Goal: Task Accomplishment & Management: Manage account settings

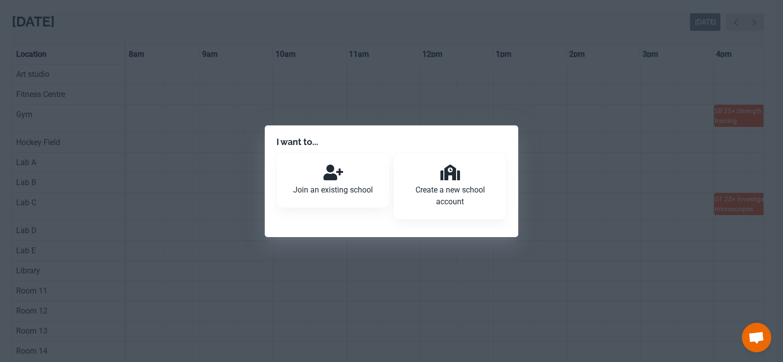
scroll to position [0, 588]
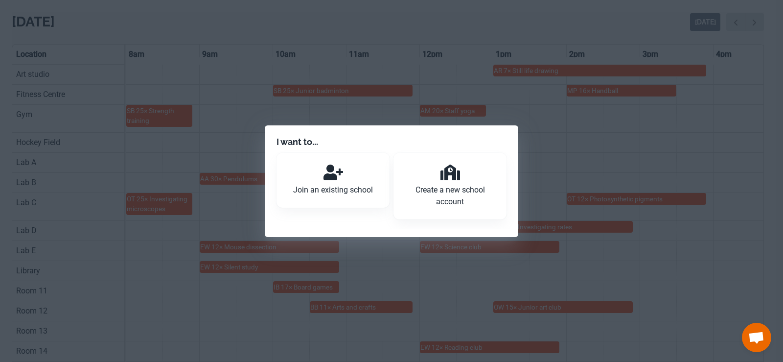
click at [352, 189] on p "Join an existing school" at bounding box center [333, 190] width 90 height 12
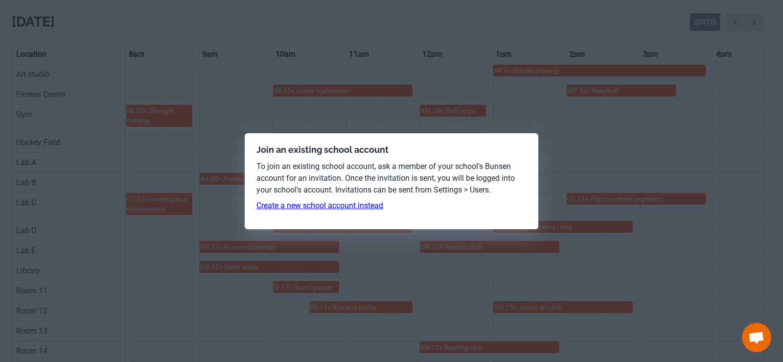
click at [350, 208] on link "Create a new school account instead" at bounding box center [320, 205] width 127 height 9
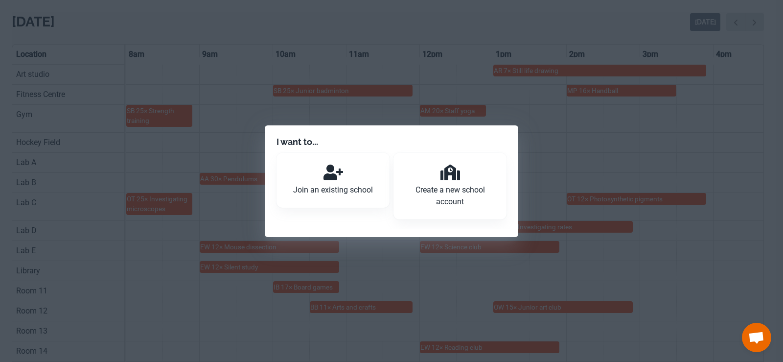
click at [461, 187] on p "Create a new school account" at bounding box center [450, 195] width 90 height 23
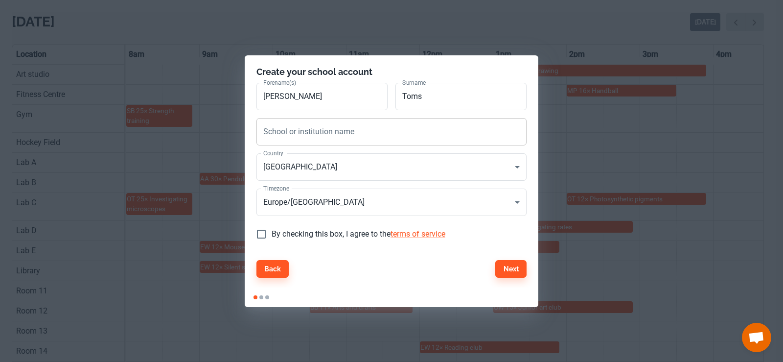
click at [344, 140] on input "School or institution name" at bounding box center [392, 131] width 270 height 27
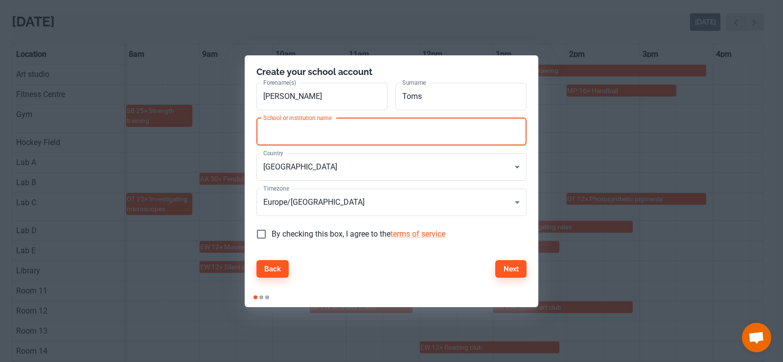
type input "[GEOGRAPHIC_DATA]"
click at [261, 240] on input "By checking this box, I agree to the terms of service" at bounding box center [261, 234] width 21 height 21
checkbox input "true"
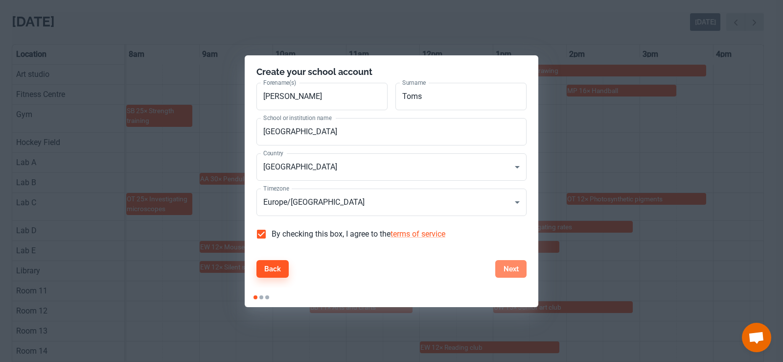
click at [503, 268] on button "Next" at bounding box center [510, 269] width 31 height 18
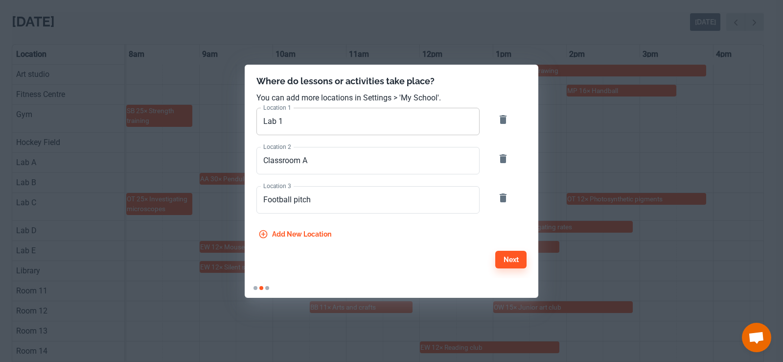
click at [310, 121] on input "Lab 1" at bounding box center [368, 121] width 223 height 27
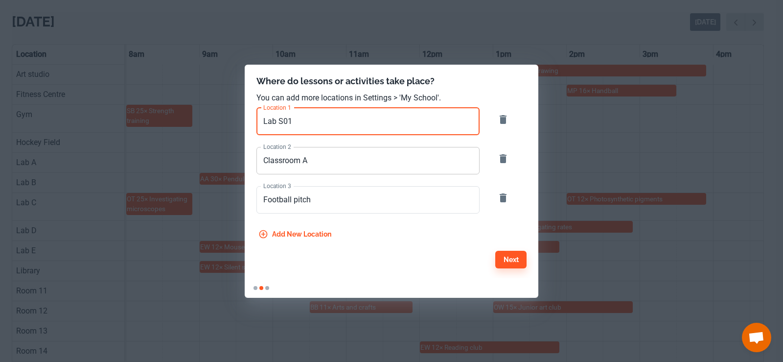
type input "Lab S01"
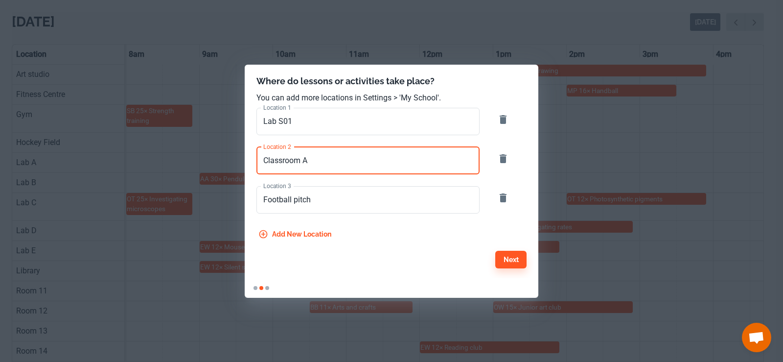
drag, startPoint x: 324, startPoint y: 158, endPoint x: 229, endPoint y: 163, distance: 95.1
click at [229, 163] on div "Where do lessons or activities take place? You can add more locations in Settin…" at bounding box center [391, 181] width 783 height 362
type input "Lab S02"
click at [353, 203] on input "Football pitch" at bounding box center [368, 199] width 223 height 27
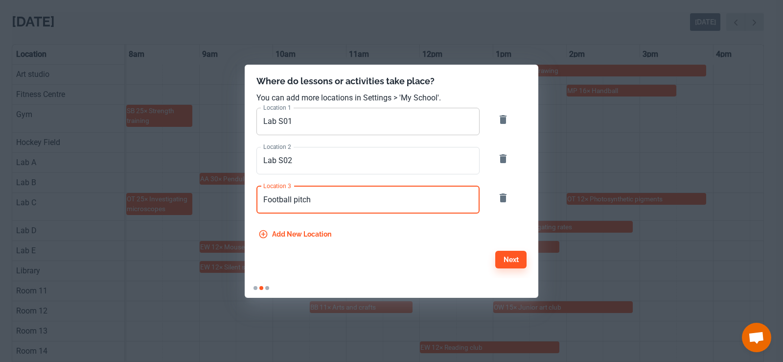
click at [317, 120] on input "Lab S01" at bounding box center [368, 121] width 223 height 27
drag, startPoint x: 324, startPoint y: 200, endPoint x: 200, endPoint y: 200, distance: 123.4
click at [200, 200] on div "Where do lessons or activities take place? You can add more locations in Settin…" at bounding box center [391, 181] width 783 height 362
type input "Lab S03"
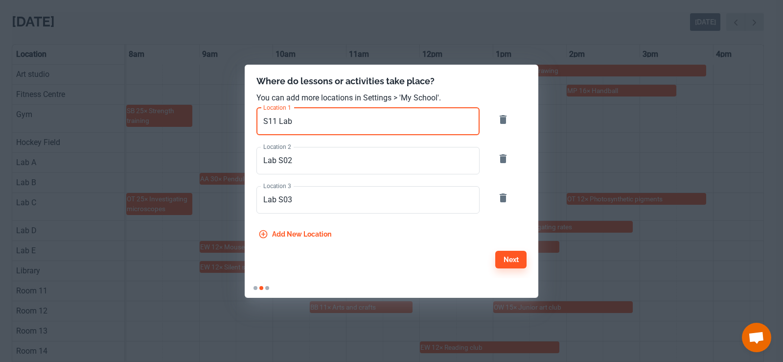
type input "S11 Lab"
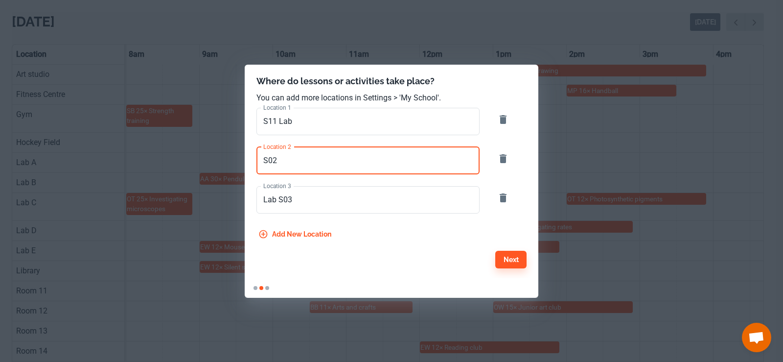
type input "S02"
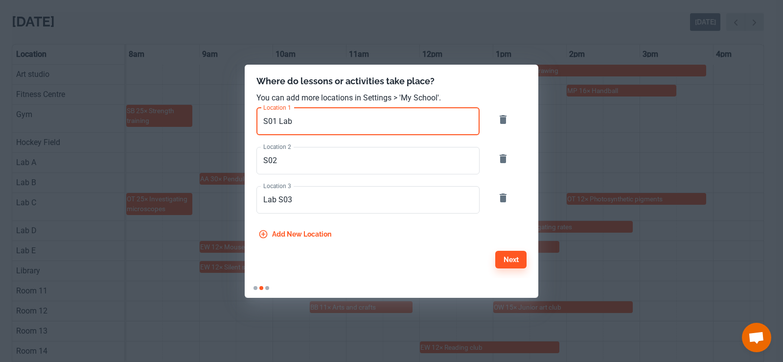
type input "S01 Lab"
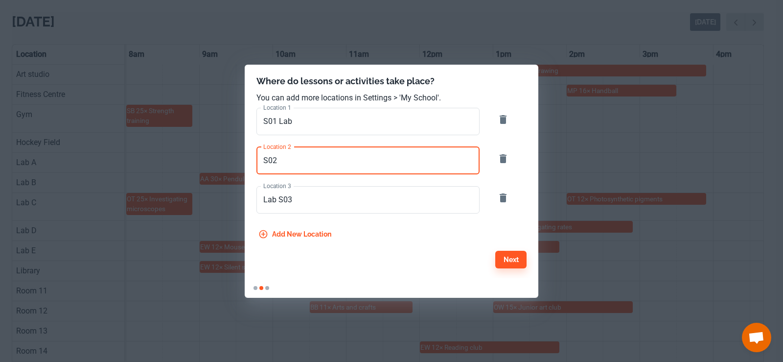
paste input "1 Lab"
type input "S02 Lab"
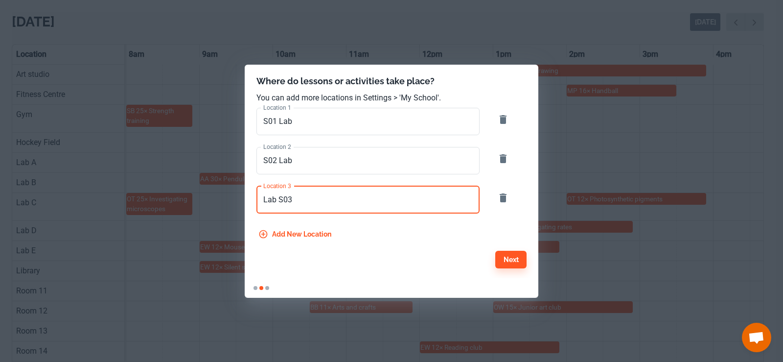
paste input "S01 Lab"
type input "S03 Lab"
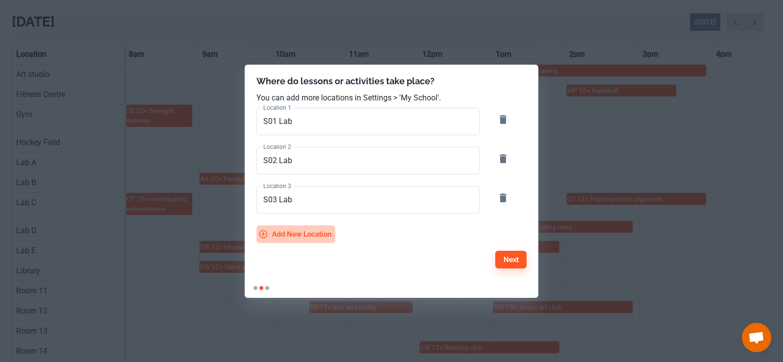
click at [273, 234] on button "Add new location" at bounding box center [296, 234] width 79 height 18
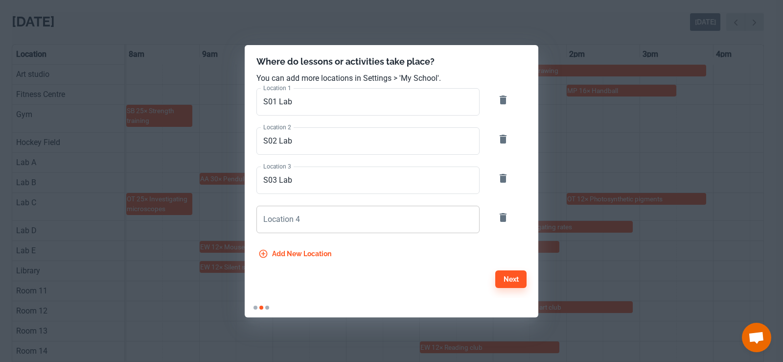
click at [281, 217] on input "Location 4" at bounding box center [368, 219] width 223 height 27
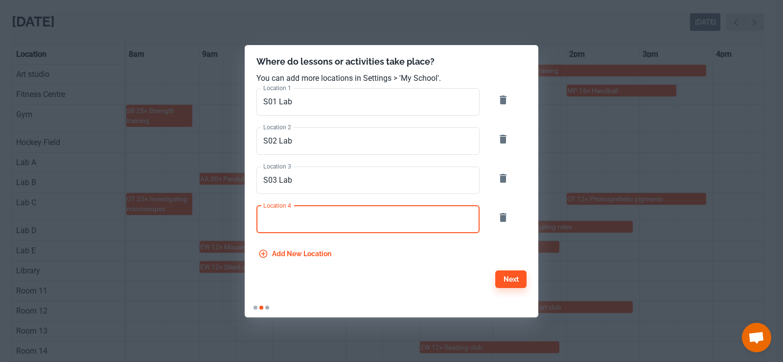
paste input "S01 Lab"
type input "S04 Lab"
click at [327, 252] on button "Add new location" at bounding box center [296, 254] width 79 height 18
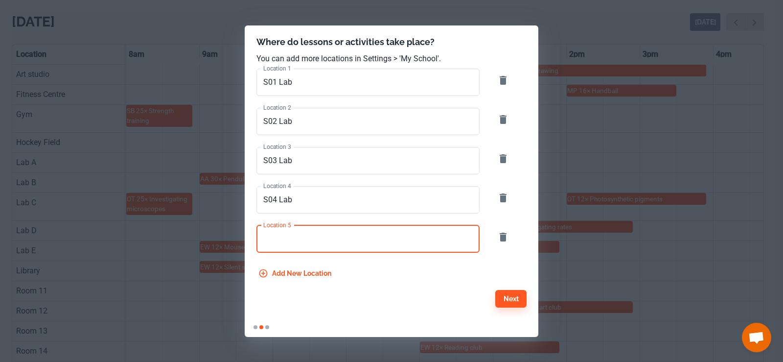
click at [304, 245] on input "Location 5" at bounding box center [368, 238] width 223 height 27
paste input "S01 Lab"
type input "S05 Staff"
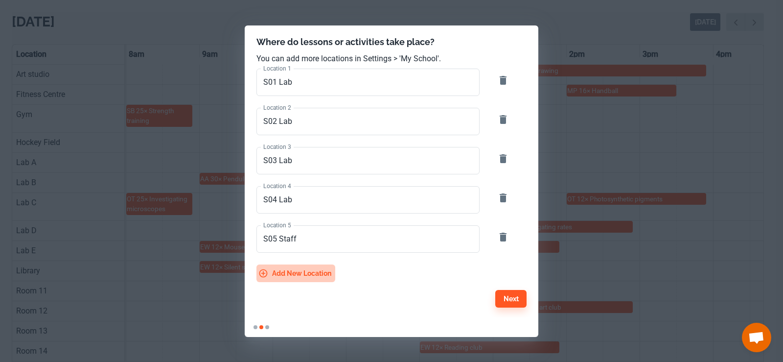
click at [299, 271] on button "Add new location" at bounding box center [296, 273] width 79 height 18
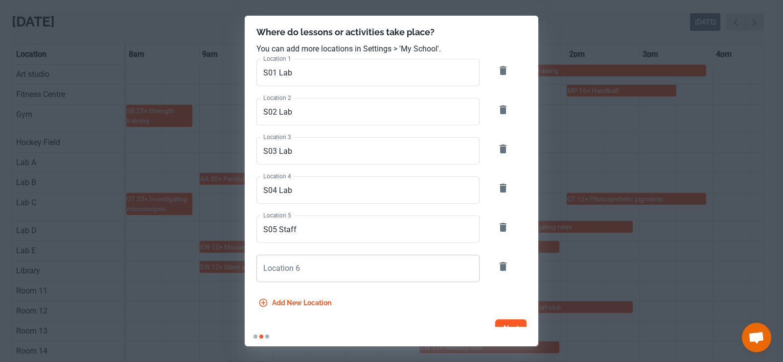
click at [301, 271] on input "Location 6" at bounding box center [368, 268] width 223 height 27
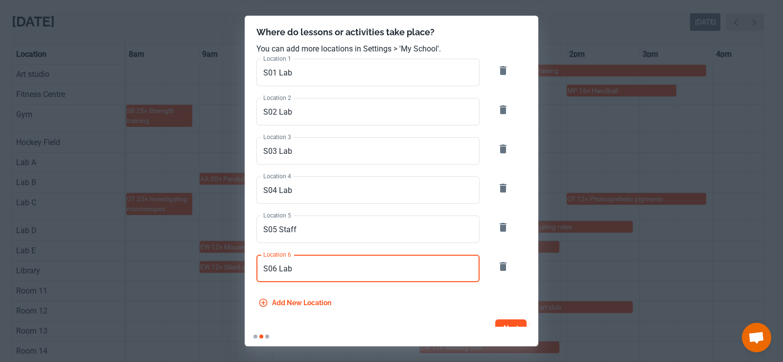
type input "S06 Lab"
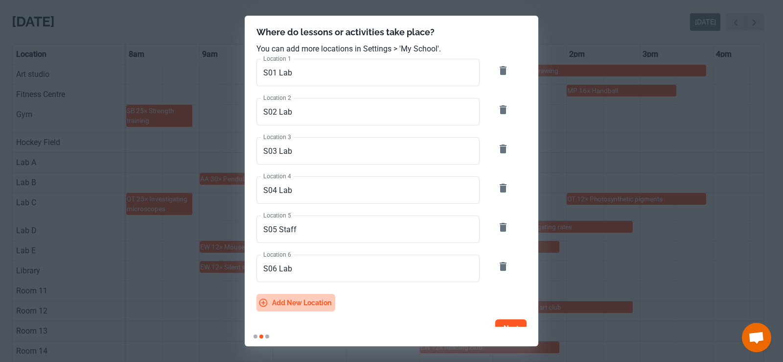
click at [310, 303] on button "Add new location" at bounding box center [296, 303] width 79 height 18
click at [311, 294] on input "Location 7" at bounding box center [368, 307] width 223 height 27
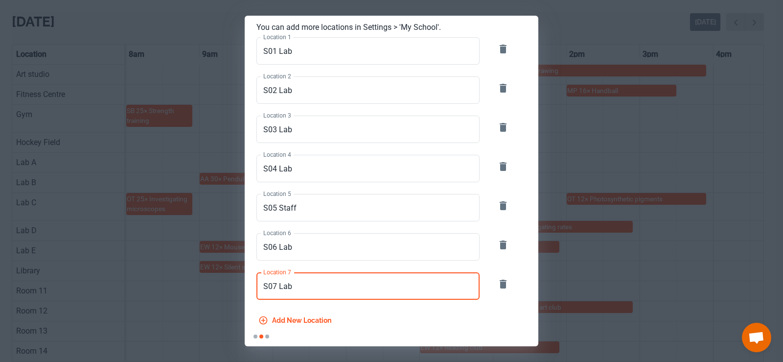
scroll to position [49, 0]
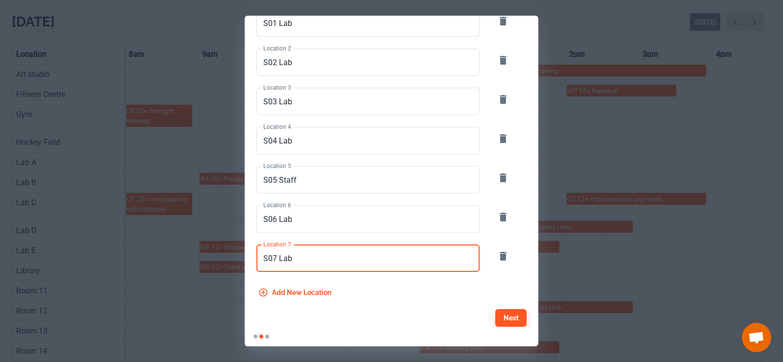
type input "S07 Lab"
click at [295, 297] on button "Add new location" at bounding box center [296, 292] width 79 height 18
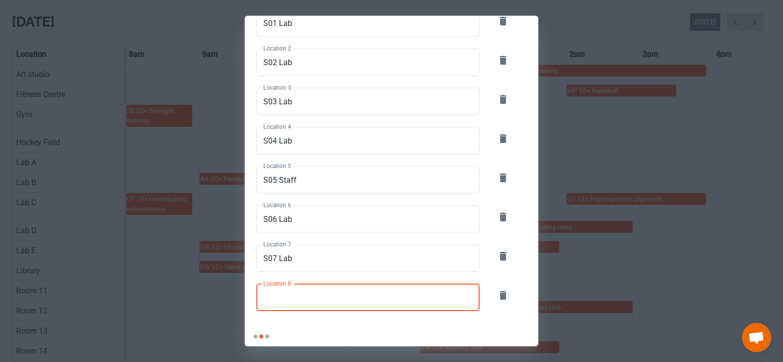
click at [302, 297] on input "Location 8" at bounding box center [368, 296] width 223 height 27
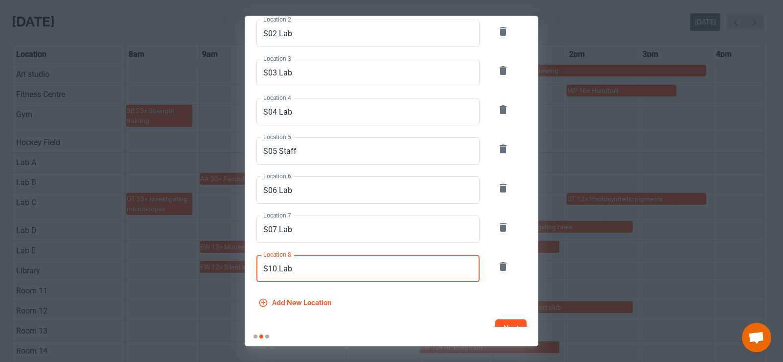
scroll to position [89, 0]
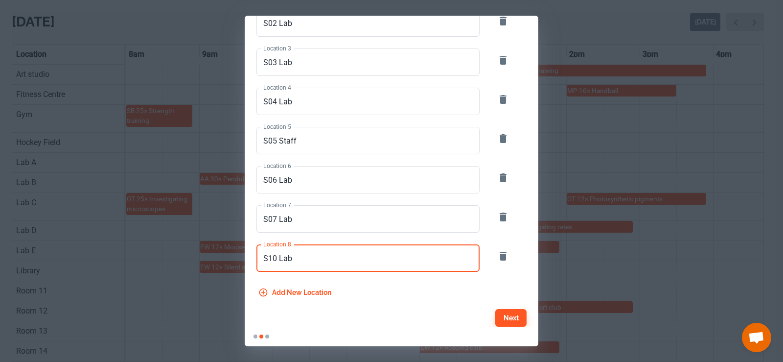
type input "S10 Lab"
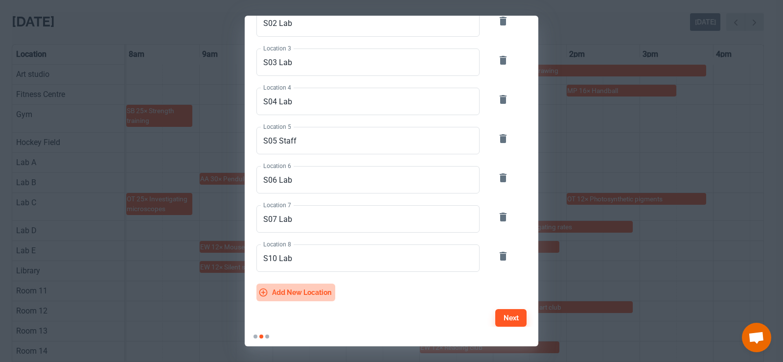
click at [310, 291] on button "Add new location" at bounding box center [296, 292] width 79 height 18
click at [307, 294] on input "Location 9" at bounding box center [368, 296] width 223 height 27
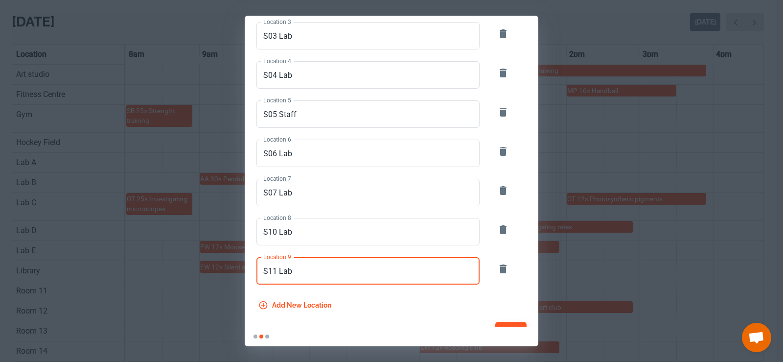
scroll to position [128, 0]
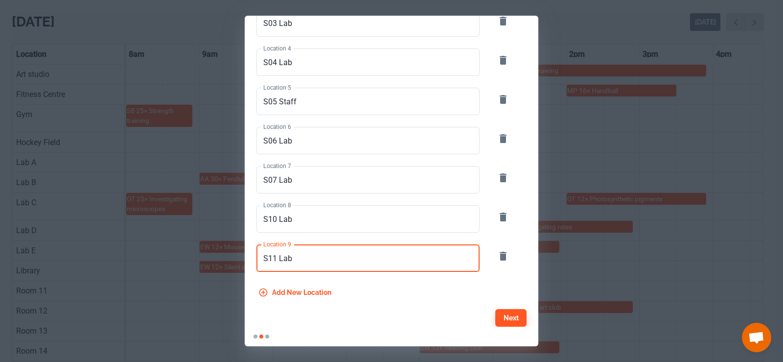
type input "S11 Lab"
click at [304, 295] on button "Add new location" at bounding box center [296, 292] width 79 height 18
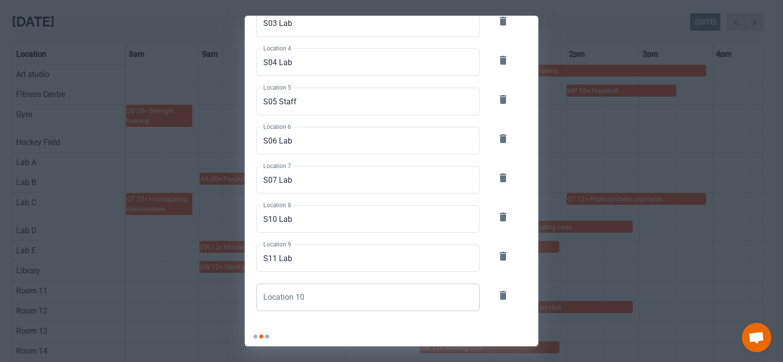
click at [299, 302] on input "Location 10" at bounding box center [368, 296] width 223 height 27
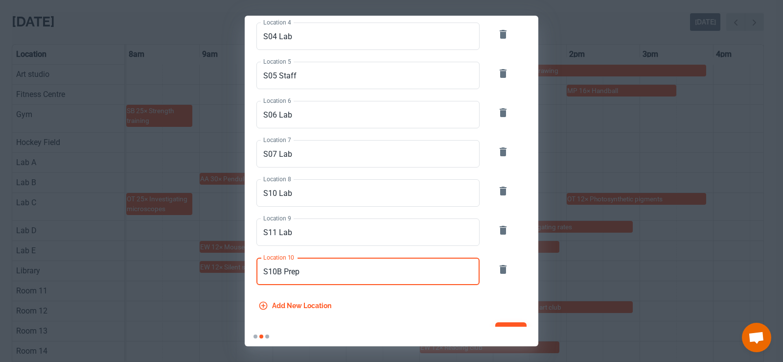
scroll to position [167, 0]
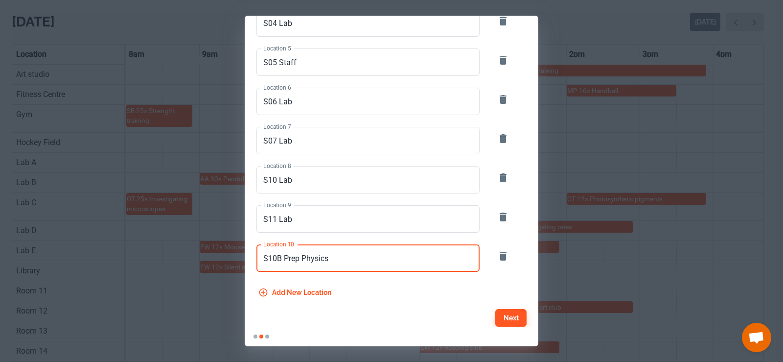
type input "S10B Prep Physics"
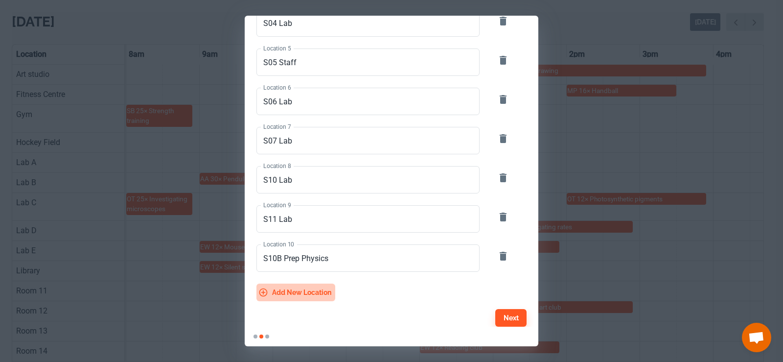
click at [289, 300] on button "Add new location" at bounding box center [296, 292] width 79 height 18
click at [294, 294] on div "Location 11 Location 11" at bounding box center [368, 296] width 223 height 27
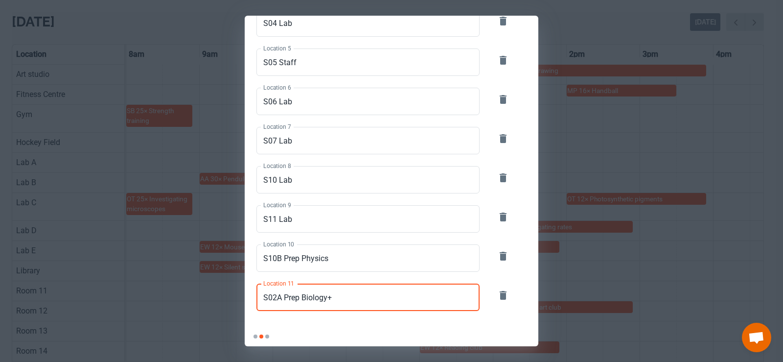
scroll to position [206, 0]
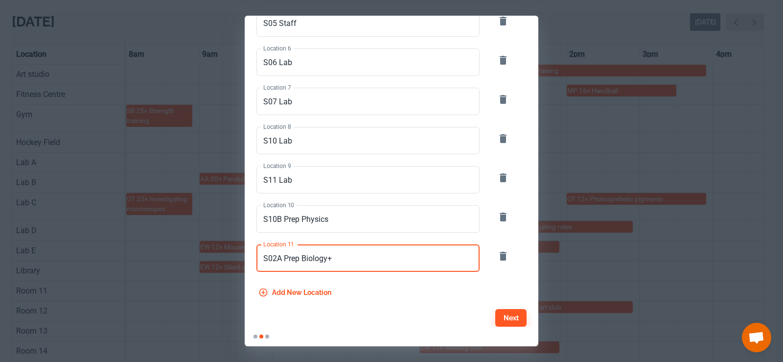
type input "S02A Prep Biology+"
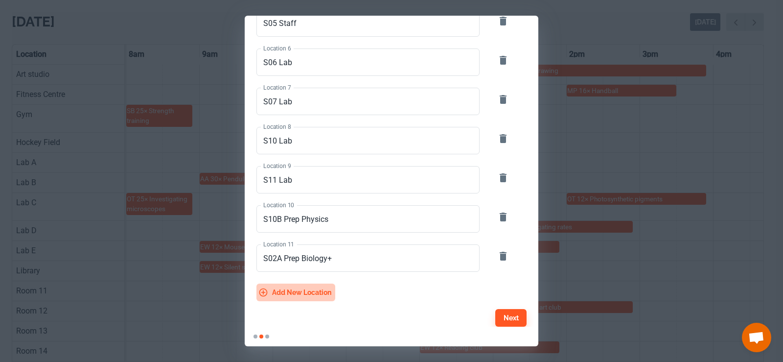
click at [309, 292] on button "Add new location" at bounding box center [296, 292] width 79 height 18
click at [307, 300] on input "Location 12" at bounding box center [368, 296] width 223 height 27
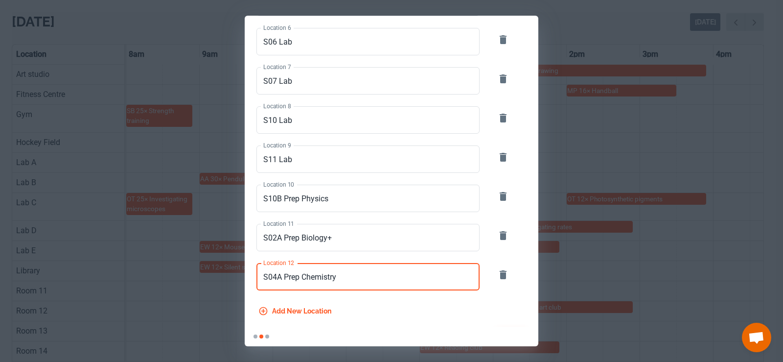
scroll to position [245, 0]
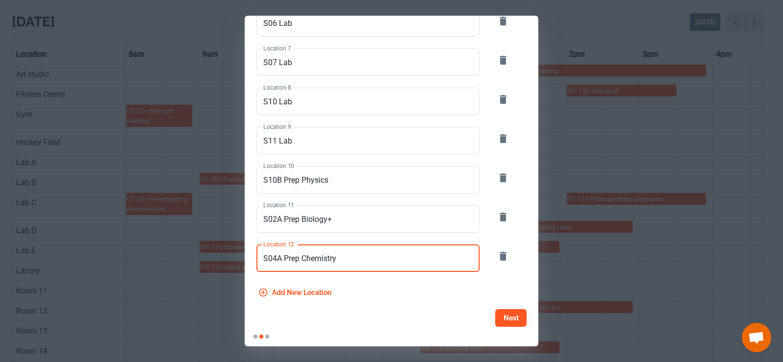
type input "S04A Prep Chemistry"
click at [306, 294] on button "Add new location" at bounding box center [296, 292] width 79 height 18
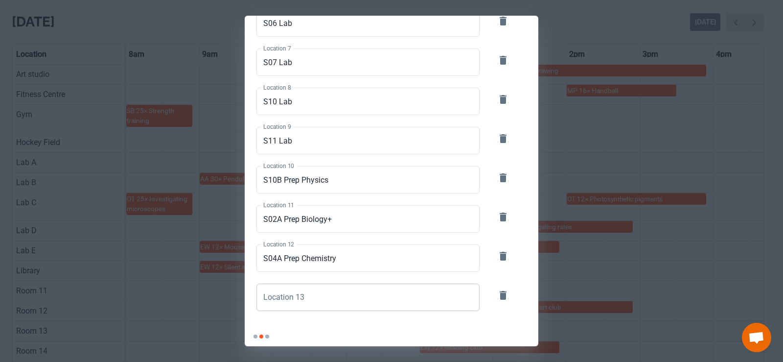
click at [327, 293] on input "Location 13" at bounding box center [368, 296] width 223 height 27
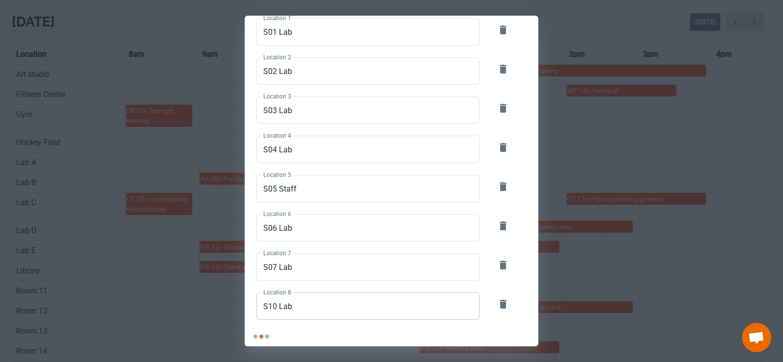
scroll to position [40, 0]
type input "S01A Staff Biology+"
click at [340, 192] on input "S05 Staff" at bounding box center [368, 189] width 223 height 27
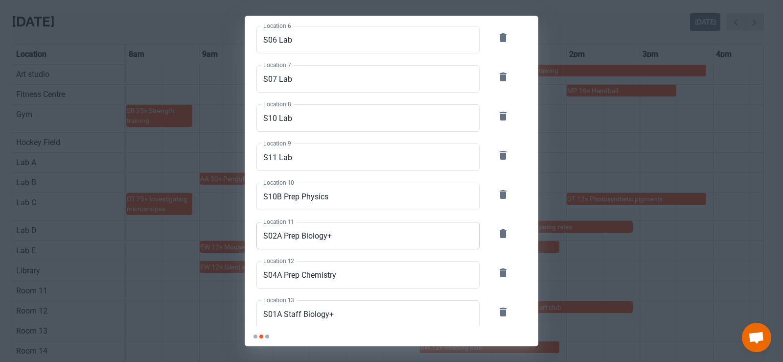
scroll to position [284, 0]
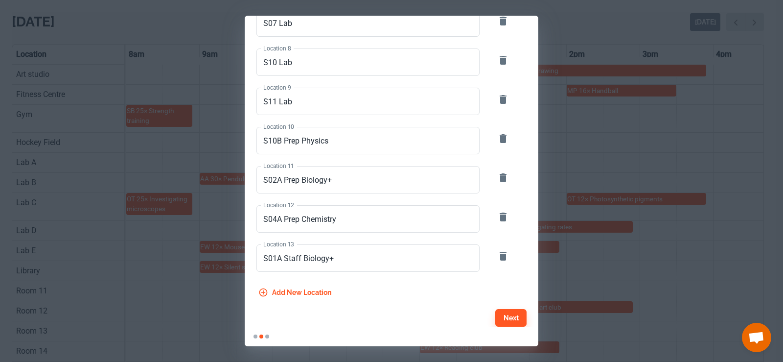
type input "S05 Staff GG&ES"
click at [302, 290] on button "Add new location" at bounding box center [296, 292] width 79 height 18
click at [323, 296] on input "Location 14" at bounding box center [368, 296] width 223 height 27
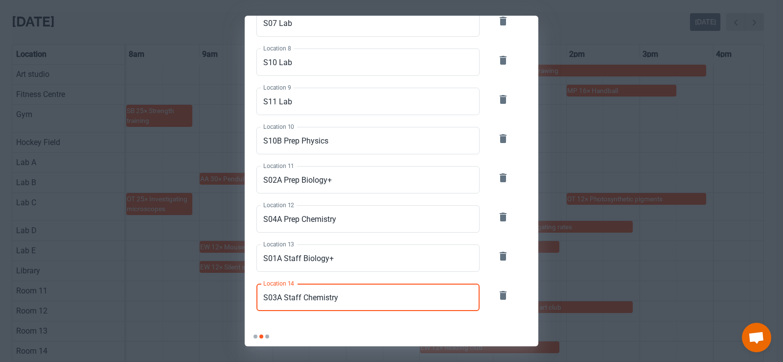
scroll to position [324, 0]
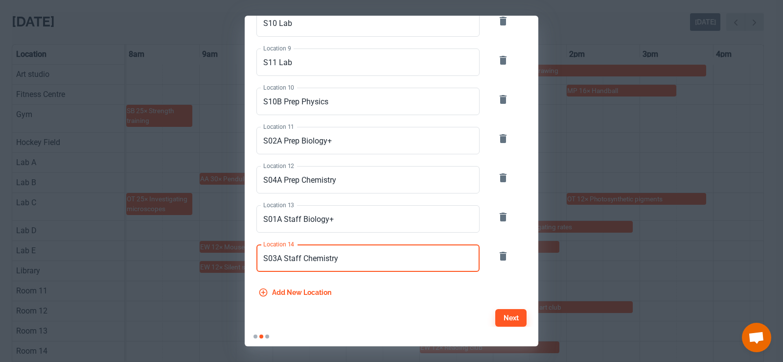
type input "S03A Staff Chemistry"
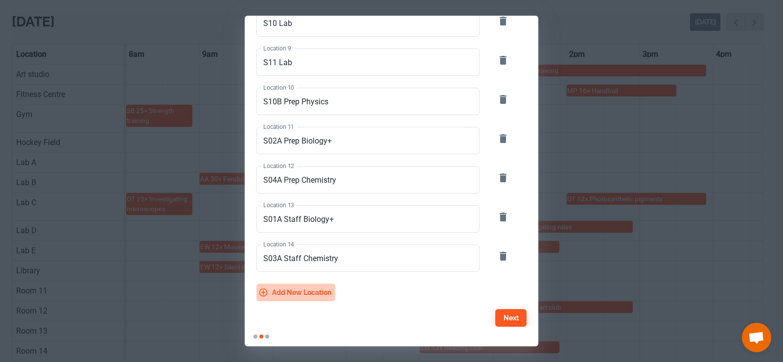
click at [315, 290] on button "Add new location" at bounding box center [296, 292] width 79 height 18
click at [315, 297] on input "Location 15" at bounding box center [368, 296] width 223 height 27
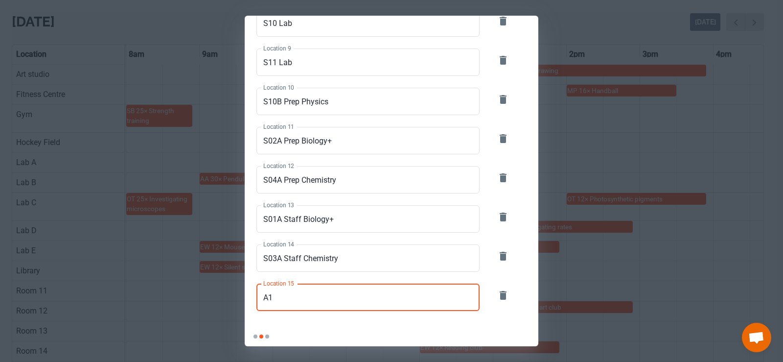
type input "A11"
click at [499, 301] on button "button" at bounding box center [502, 294] width 23 height 23
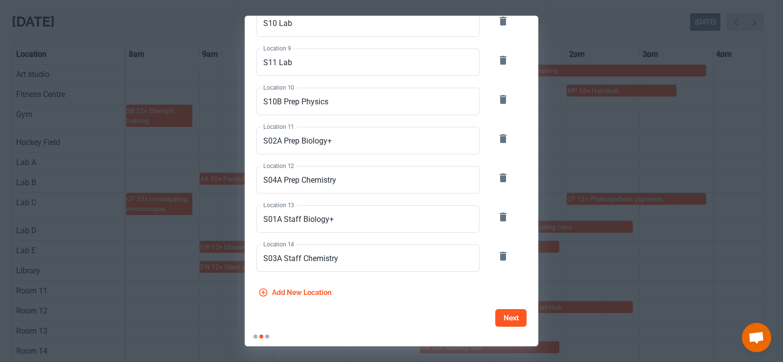
click at [497, 323] on button "Next" at bounding box center [510, 318] width 31 height 18
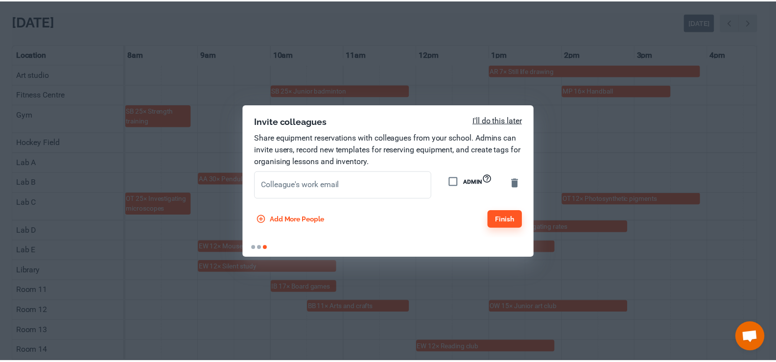
scroll to position [0, 0]
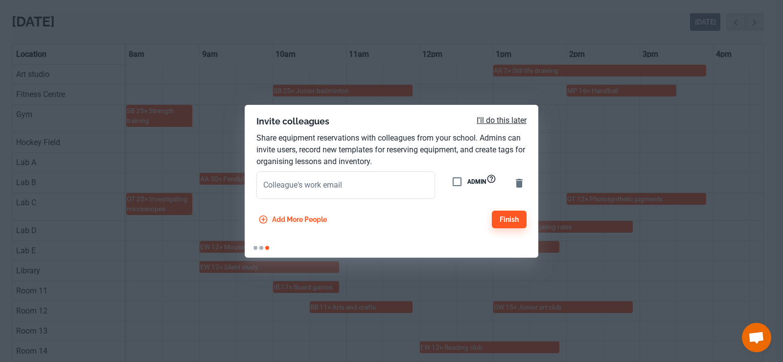
click at [403, 155] on p "Share equipment reservations with colleagues from your school. Admins can invit…" at bounding box center [392, 149] width 270 height 35
click at [350, 189] on input "Colleague's work email" at bounding box center [346, 184] width 179 height 27
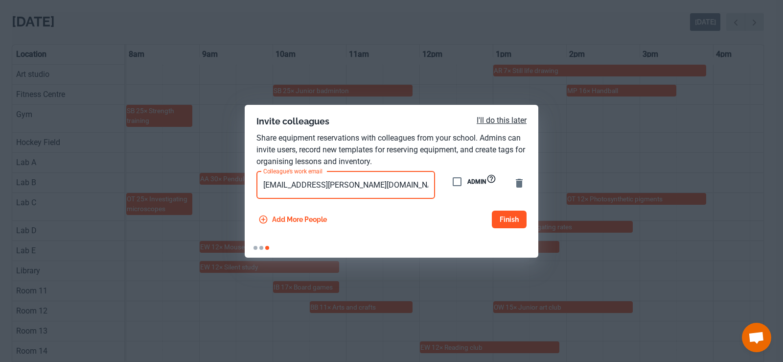
type input "[EMAIL_ADDRESS][PERSON_NAME][DOMAIN_NAME]"
click at [509, 222] on button "Finish" at bounding box center [509, 219] width 35 height 18
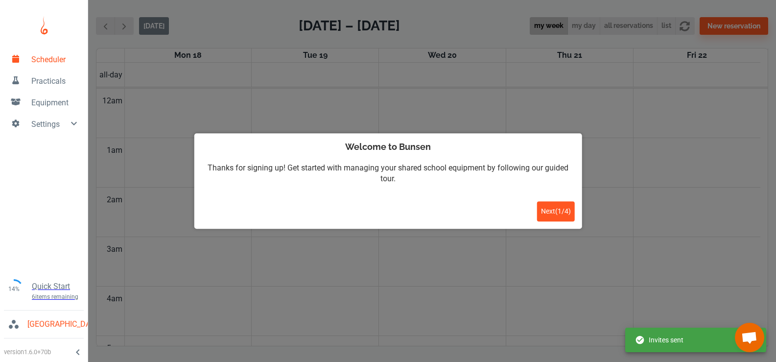
scroll to position [396, 0]
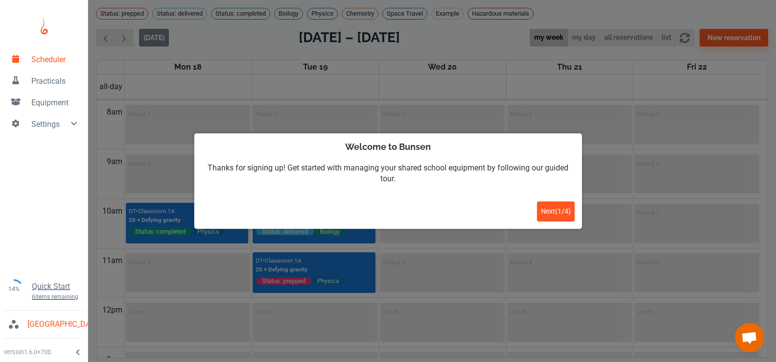
click at [555, 216] on button "Next ( 1 / 4 )" at bounding box center [556, 212] width 38 height 20
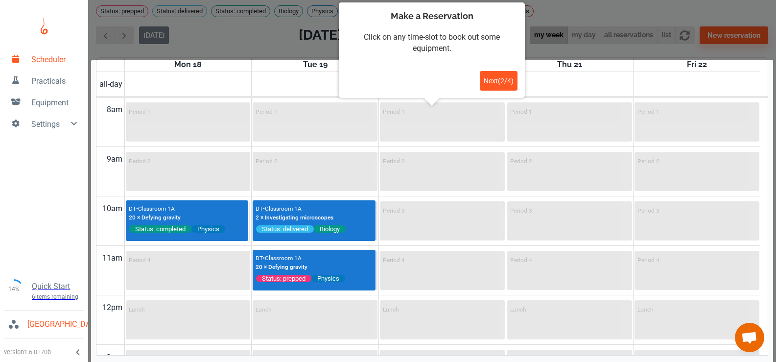
scroll to position [0, 0]
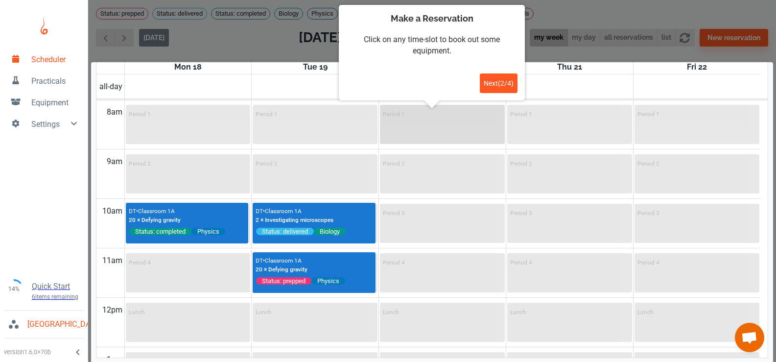
click at [455, 129] on div "Period 1" at bounding box center [442, 124] width 123 height 37
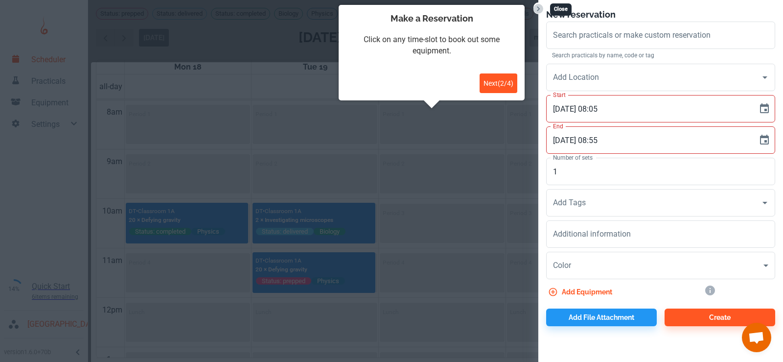
click at [541, 9] on icon "Close" at bounding box center [539, 9] width 10 height 10
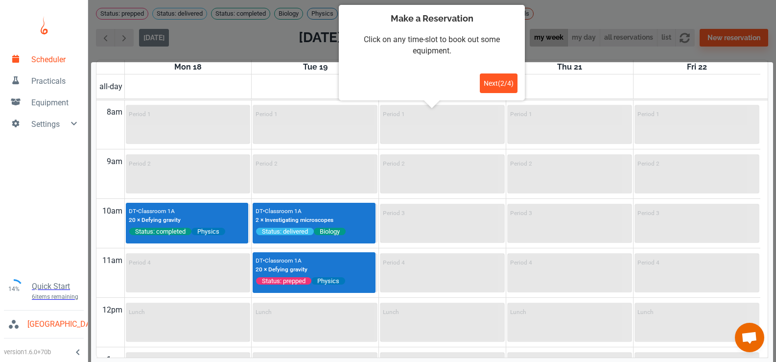
click at [498, 93] on div "Make a Reservation Click on any time-slot to book out some equipment. Back Next…" at bounding box center [432, 52] width 186 height 95
click at [495, 82] on span "Next ( 2 / 4 )" at bounding box center [499, 83] width 30 height 8
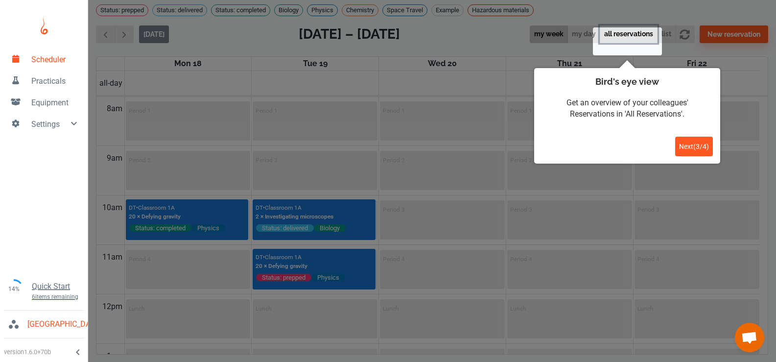
click at [624, 44] on button "all reservations" at bounding box center [629, 34] width 58 height 18
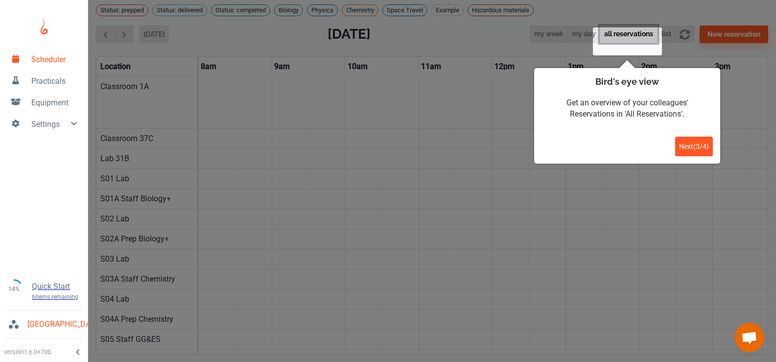
scroll to position [0, 588]
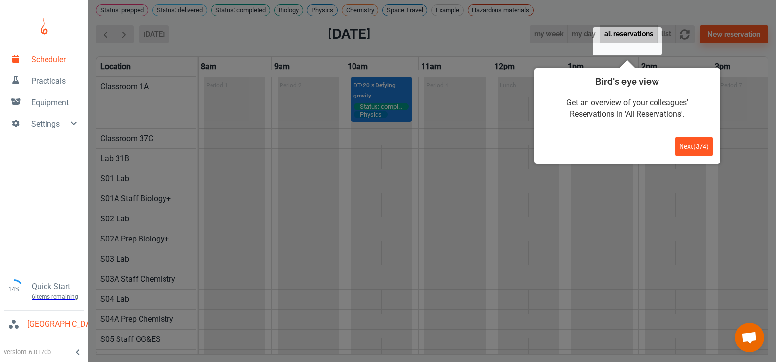
click at [547, 41] on div at bounding box center [388, 179] width 776 height 365
click at [586, 43] on div at bounding box center [388, 179] width 776 height 365
click at [623, 38] on button "all reservations" at bounding box center [629, 34] width 58 height 18
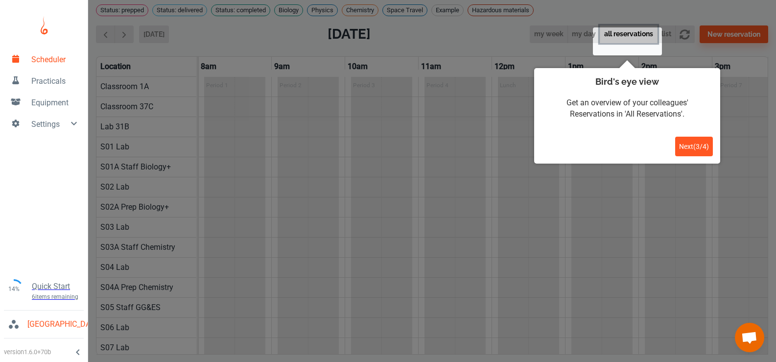
drag, startPoint x: 629, startPoint y: 41, endPoint x: 654, endPoint y: 43, distance: 25.5
click at [630, 41] on button "all reservations" at bounding box center [629, 34] width 58 height 18
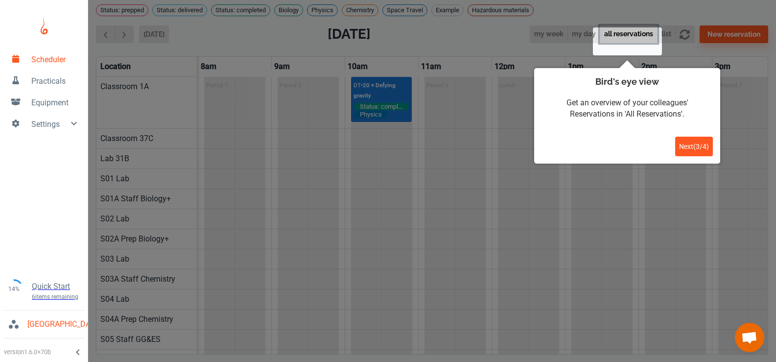
click at [632, 43] on button "all reservations" at bounding box center [629, 34] width 58 height 18
click at [582, 44] on div at bounding box center [388, 179] width 776 height 365
click at [544, 47] on div at bounding box center [388, 179] width 776 height 365
click at [542, 39] on div at bounding box center [388, 179] width 776 height 365
click at [622, 33] on button "all reservations" at bounding box center [629, 34] width 58 height 18
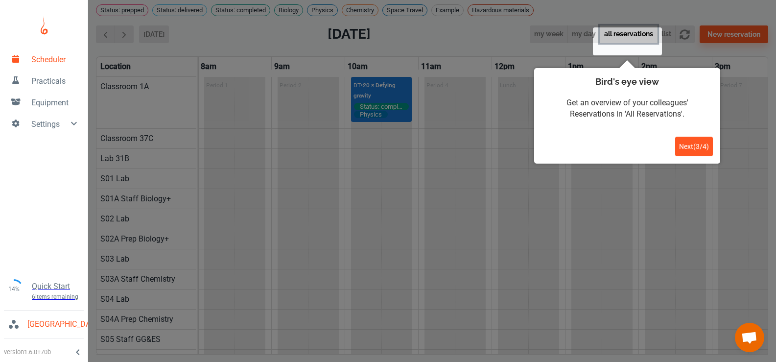
click at [628, 41] on button "all reservations" at bounding box center [629, 34] width 58 height 18
click at [682, 140] on button "Next ( 3 / 4 )" at bounding box center [694, 147] width 38 height 20
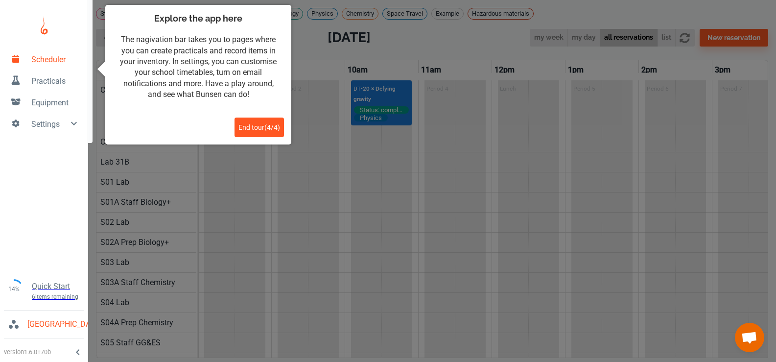
click at [41, 76] on span "Practicals" at bounding box center [55, 81] width 48 height 12
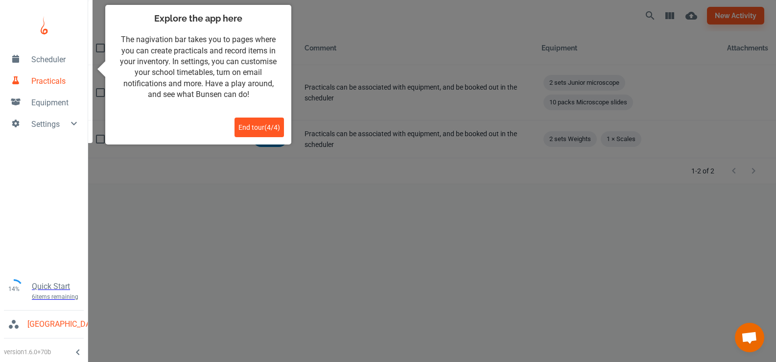
click at [257, 127] on span "End tour ( 4 / 4 )" at bounding box center [259, 127] width 42 height 8
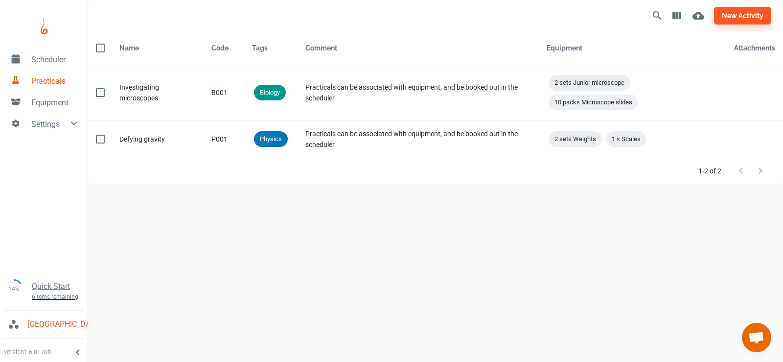
click at [62, 64] on span "Scheduler" at bounding box center [55, 60] width 48 height 12
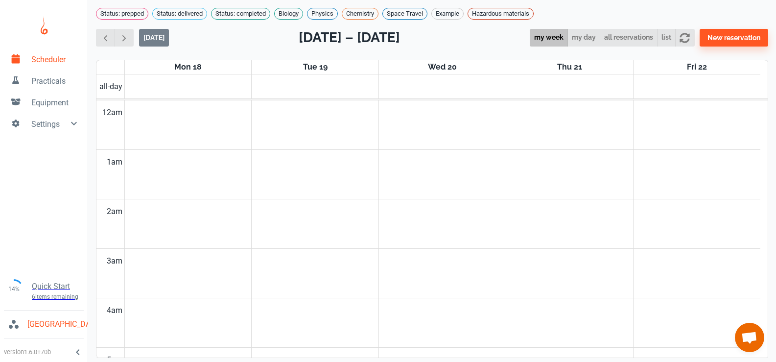
scroll to position [396, 0]
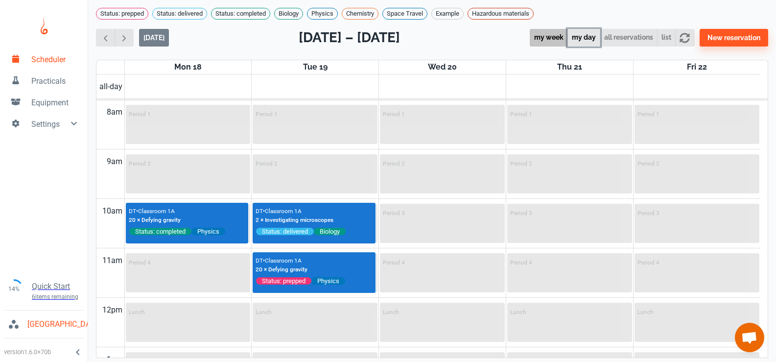
click at [582, 46] on button "my day" at bounding box center [583, 38] width 33 height 18
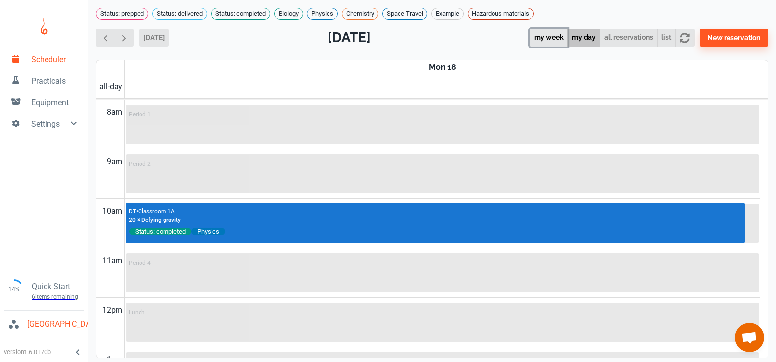
click at [549, 47] on button "my week" at bounding box center [549, 38] width 38 height 18
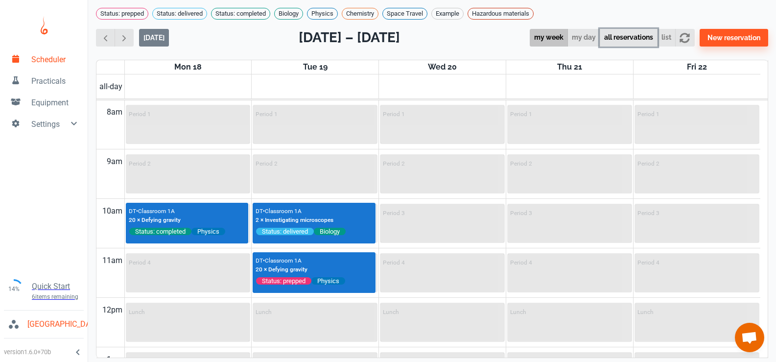
click at [635, 47] on button "all reservations" at bounding box center [629, 38] width 58 height 18
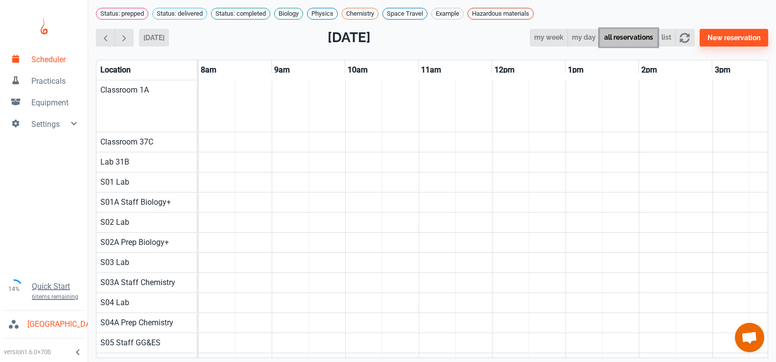
scroll to position [0, 588]
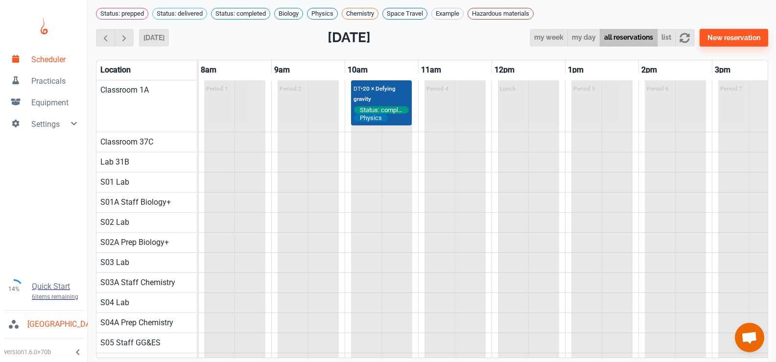
click at [374, 102] on div "DT • 20 × Defying gravity" at bounding box center [381, 93] width 56 height 21
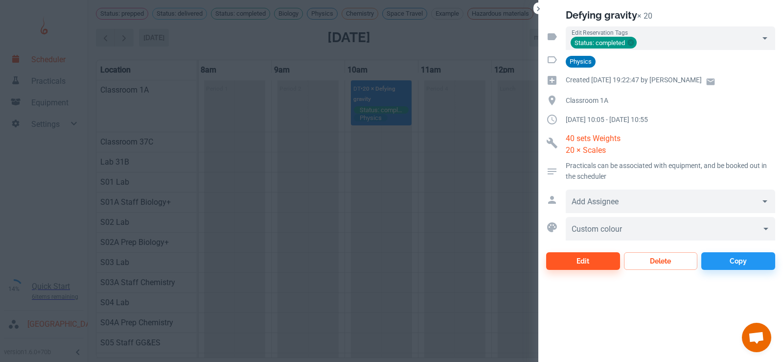
click at [601, 78] on p "Created [DATE] 19:22:47 by [PERSON_NAME]" at bounding box center [634, 79] width 136 height 11
click at [594, 119] on p "[DATE] 10:05 - [DATE] 10:55" at bounding box center [671, 119] width 210 height 11
click at [537, 13] on icon "Close" at bounding box center [539, 9] width 10 height 10
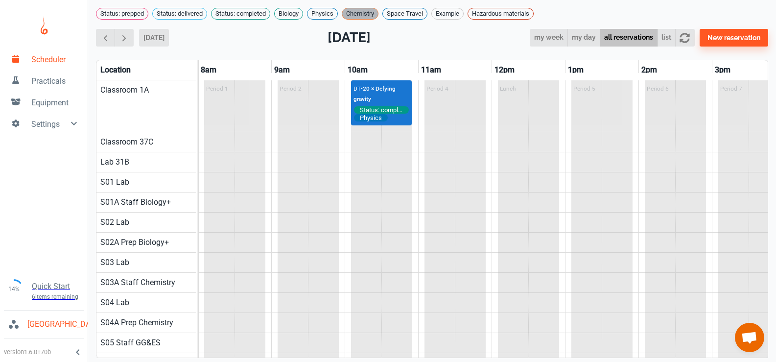
click at [352, 11] on span "Chemistry" at bounding box center [360, 14] width 36 height 10
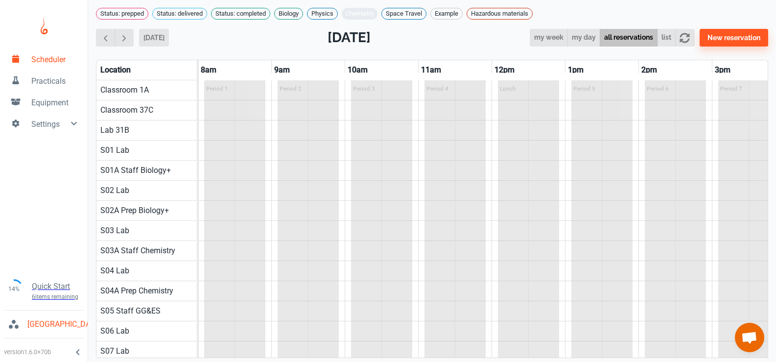
click at [370, 14] on span "Chemistry" at bounding box center [360, 14] width 36 height 10
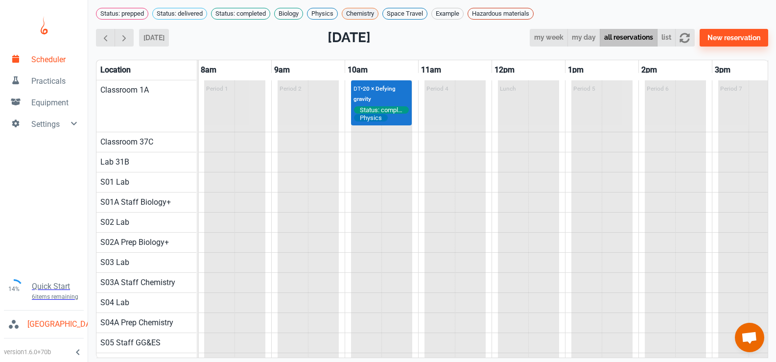
click at [369, 13] on span "Chemistry" at bounding box center [360, 14] width 36 height 10
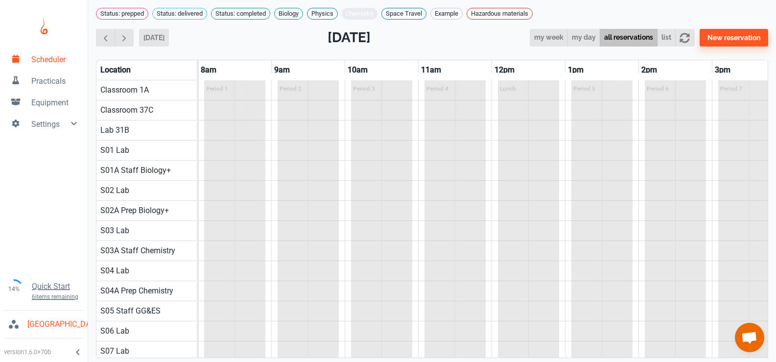
click at [369, 13] on span "Chemistry" at bounding box center [360, 14] width 36 height 10
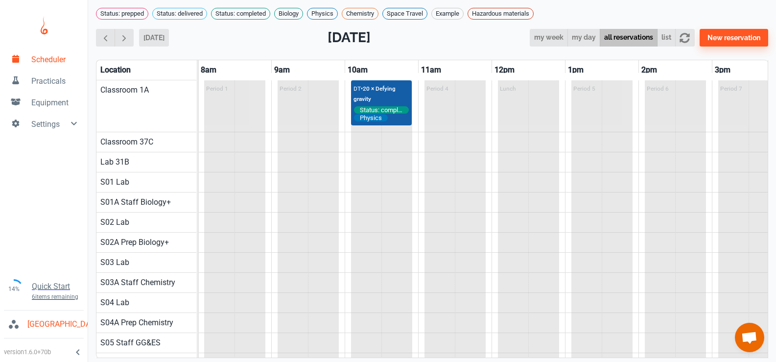
click at [397, 104] on div "DT • 20 × Defying gravity" at bounding box center [381, 93] width 56 height 21
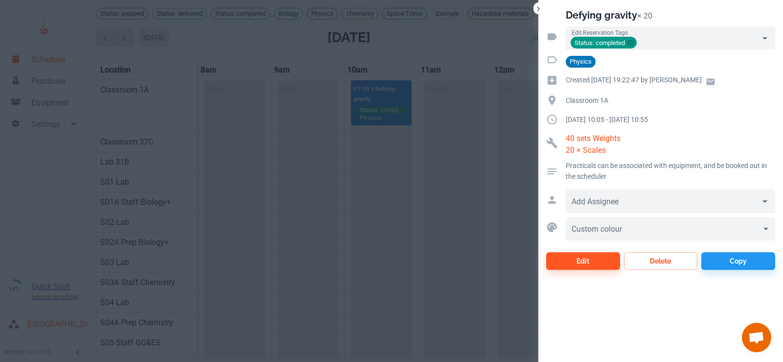
click at [539, 8] on icon "Close" at bounding box center [539, 9] width 10 height 10
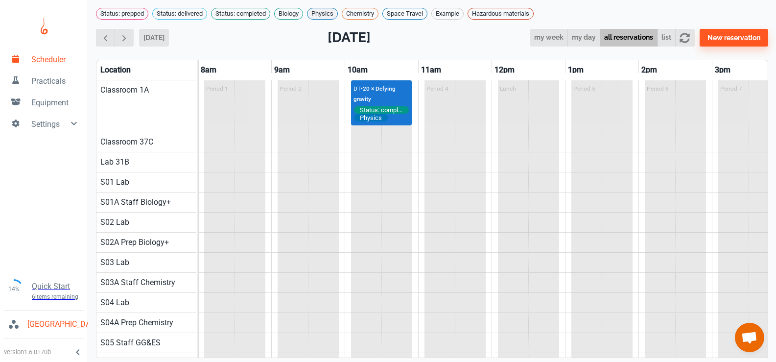
click at [328, 17] on span "Physics" at bounding box center [322, 14] width 30 height 10
click at [361, 12] on span "Chemistry" at bounding box center [359, 14] width 36 height 10
click at [287, 17] on span "Biology" at bounding box center [289, 14] width 28 height 10
click at [259, 13] on span "Status: completed" at bounding box center [240, 14] width 58 height 10
click at [292, 13] on span "Biology" at bounding box center [287, 14] width 28 height 10
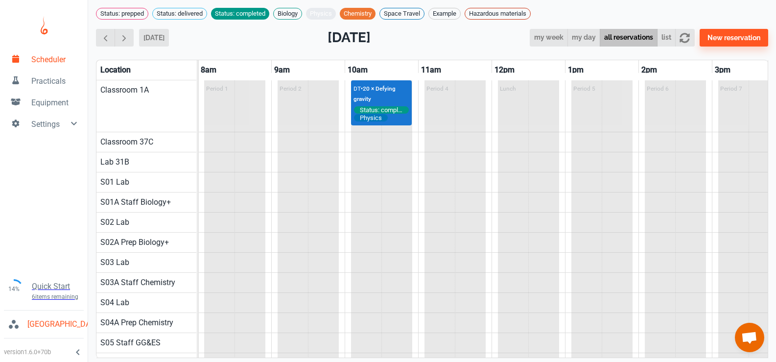
click at [319, 16] on span "Physics" at bounding box center [321, 14] width 30 height 10
drag, startPoint x: 358, startPoint y: 14, endPoint x: 372, endPoint y: 14, distance: 13.2
click at [360, 14] on span "Chemistry" at bounding box center [359, 14] width 36 height 10
click at [411, 13] on span "Space Travel" at bounding box center [404, 14] width 44 height 10
click at [411, 13] on span "Space Travel" at bounding box center [403, 14] width 44 height 10
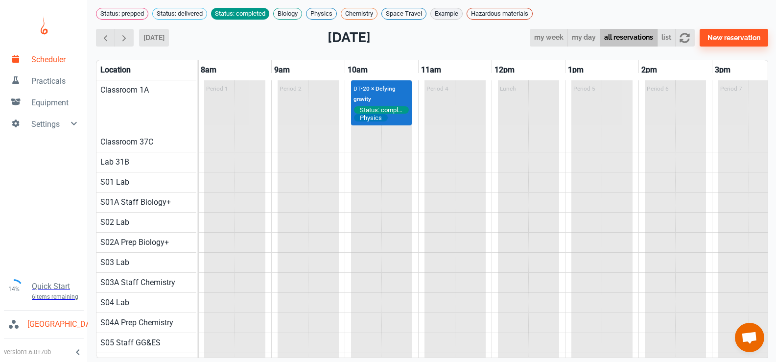
click at [446, 13] on span "Example" at bounding box center [446, 14] width 31 height 10
click at [446, 13] on span "Example" at bounding box center [445, 14] width 31 height 10
click at [482, 13] on span "Hazardous materials" at bounding box center [499, 14] width 65 height 10
click at [494, 13] on span "Hazardous materials" at bounding box center [499, 14] width 65 height 10
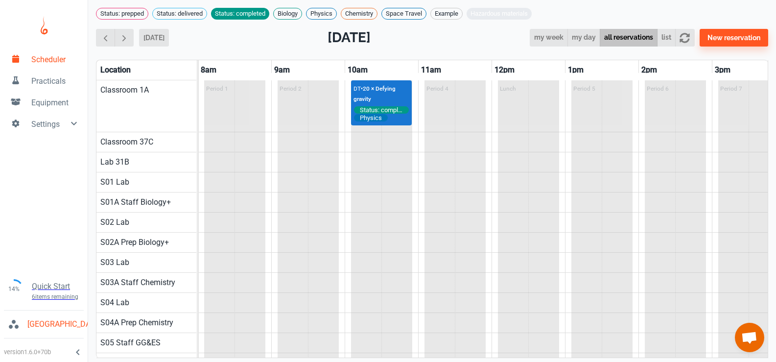
click at [498, 16] on span "Hazardous materials" at bounding box center [499, 14] width 65 height 10
click at [125, 19] on div "Status: prepped" at bounding box center [122, 14] width 52 height 12
drag, startPoint x: 128, startPoint y: 17, endPoint x: 142, endPoint y: 17, distance: 14.7
click at [130, 17] on span "Status: prepped" at bounding box center [121, 14] width 51 height 10
drag, startPoint x: 229, startPoint y: 46, endPoint x: 239, endPoint y: 48, distance: 10.7
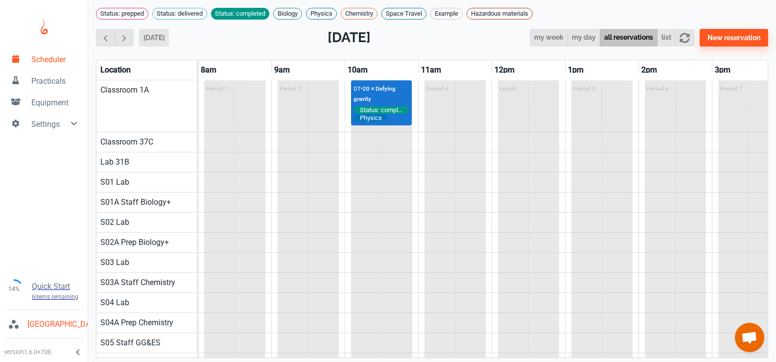
click at [231, 47] on div "[DATE] [DATE] my week my day all reservations list New reservation" at bounding box center [432, 37] width 672 height 21
click at [257, 14] on span "Status: completed" at bounding box center [240, 14] width 58 height 10
click at [278, 44] on div "[DATE] [DATE] my week my day all reservations list New reservation" at bounding box center [432, 37] width 672 height 21
click at [630, 46] on button "all reservations" at bounding box center [629, 38] width 58 height 18
click at [663, 40] on button "list" at bounding box center [666, 38] width 19 height 18
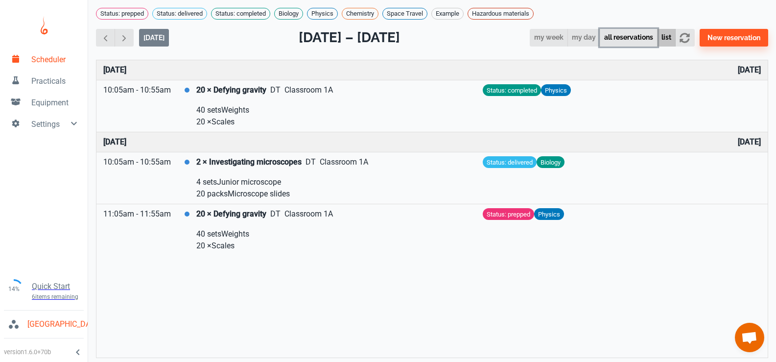
click at [630, 47] on button "all reservations" at bounding box center [629, 38] width 58 height 18
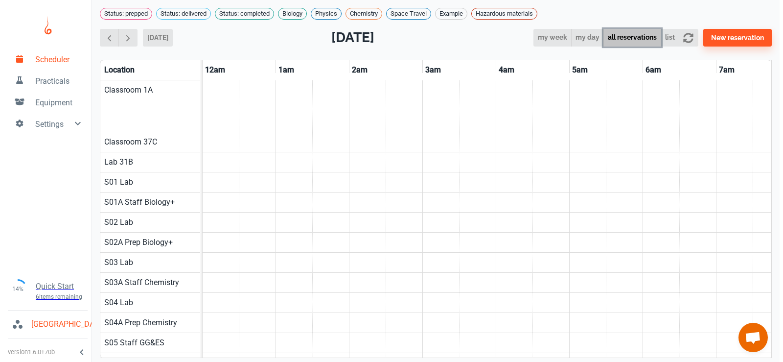
scroll to position [0, 588]
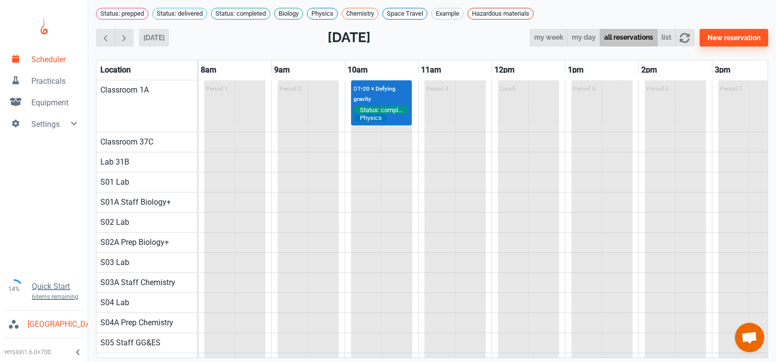
click at [62, 103] on span "Equipment" at bounding box center [55, 103] width 48 height 12
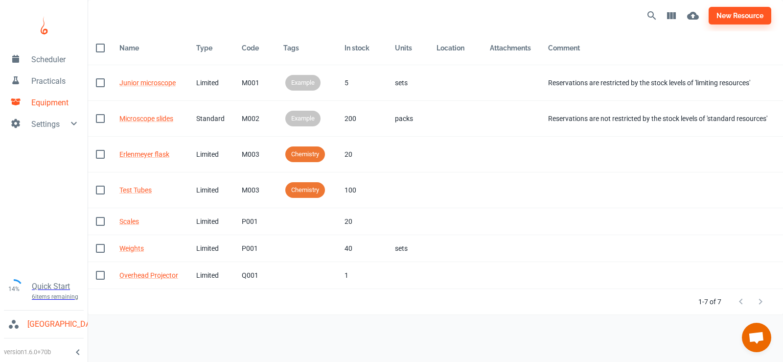
click at [63, 127] on span "Settings" at bounding box center [49, 124] width 37 height 12
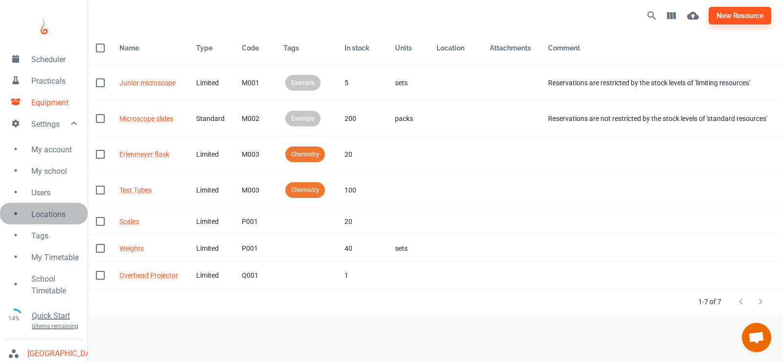
click at [60, 214] on span "Locations" at bounding box center [55, 215] width 48 height 12
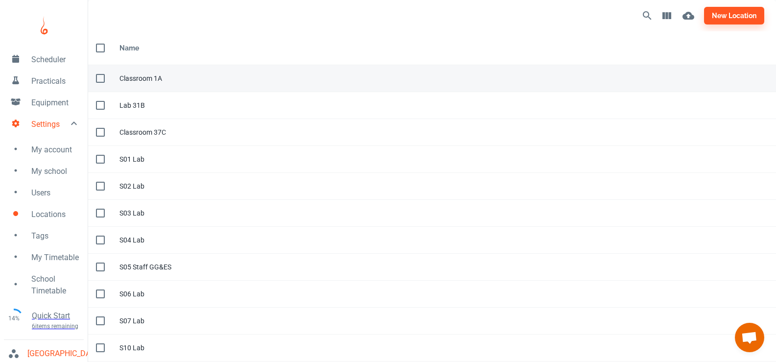
click at [136, 78] on div "Classroom 1A" at bounding box center [443, 78] width 649 height 11
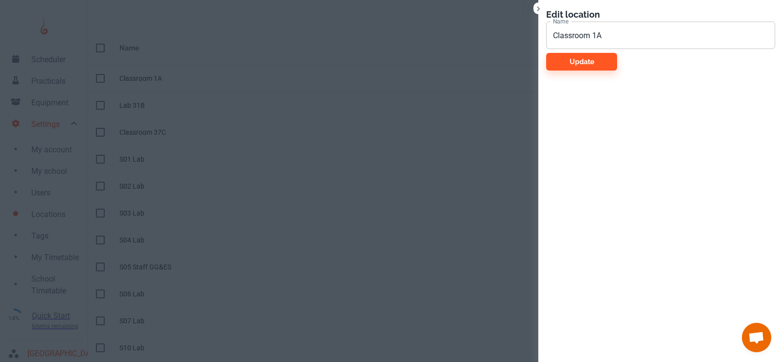
click at [639, 38] on input "Classroom 1A" at bounding box center [660, 35] width 229 height 27
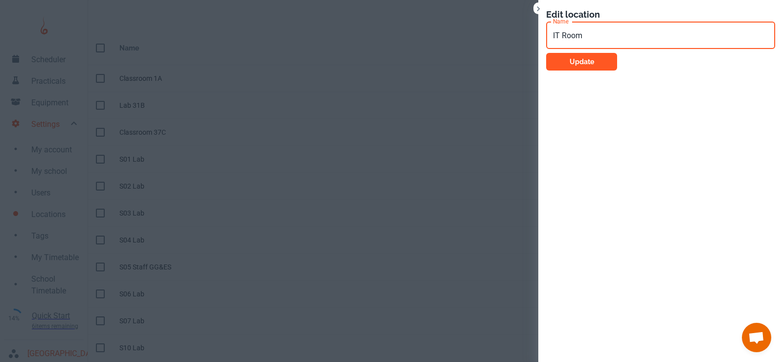
type input "IT Room"
click at [572, 57] on button "Update" at bounding box center [581, 62] width 71 height 18
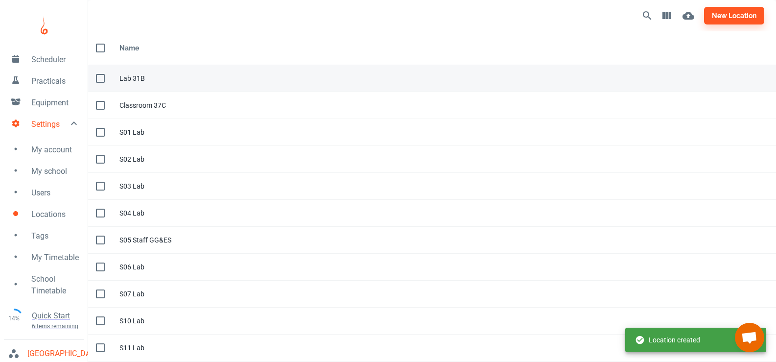
click at [134, 76] on div "Lab 31B" at bounding box center [443, 78] width 649 height 11
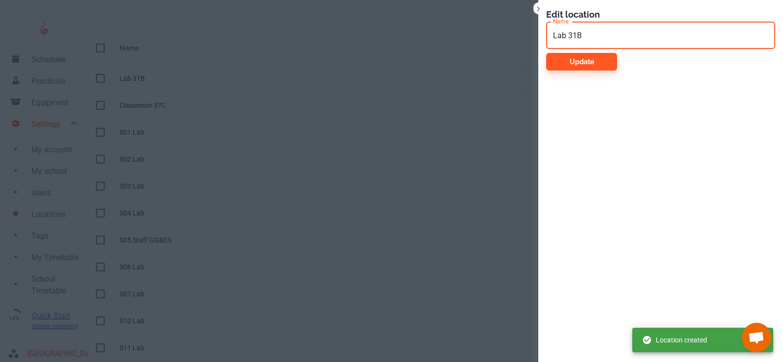
click at [589, 38] on input "Lab 31B" at bounding box center [660, 35] width 229 height 27
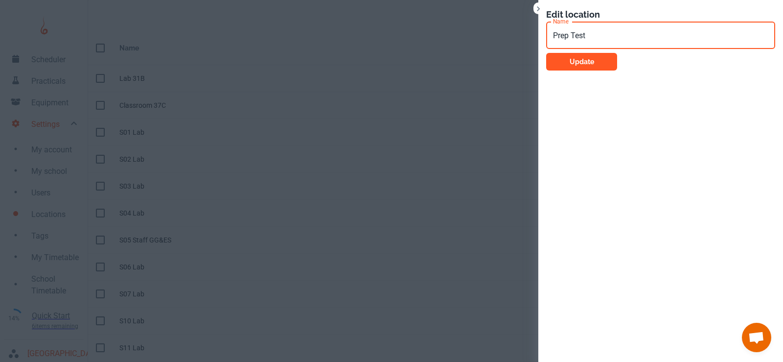
type input "Prep Test"
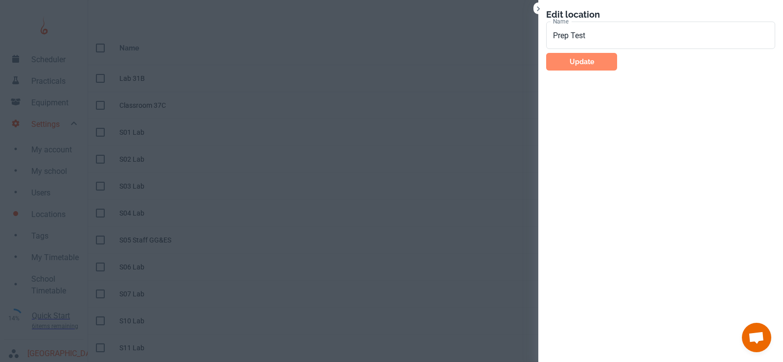
click at [584, 58] on button "Update" at bounding box center [581, 62] width 71 height 18
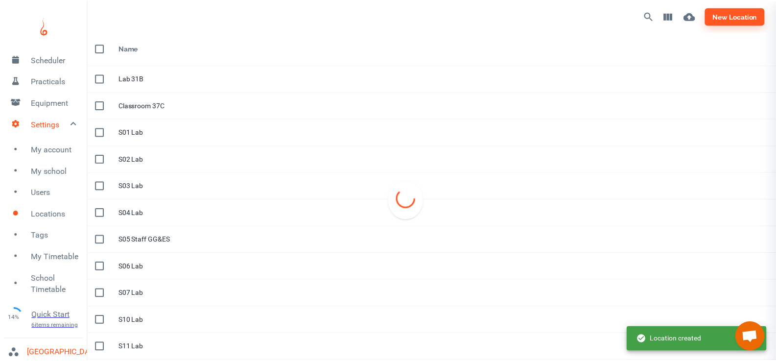
scroll to position [31, 0]
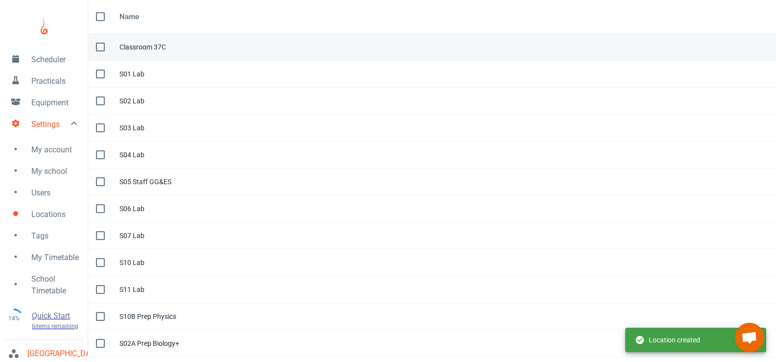
click at [143, 49] on div "Classroom 37C" at bounding box center [443, 47] width 649 height 11
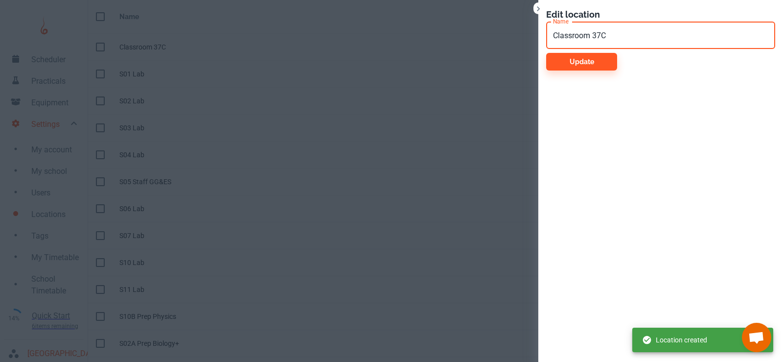
click at [620, 44] on input "Classroom 37C" at bounding box center [660, 35] width 229 height 27
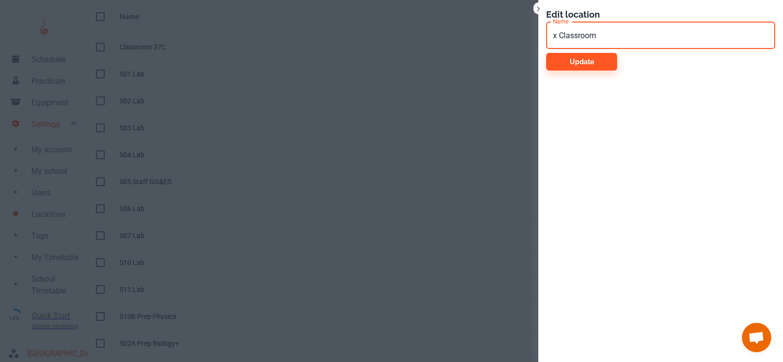
paste input "Test"
type input "x Classroom Test"
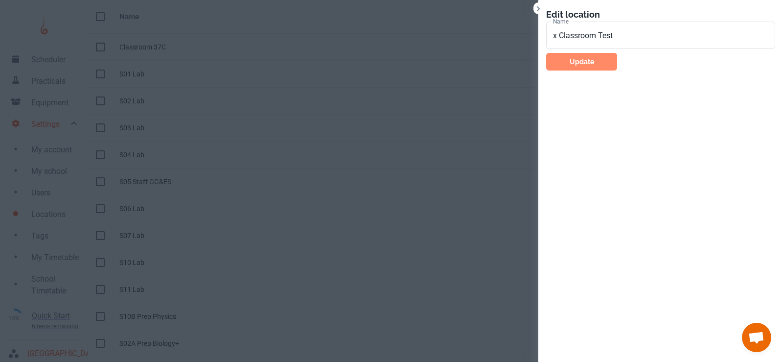
click at [579, 60] on button "Update" at bounding box center [581, 62] width 71 height 18
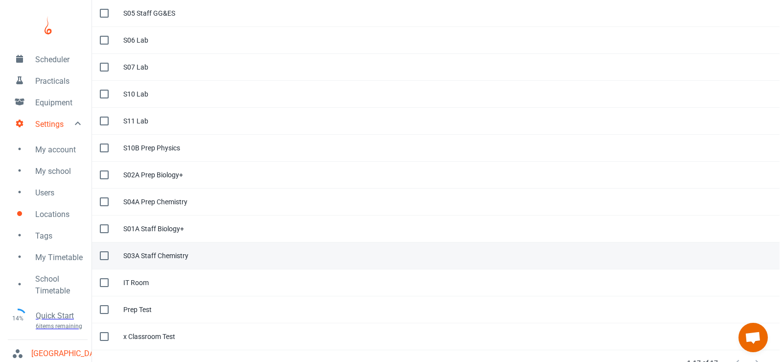
scroll to position [187, 0]
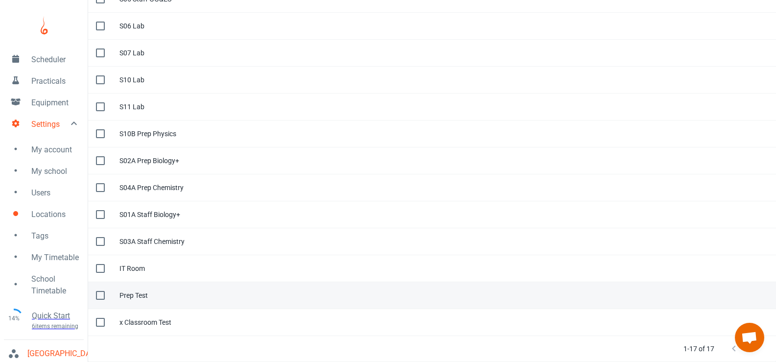
click at [177, 294] on div "Prep Test" at bounding box center [443, 295] width 649 height 11
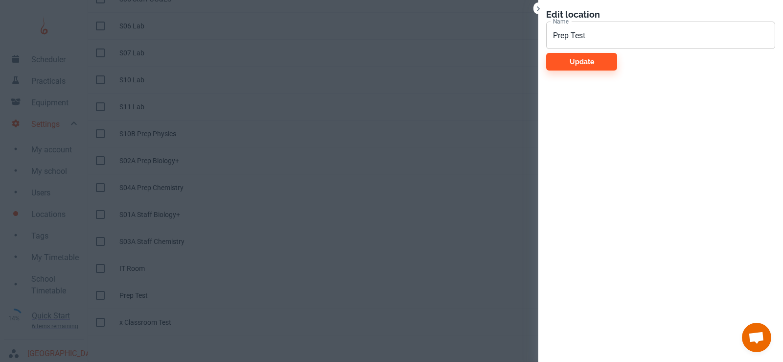
click at [599, 38] on input "Prep Test" at bounding box center [660, 35] width 229 height 27
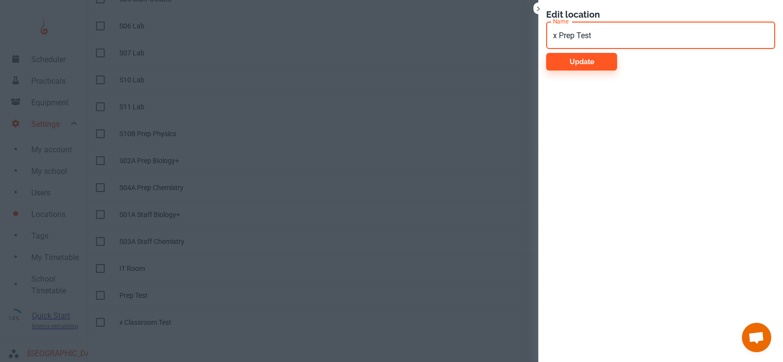
type input "x Prep Test"
click at [546, 53] on button "Update" at bounding box center [581, 62] width 71 height 18
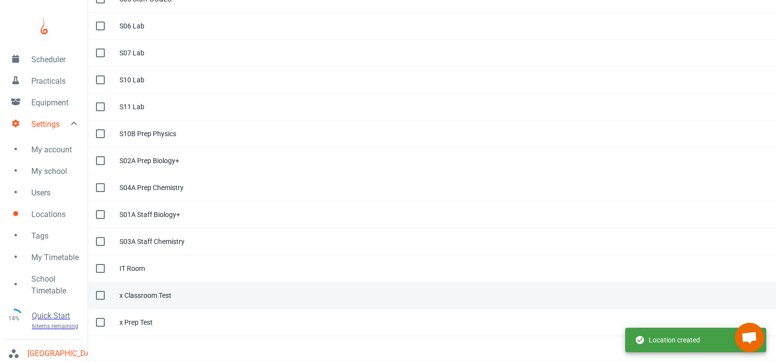
click at [144, 297] on div "x Classroom Test" at bounding box center [443, 295] width 649 height 11
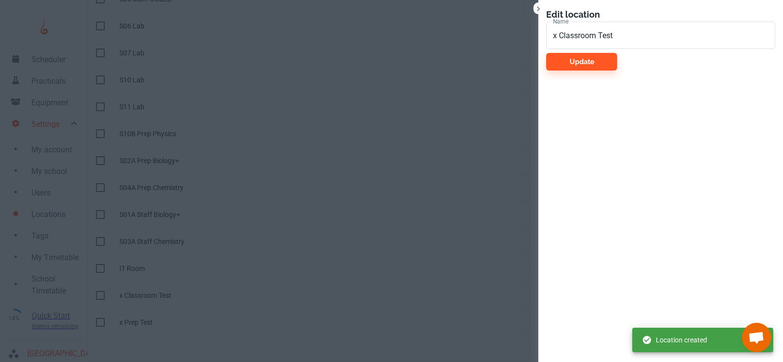
click at [578, 70] on div "Edit location Name x Classroom Test Name Update" at bounding box center [660, 39] width 245 height 78
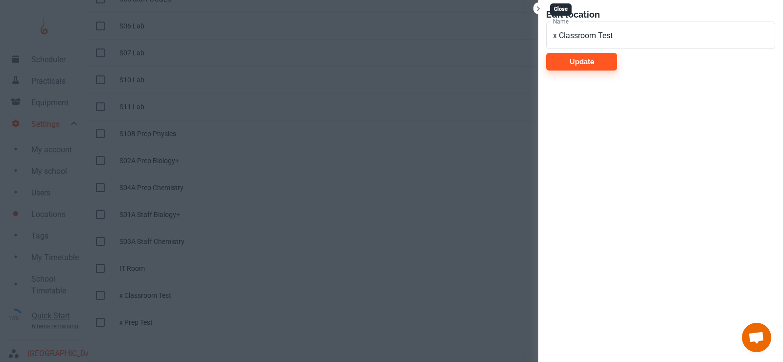
click at [540, 11] on icon "Close" at bounding box center [539, 9] width 10 height 10
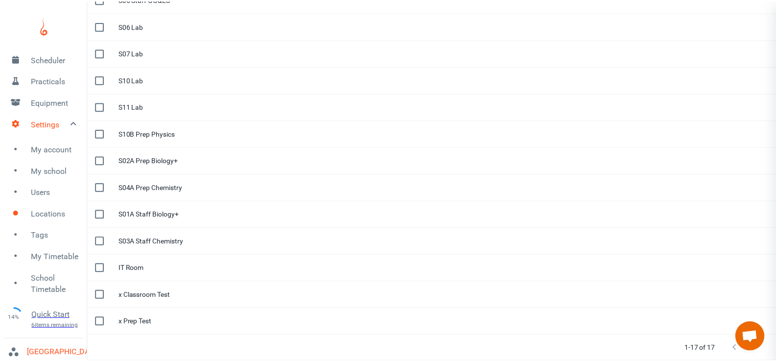
scroll to position [161, 0]
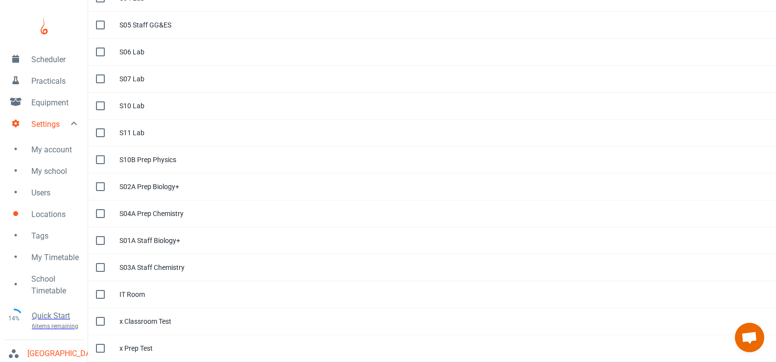
click at [48, 108] on span "Equipment" at bounding box center [55, 103] width 48 height 12
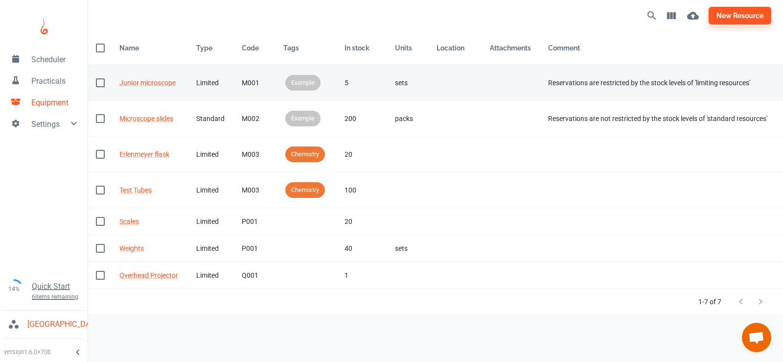
click at [206, 85] on div "Limited" at bounding box center [211, 82] width 30 height 11
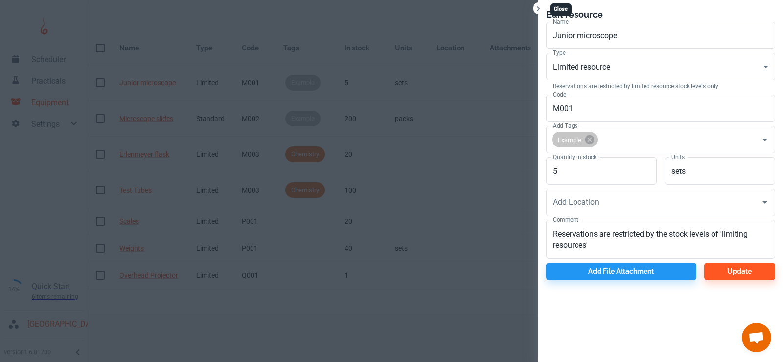
click at [539, 10] on icon "Close" at bounding box center [538, 8] width 3 height 5
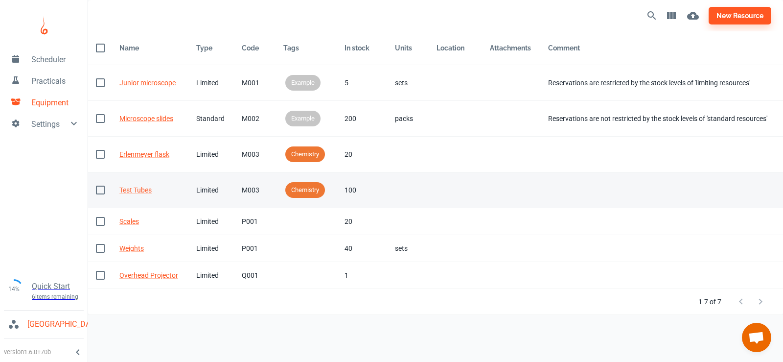
click at [291, 192] on span "Chemistry" at bounding box center [305, 190] width 40 height 10
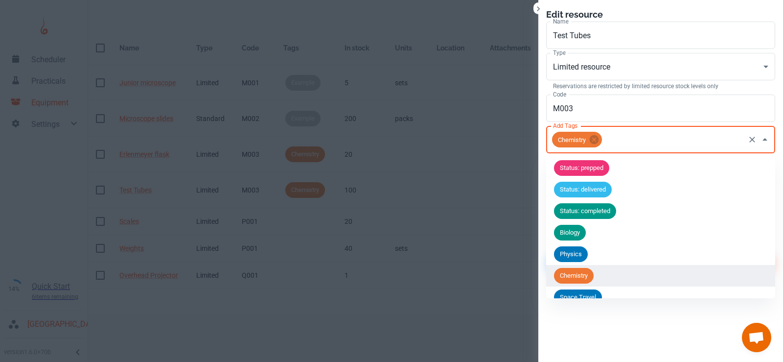
click at [700, 137] on input "Add Tags" at bounding box center [674, 139] width 140 height 19
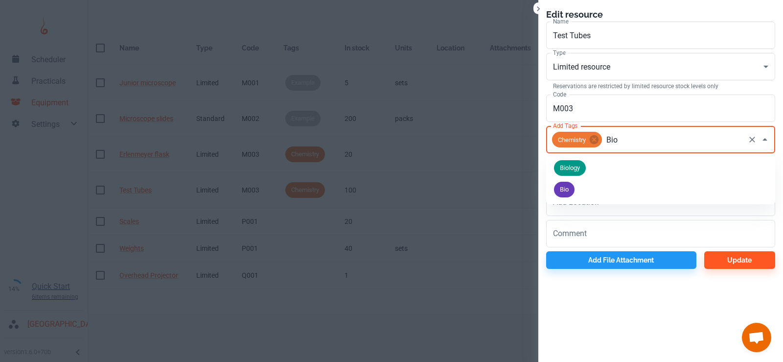
type input "Biol"
click at [560, 168] on span "Biology" at bounding box center [570, 168] width 32 height 10
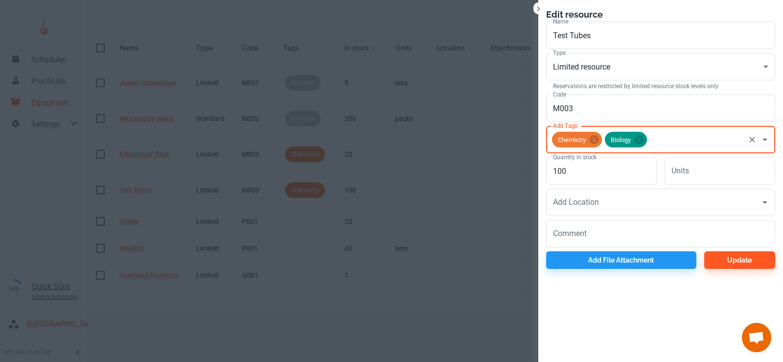
click at [576, 143] on span "Chemistry" at bounding box center [572, 139] width 40 height 11
click at [625, 144] on span "Biology" at bounding box center [621, 139] width 32 height 11
click at [677, 145] on input "Add Tags" at bounding box center [696, 139] width 95 height 19
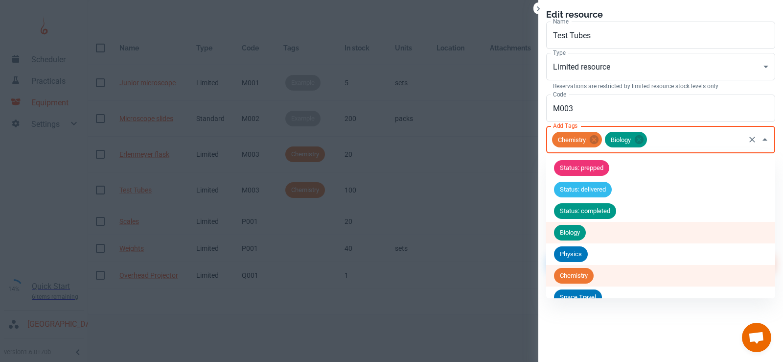
click at [622, 147] on div "Biology" at bounding box center [626, 140] width 42 height 16
click at [619, 142] on span "Biology" at bounding box center [621, 139] width 32 height 11
click at [578, 139] on span "Chemistry" at bounding box center [572, 139] width 40 height 11
drag, startPoint x: 655, startPoint y: 133, endPoint x: 668, endPoint y: 136, distance: 13.0
click at [659, 133] on input "Add Tags" at bounding box center [696, 139] width 95 height 19
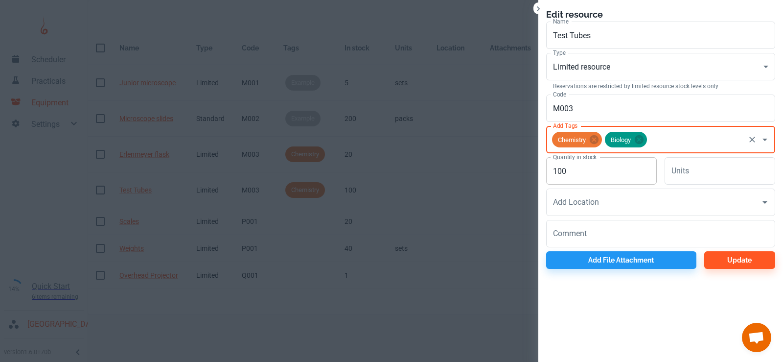
click at [615, 167] on input "100" at bounding box center [601, 170] width 111 height 27
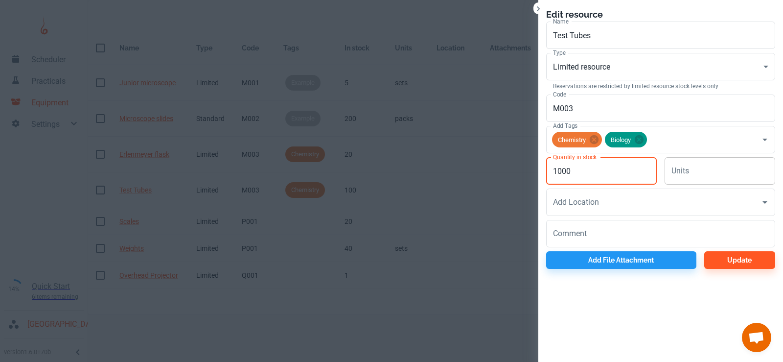
type input "1000"
click at [685, 171] on div "Units Units" at bounding box center [720, 170] width 111 height 27
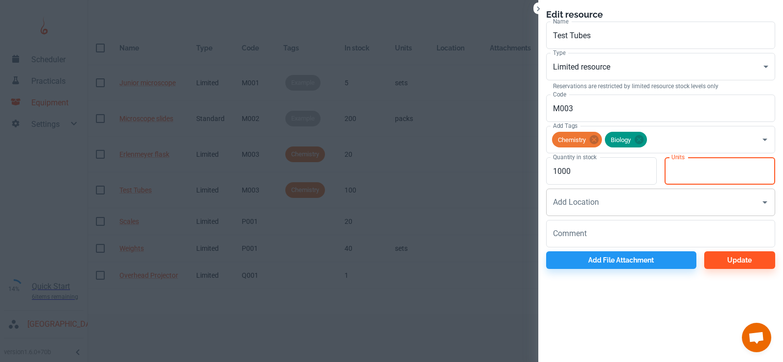
click at [631, 203] on input "Add Location" at bounding box center [654, 202] width 206 height 19
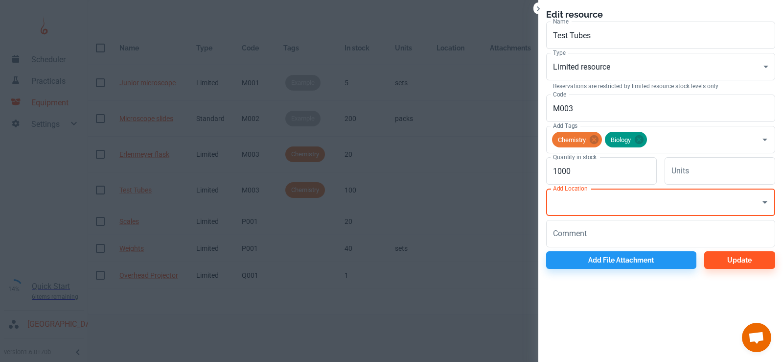
click at [631, 203] on input "Add Location" at bounding box center [654, 202] width 206 height 19
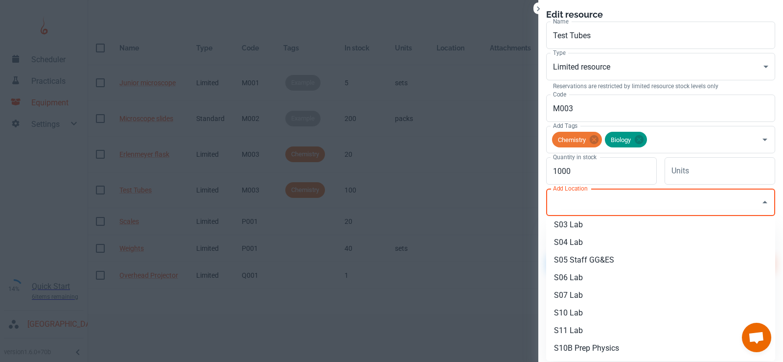
scroll to position [98, 0]
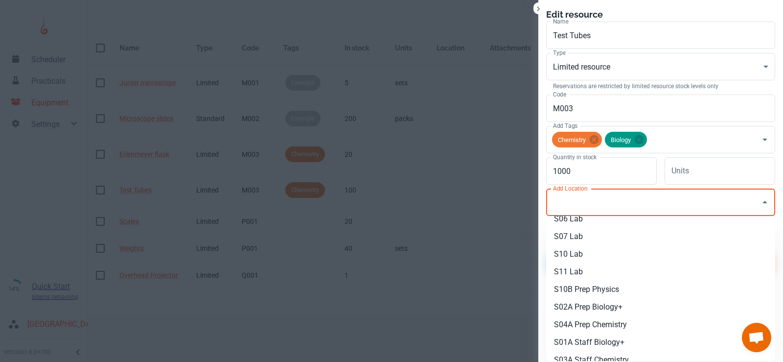
click at [626, 305] on li "S02A Prep Biology+" at bounding box center [660, 307] width 229 height 18
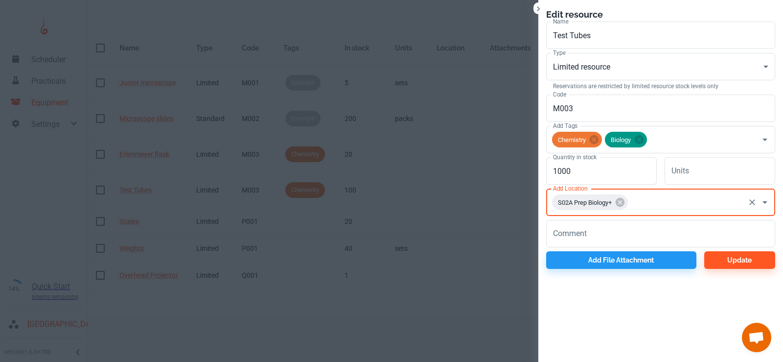
click at [661, 206] on input "Add Location" at bounding box center [687, 202] width 114 height 19
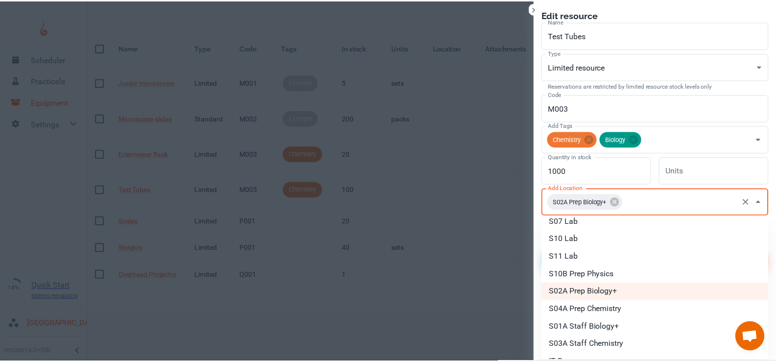
scroll to position [147, 0]
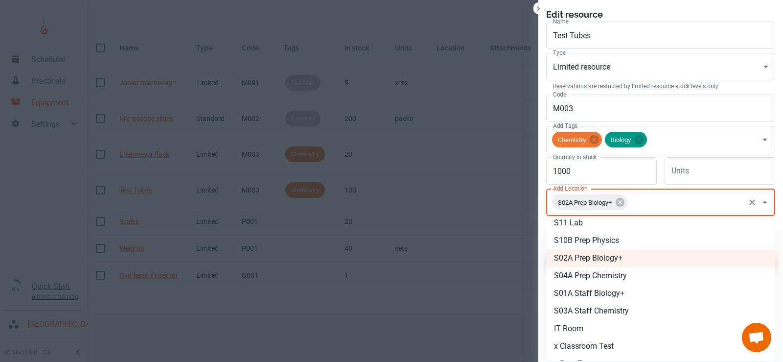
click at [606, 278] on li "S04A Prep Chemistry" at bounding box center [660, 276] width 229 height 18
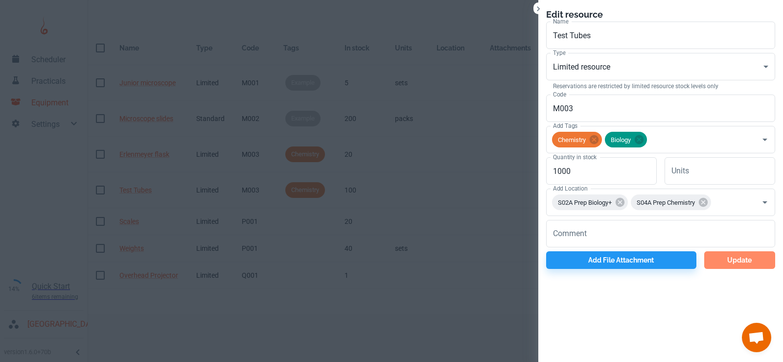
click at [734, 259] on button "Update" at bounding box center [739, 260] width 71 height 18
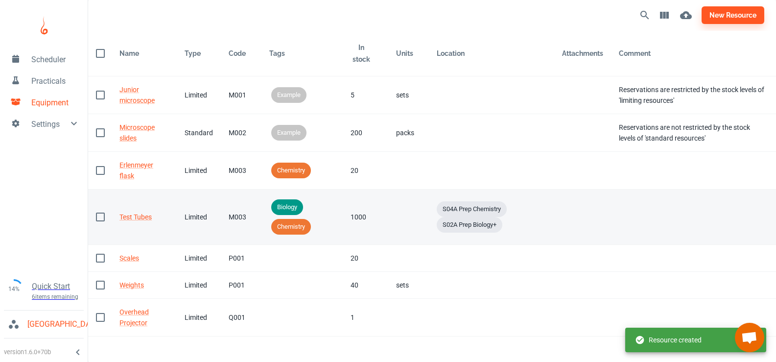
scroll to position [1, 0]
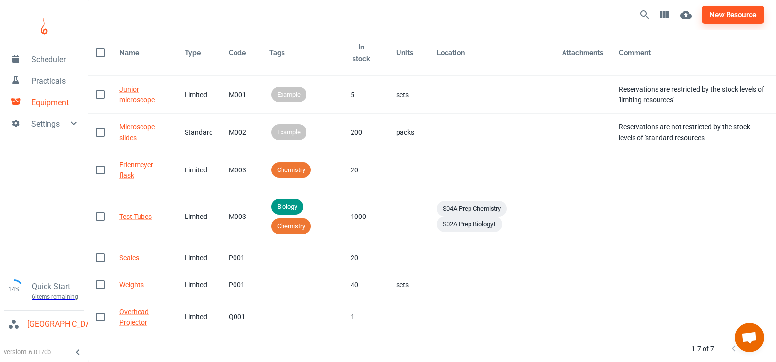
click at [39, 321] on p "[GEOGRAPHIC_DATA]" at bounding box center [64, 324] width 74 height 12
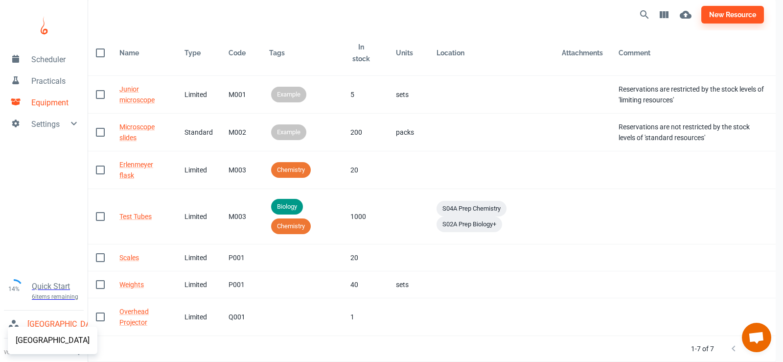
click at [58, 272] on div at bounding box center [391, 181] width 783 height 362
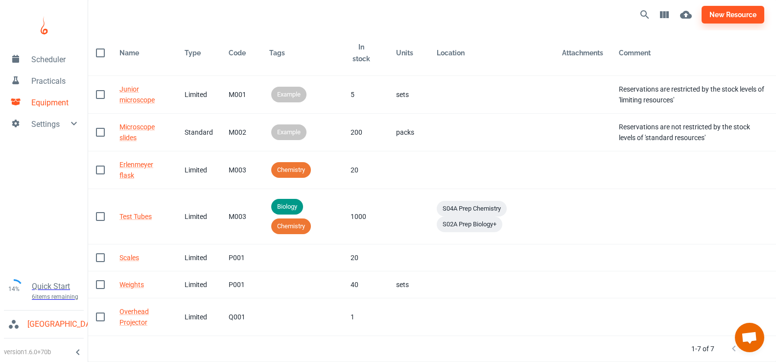
click at [59, 200] on div at bounding box center [44, 208] width 88 height 141
click at [57, 83] on span "Practicals" at bounding box center [55, 81] width 48 height 12
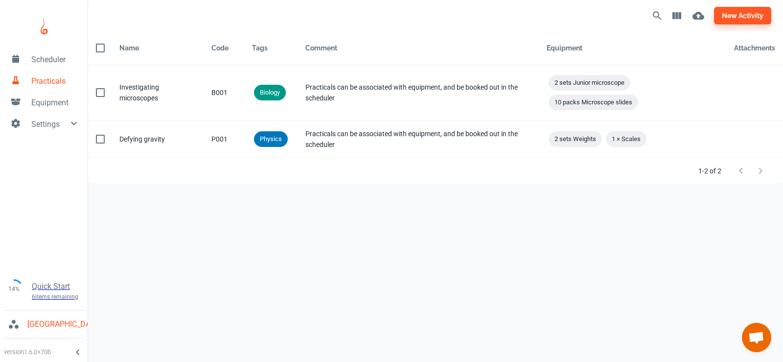
click at [57, 122] on span "Settings" at bounding box center [49, 124] width 37 height 12
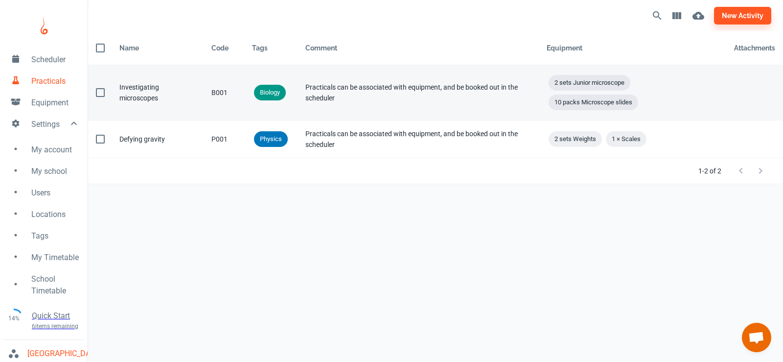
click at [146, 97] on div "Investigating microscopes" at bounding box center [157, 93] width 76 height 22
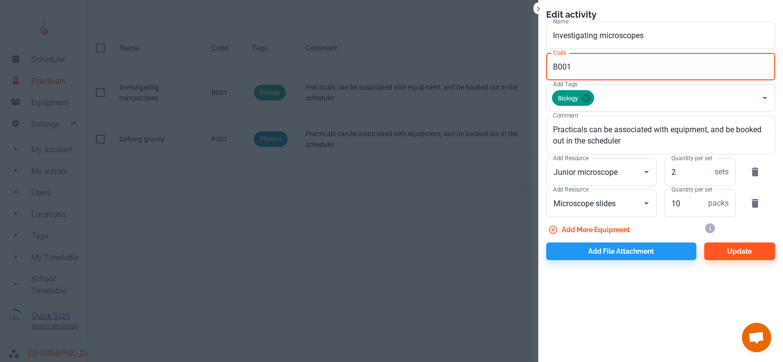
click at [598, 66] on input "B001" at bounding box center [660, 66] width 229 height 27
type input "Example B001"
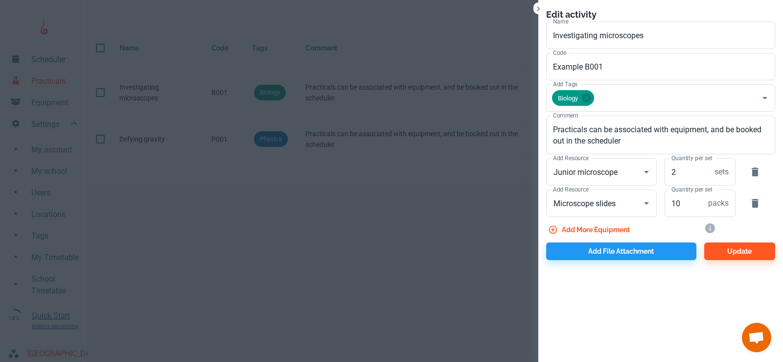
click at [480, 196] on div at bounding box center [391, 181] width 783 height 362
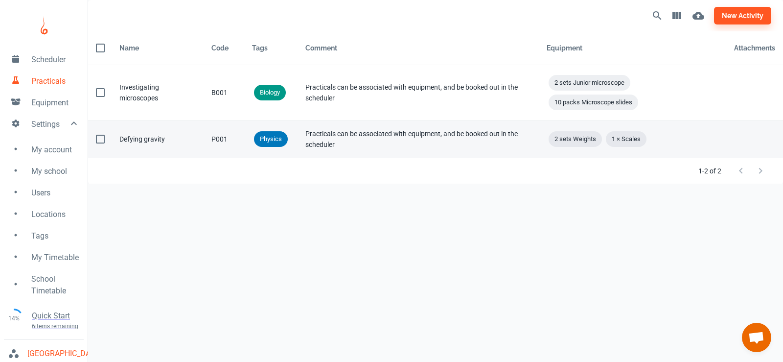
click at [149, 142] on div "Defying gravity" at bounding box center [157, 139] width 76 height 11
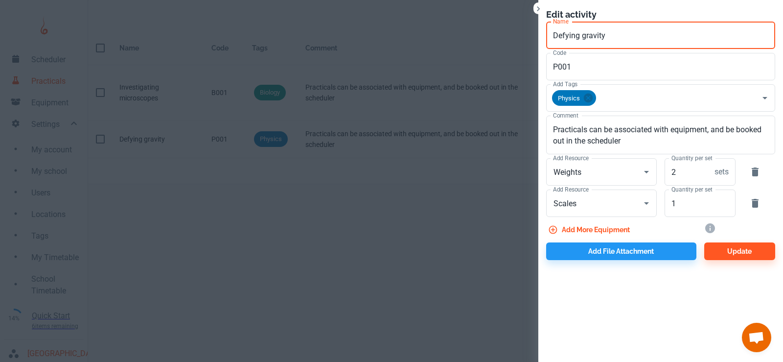
click at [626, 34] on input "Defying gravity" at bounding box center [660, 35] width 229 height 27
type input "Example; Defying gravity"
click at [704, 242] on button "Update" at bounding box center [739, 251] width 71 height 18
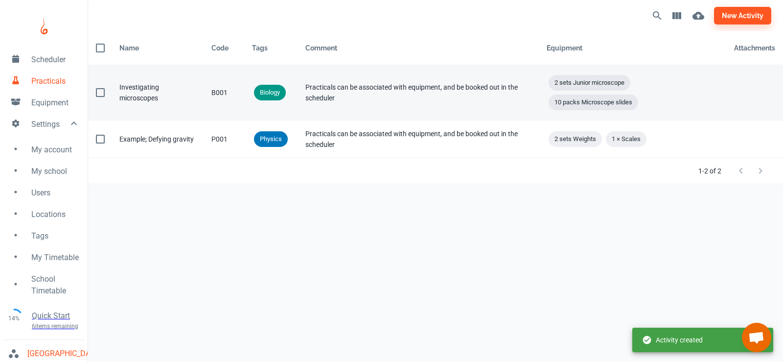
click at [150, 102] on div "Investigating microscopes" at bounding box center [157, 93] width 76 height 22
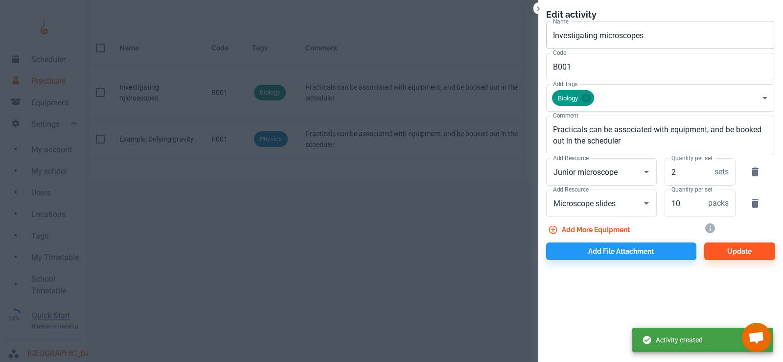
click at [608, 36] on input "Investigating microscopes" at bounding box center [660, 35] width 229 height 27
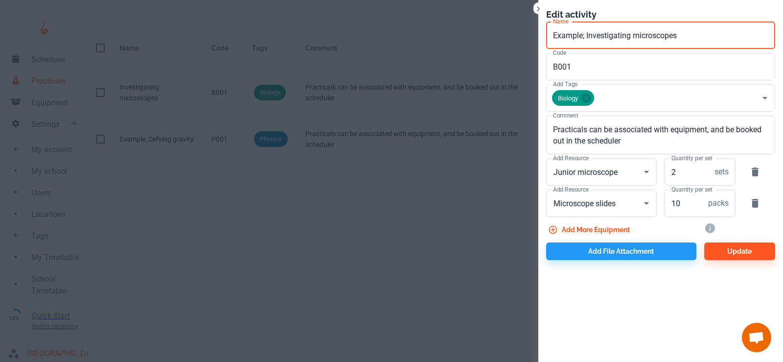
type input "Example; Investigating microscopes"
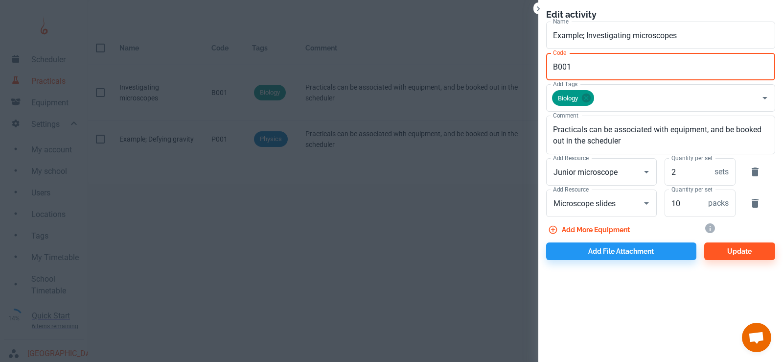
click at [431, 194] on div at bounding box center [391, 181] width 783 height 362
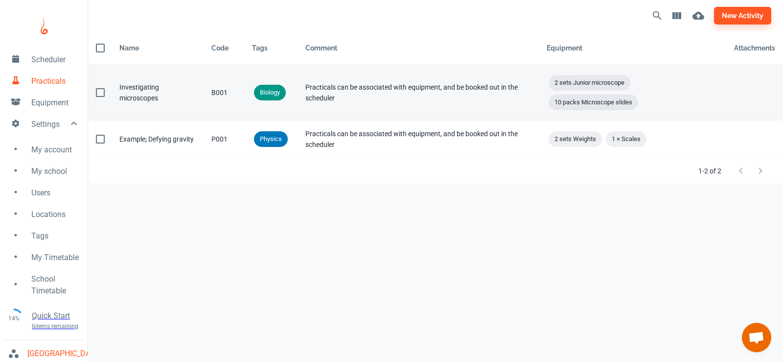
click at [143, 101] on div "Investigating microscopes" at bounding box center [157, 93] width 76 height 22
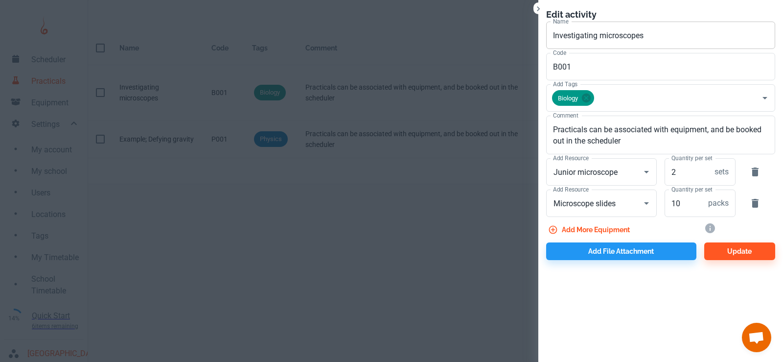
click at [610, 35] on input "Investigating microscopes" at bounding box center [660, 35] width 229 height 27
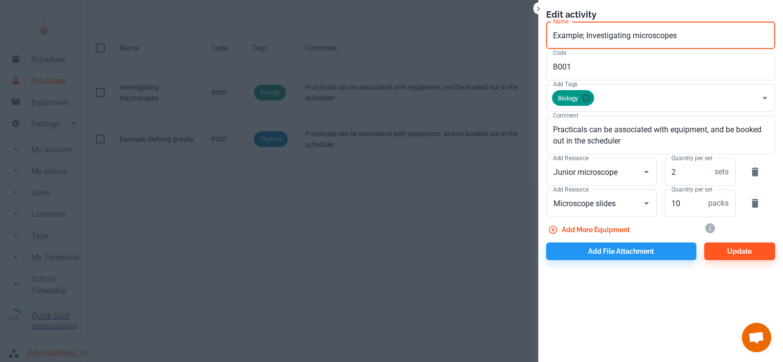
type input "Example; Investigating microscopes"
click at [704, 242] on button "Update" at bounding box center [739, 251] width 71 height 18
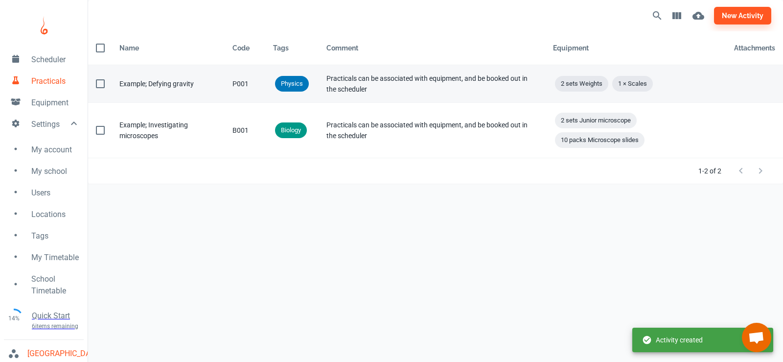
click at [163, 85] on div "Example; Defying gravity" at bounding box center [167, 83] width 97 height 11
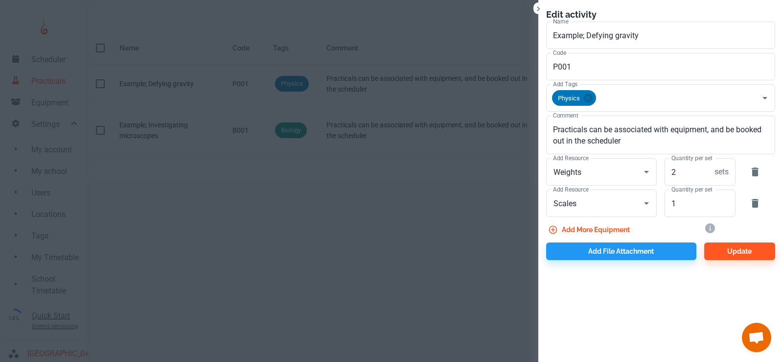
click at [174, 80] on div at bounding box center [391, 181] width 783 height 362
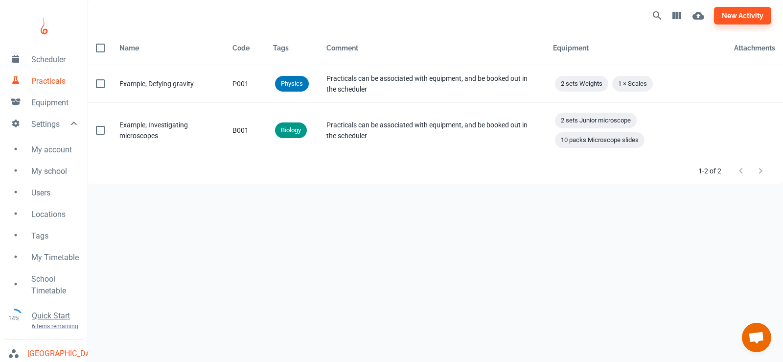
click at [520, 183] on div "1-2 of 2" at bounding box center [436, 170] width 672 height 25
click at [45, 57] on span "Scheduler" at bounding box center [55, 60] width 48 height 12
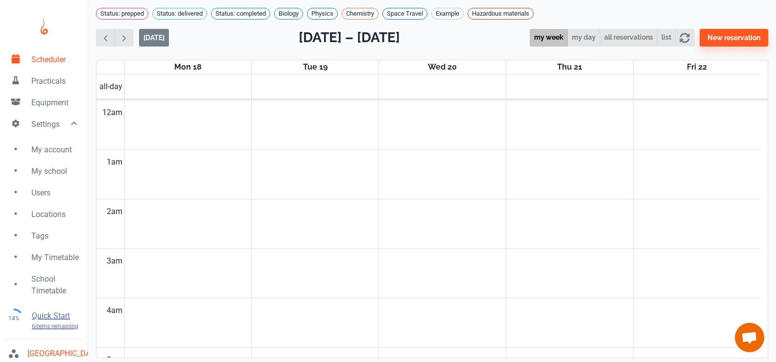
scroll to position [396, 0]
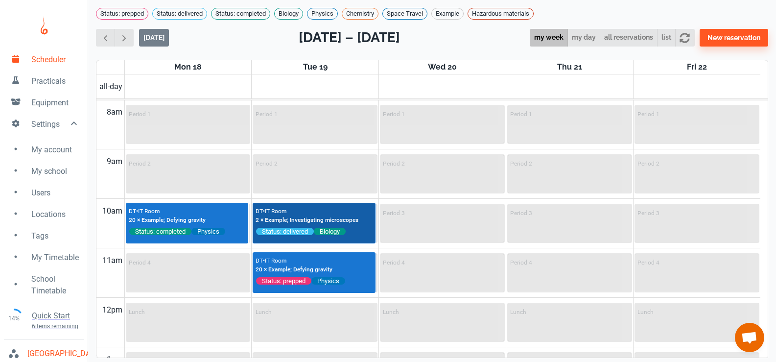
click at [310, 225] on p "2 × Example; Investigating microscopes" at bounding box center [307, 220] width 103 height 9
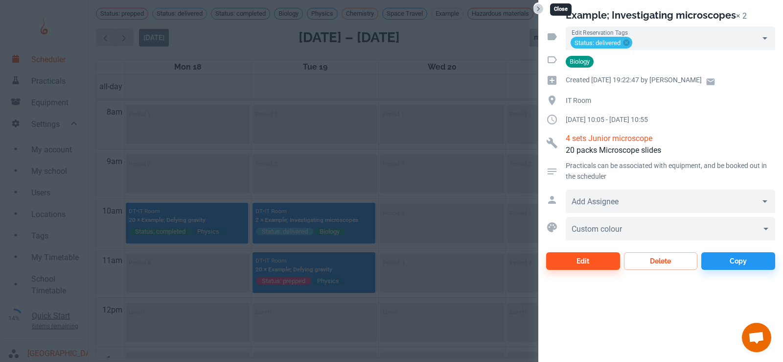
click at [537, 6] on icon "Close" at bounding box center [539, 9] width 10 height 10
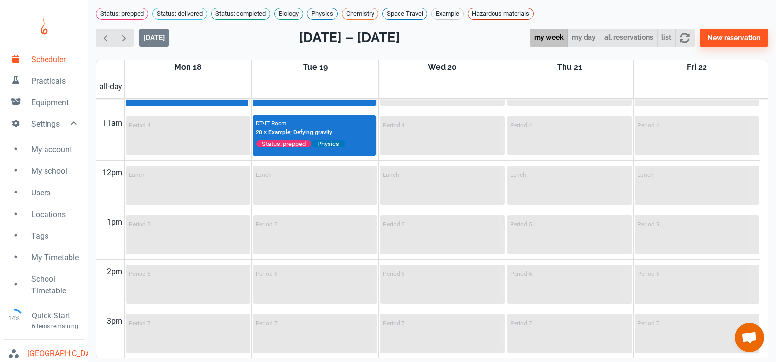
scroll to position [347, 0]
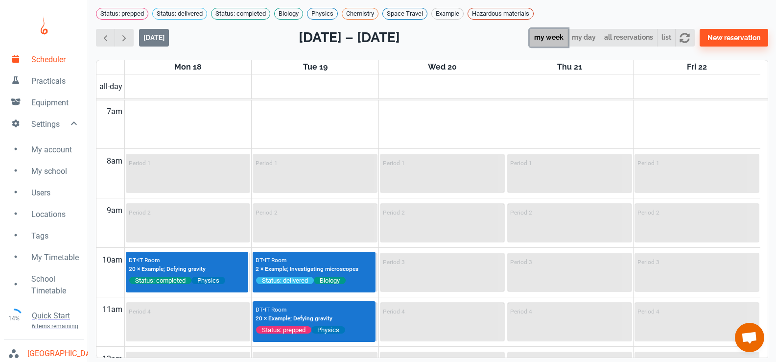
click at [543, 47] on button "my week" at bounding box center [549, 38] width 38 height 18
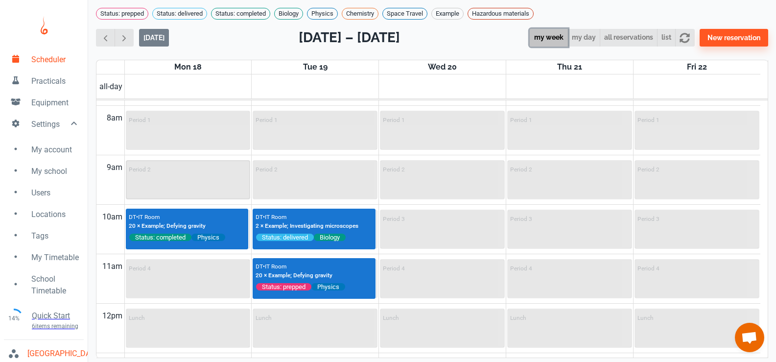
scroll to position [391, 0]
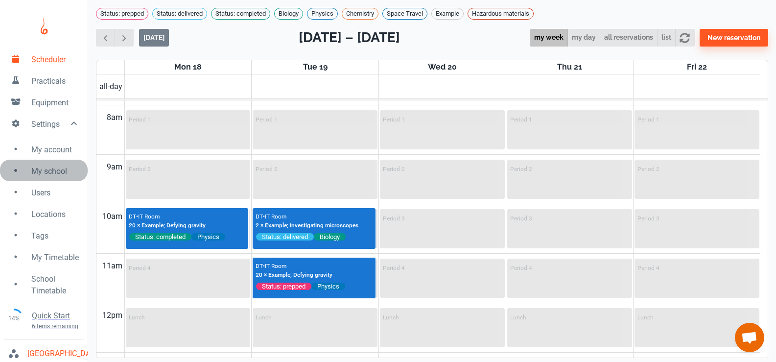
click at [57, 168] on span "My school" at bounding box center [55, 171] width 48 height 12
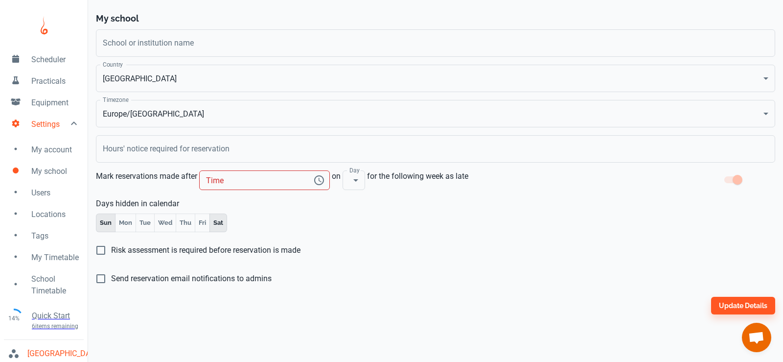
type input "[GEOGRAPHIC_DATA]"
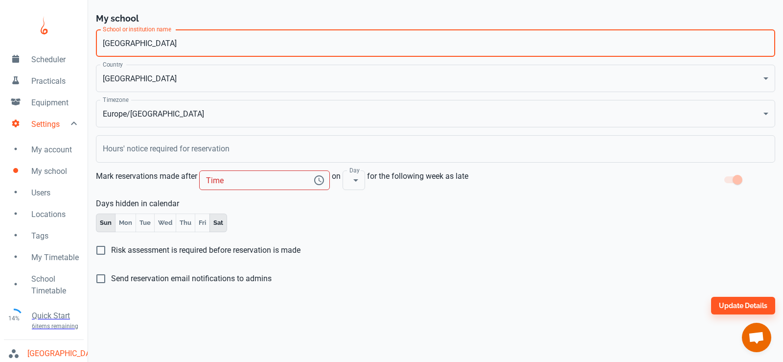
click at [204, 41] on input "[GEOGRAPHIC_DATA]" at bounding box center [435, 42] width 679 height 27
click at [217, 18] on h6 "My school" at bounding box center [435, 19] width 679 height 14
click at [220, 48] on input "[GEOGRAPHIC_DATA]" at bounding box center [435, 42] width 679 height 27
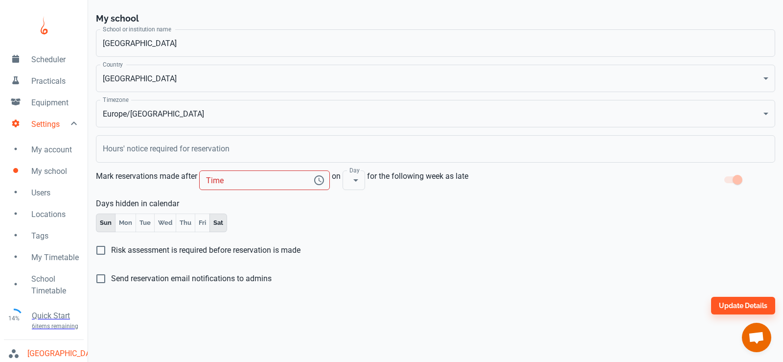
click at [52, 352] on p "[GEOGRAPHIC_DATA]" at bounding box center [64, 354] width 74 height 12
click at [13, 357] on div at bounding box center [391, 181] width 783 height 362
click at [45, 351] on p "[GEOGRAPHIC_DATA]" at bounding box center [64, 354] width 74 height 12
click at [52, 334] on p "[GEOGRAPHIC_DATA]" at bounding box center [53, 340] width 74 height 12
click at [51, 170] on span "My school" at bounding box center [55, 171] width 48 height 12
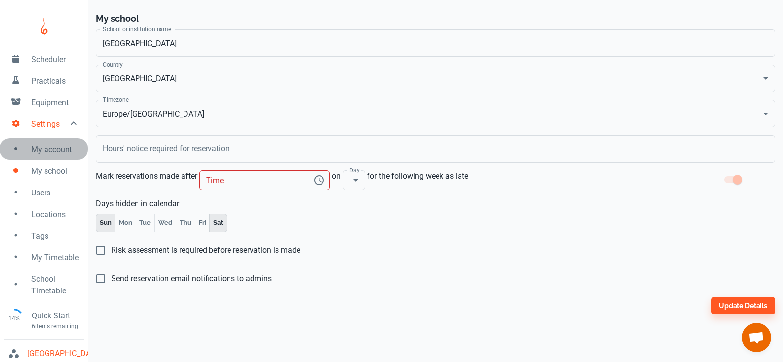
click at [50, 155] on span "My account" at bounding box center [55, 150] width 48 height 12
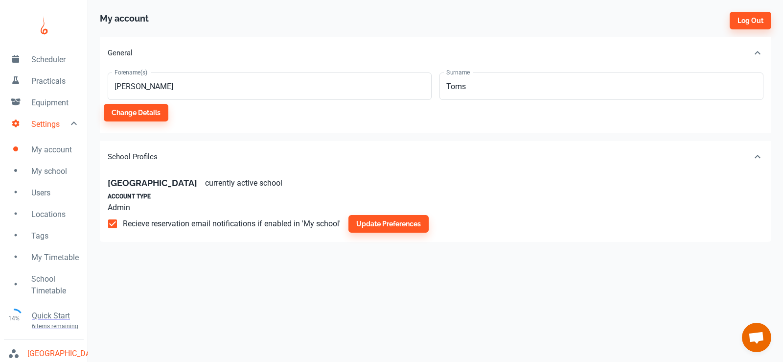
click at [53, 173] on span "My school" at bounding box center [55, 171] width 48 height 12
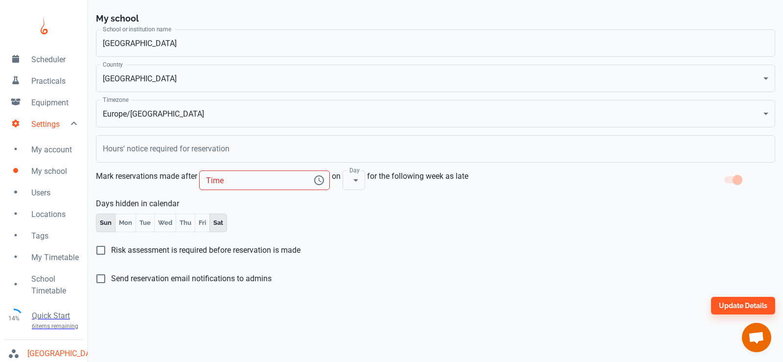
click at [46, 196] on span "Users" at bounding box center [55, 193] width 48 height 12
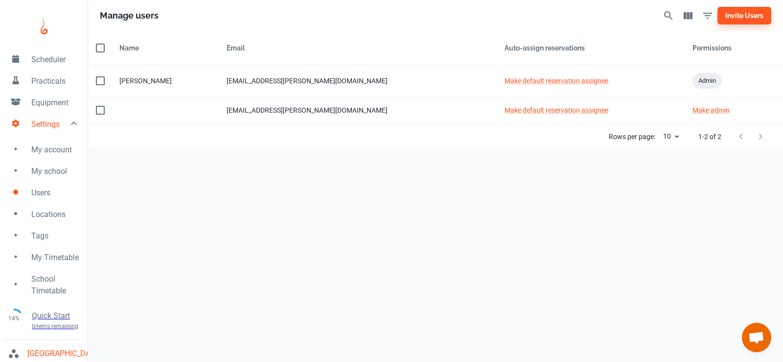
click at [53, 211] on span "Locations" at bounding box center [55, 215] width 48 height 12
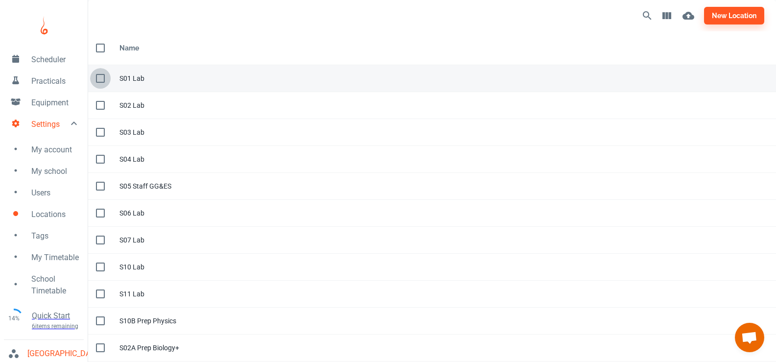
click at [102, 74] on input "checkbox" at bounding box center [100, 78] width 21 height 21
checkbox input "true"
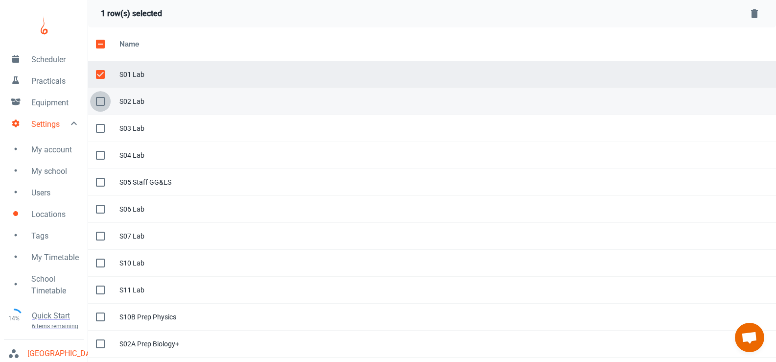
click at [103, 101] on input "checkbox" at bounding box center [100, 101] width 21 height 21
checkbox input "true"
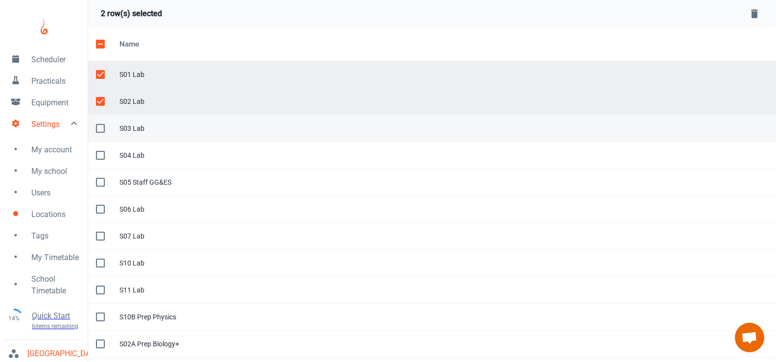
click at [98, 135] on input "checkbox" at bounding box center [100, 128] width 21 height 21
checkbox input "true"
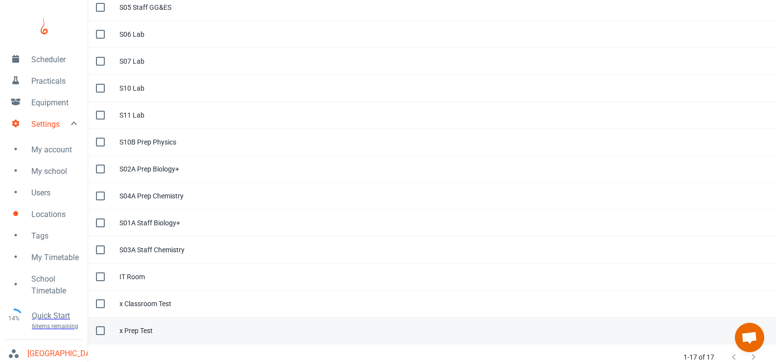
scroll to position [183, 0]
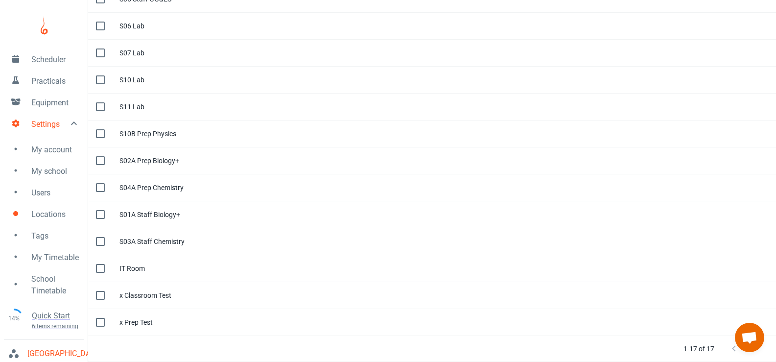
click at [756, 339] on span "Open chat" at bounding box center [749, 338] width 16 height 14
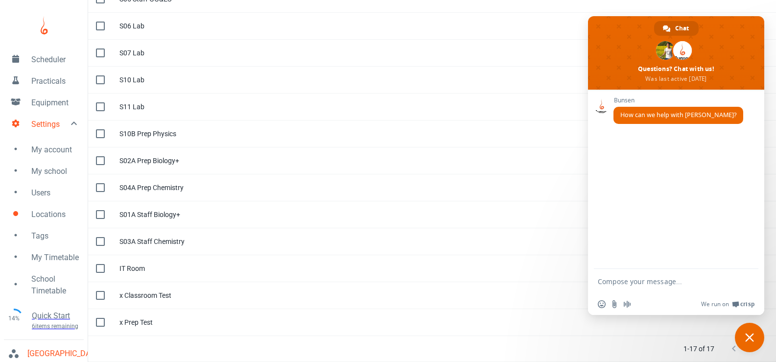
click at [749, 341] on span "Close chat" at bounding box center [749, 337] width 9 height 9
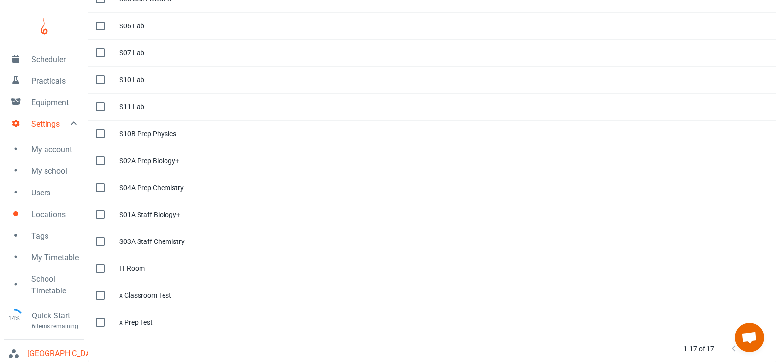
click at [45, 238] on span "Tags" at bounding box center [55, 236] width 48 height 12
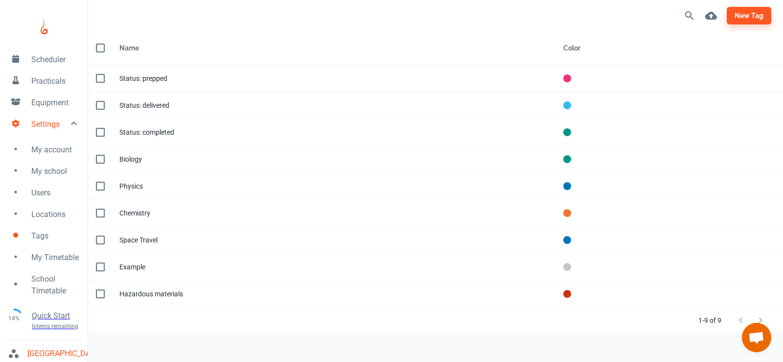
click at [49, 286] on span "School Timetable" at bounding box center [55, 284] width 48 height 23
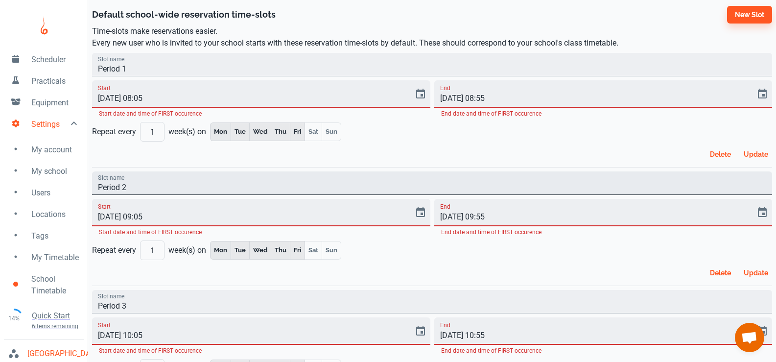
click at [159, 183] on input "Period 2" at bounding box center [432, 182] width 680 height 23
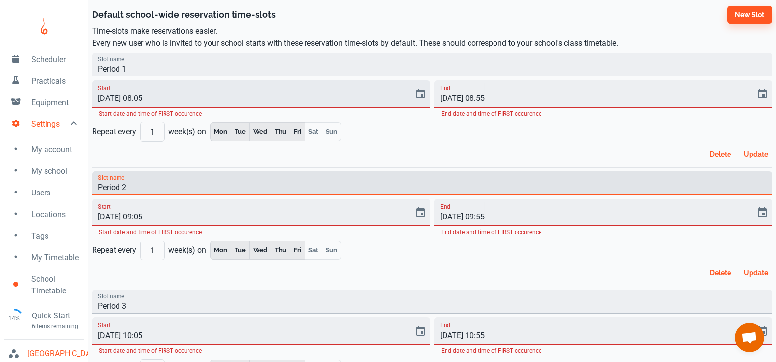
click at [155, 97] on input "[DATE] 08:05" at bounding box center [249, 93] width 315 height 27
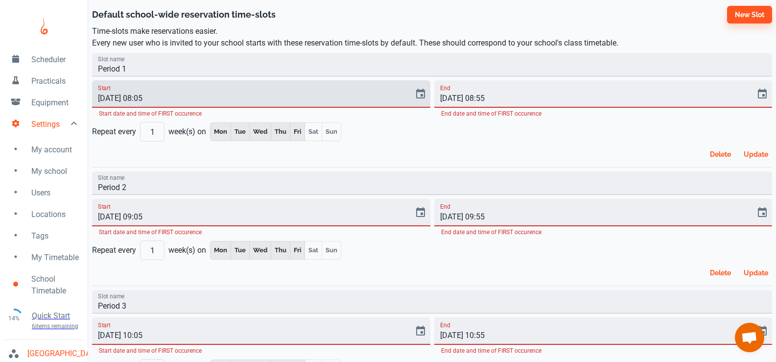
drag, startPoint x: 140, startPoint y: 99, endPoint x: 189, endPoint y: 83, distance: 52.5
click at [140, 99] on input "[DATE] 08:05" at bounding box center [249, 93] width 315 height 27
type input "[DATE] 09:00"
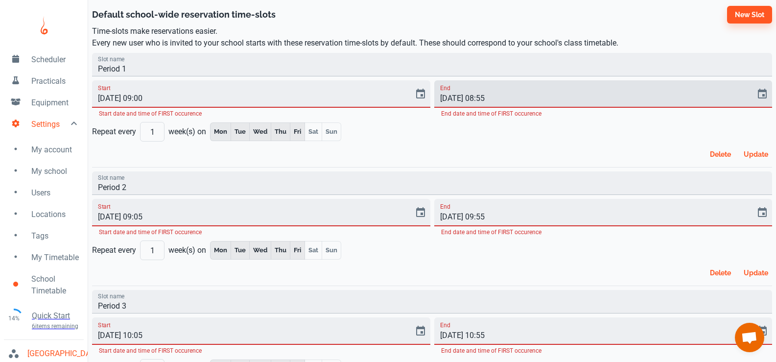
click at [478, 101] on input "[DATE] 08:55" at bounding box center [591, 93] width 315 height 27
type input "[DATE] 10:30"
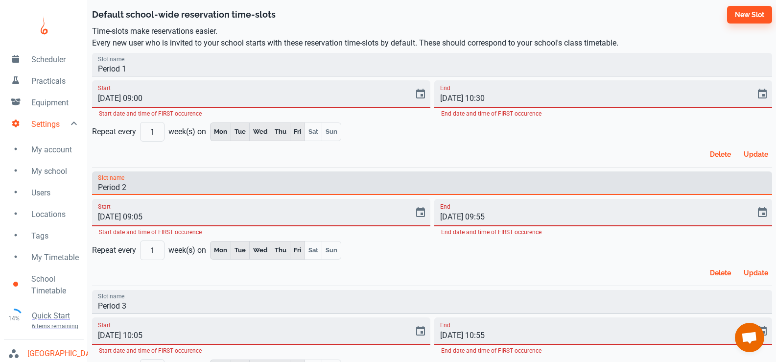
click at [204, 188] on input "Period 2" at bounding box center [432, 182] width 680 height 23
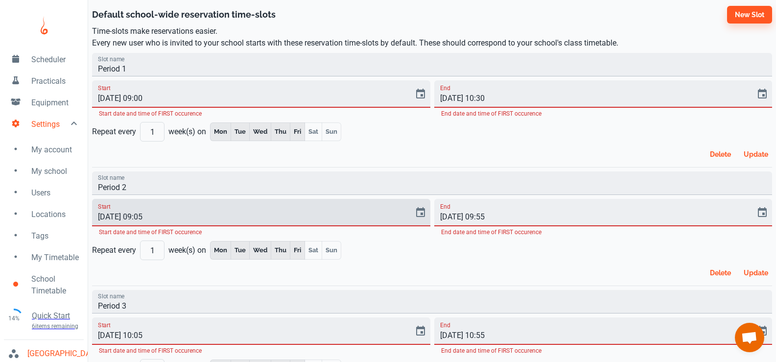
click at [141, 220] on input "[DATE] 09:05" at bounding box center [249, 212] width 315 height 27
type input "[DATE] 10:50"
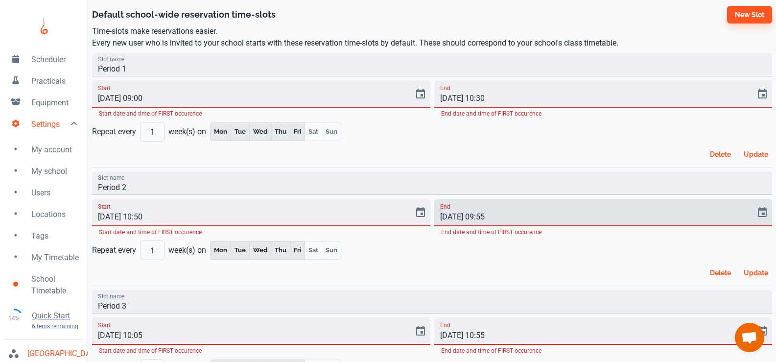
drag, startPoint x: 471, startPoint y: 219, endPoint x: 478, endPoint y: 217, distance: 6.7
click at [472, 218] on input "[DATE] 09:55" at bounding box center [591, 212] width 315 height 27
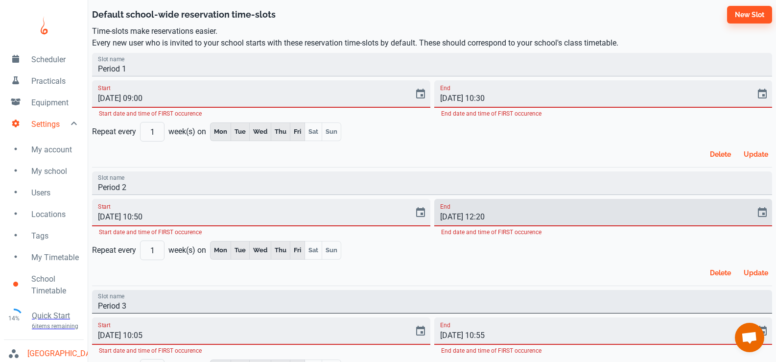
type input "[DATE] 12:20"
click at [209, 311] on input "Period 3" at bounding box center [432, 301] width 680 height 23
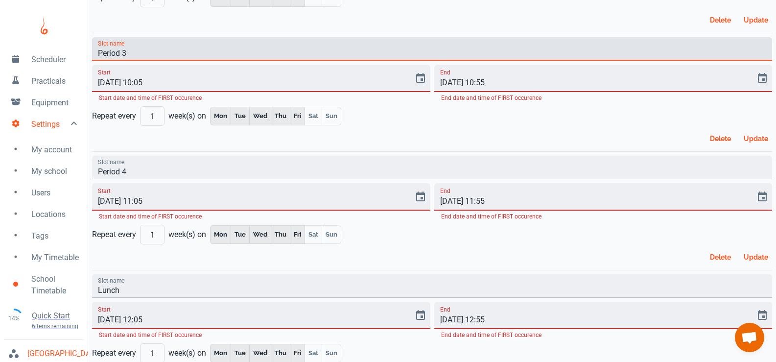
scroll to position [343, 0]
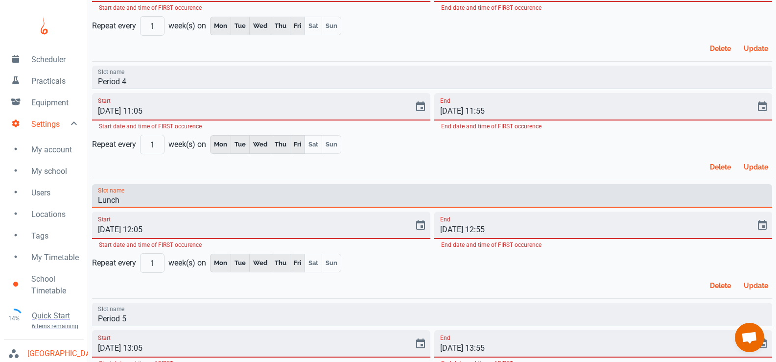
click at [165, 201] on input "Lunch" at bounding box center [432, 195] width 680 height 23
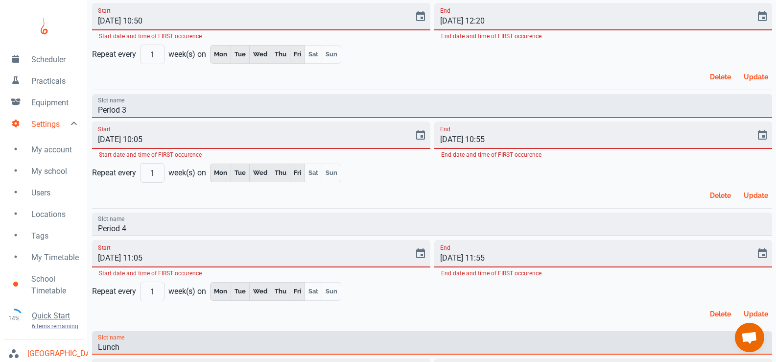
scroll to position [147, 0]
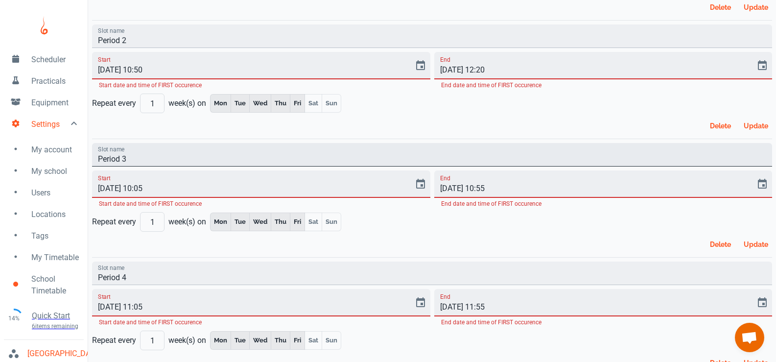
click at [172, 157] on input "Period 3" at bounding box center [432, 154] width 680 height 23
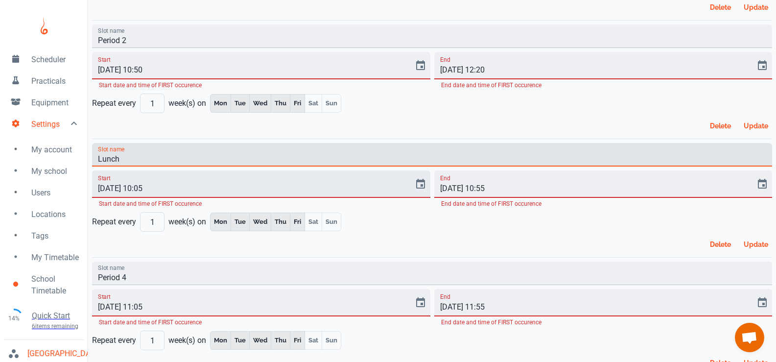
type input "Lunch"
drag, startPoint x: 159, startPoint y: 190, endPoint x: 170, endPoint y: 189, distance: 11.4
click at [161, 189] on input "[DATE] 10:05" at bounding box center [249, 183] width 315 height 27
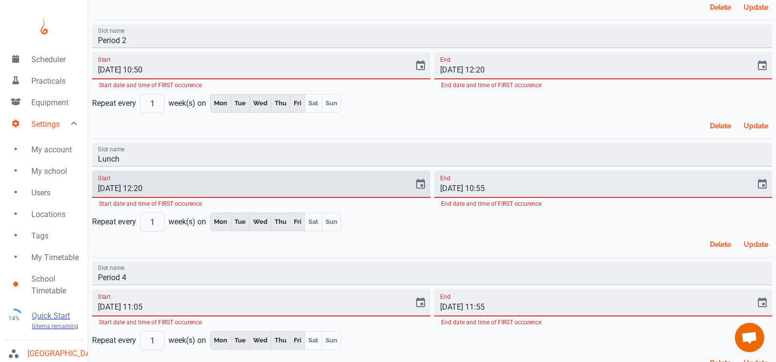
type input "[DATE] 12:20"
click at [523, 189] on input "[DATE] 10:55" at bounding box center [591, 183] width 315 height 27
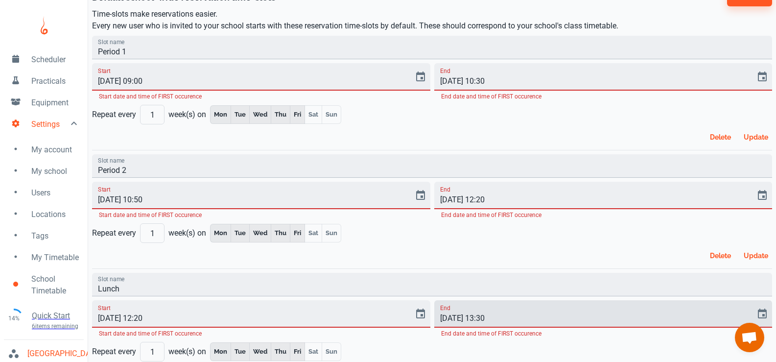
scroll to position [0, 0]
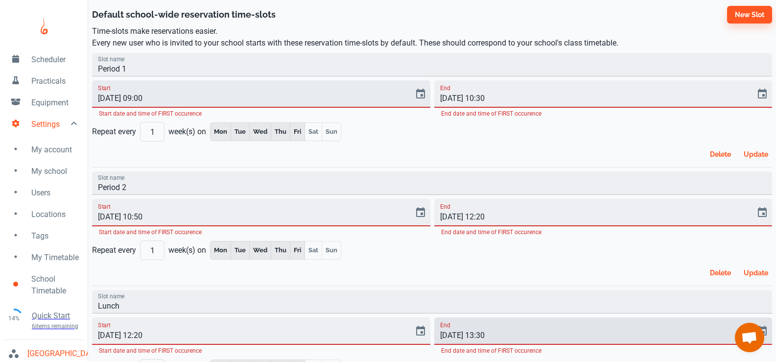
type input "[DATE] 13:30"
click at [131, 96] on input "[DATE] 09:00" at bounding box center [249, 93] width 315 height 27
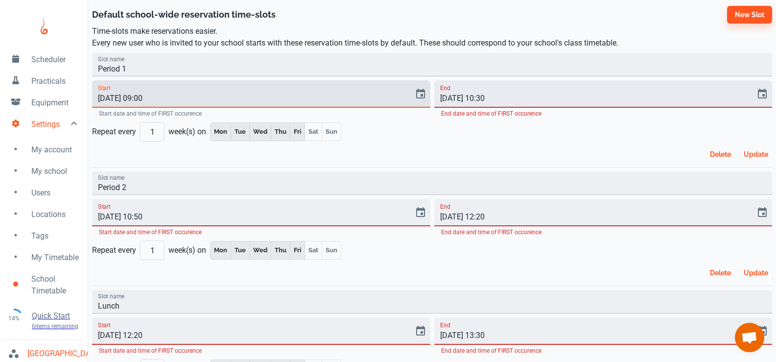
type input "[DATE] 09:00"
click at [453, 95] on input "[DATE] 10:30" at bounding box center [591, 93] width 315 height 27
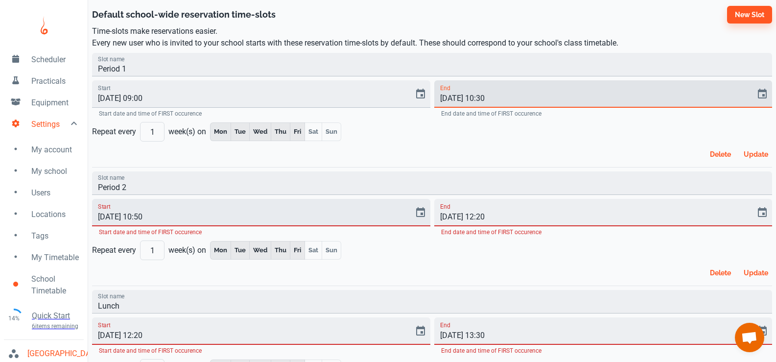
type input "[DATE] 10:30"
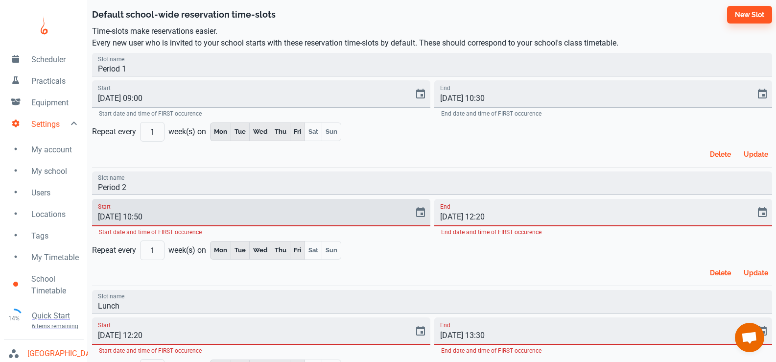
drag, startPoint x: 118, startPoint y: 218, endPoint x: 154, endPoint y: 195, distance: 42.5
click at [118, 218] on input "[DATE] 10:50" at bounding box center [249, 212] width 315 height 27
type input "[DATE] 10:50"
click at [454, 214] on input "[DATE] 12:20" at bounding box center [591, 212] width 315 height 27
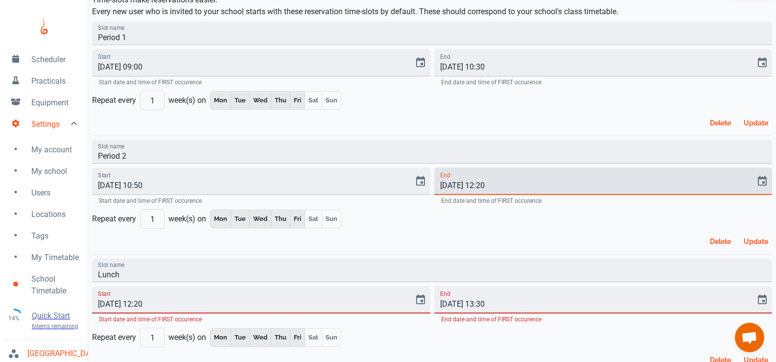
scroll to position [49, 0]
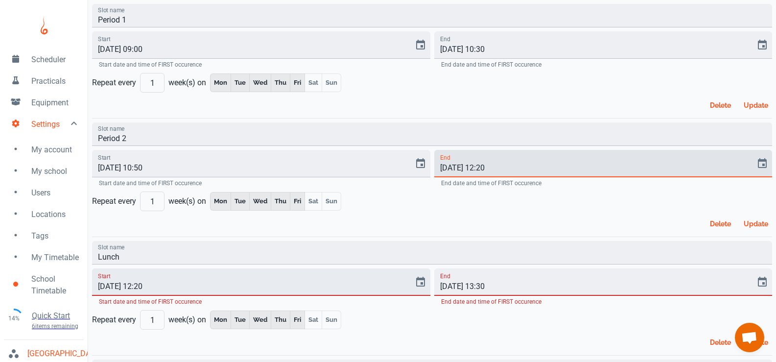
type input "[DATE] 12:20"
drag, startPoint x: 117, startPoint y: 285, endPoint x: 173, endPoint y: 268, distance: 58.8
click at [118, 285] on input "[DATE] 12:20" at bounding box center [249, 281] width 315 height 27
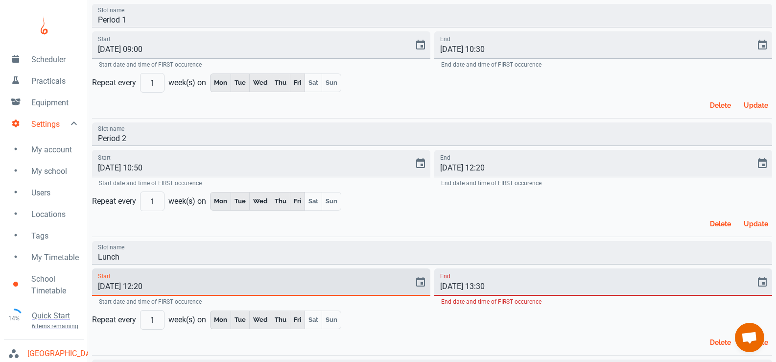
type input "[DATE] 12:20"
click at [453, 295] on div "End [DATE] 13:30 End date and time of FIRST occurence" at bounding box center [603, 287] width 338 height 38
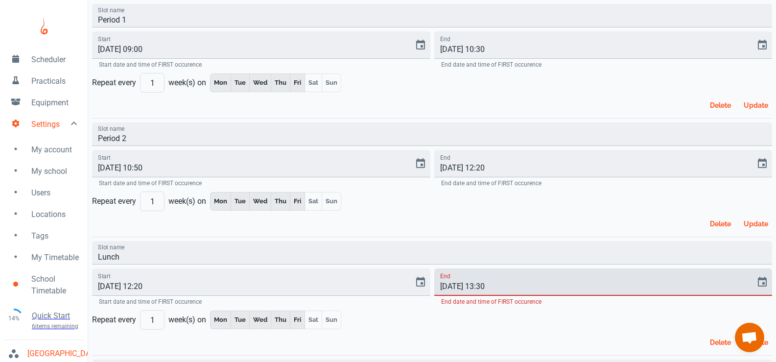
click at [455, 286] on input "[DATE] 13:30" at bounding box center [591, 281] width 315 height 27
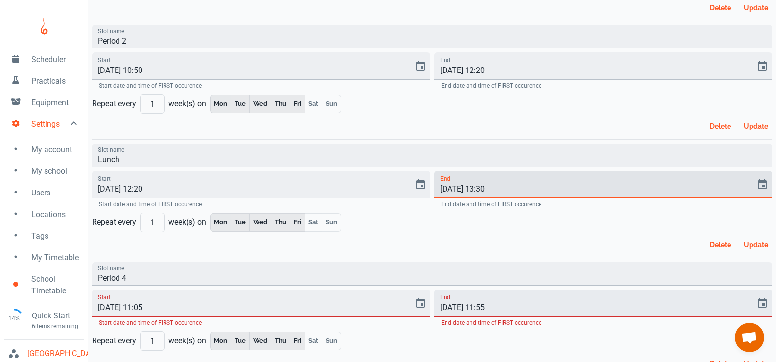
scroll to position [147, 0]
type input "[DATE] 13:30"
click at [116, 307] on input "[DATE] 11:05" at bounding box center [249, 302] width 315 height 27
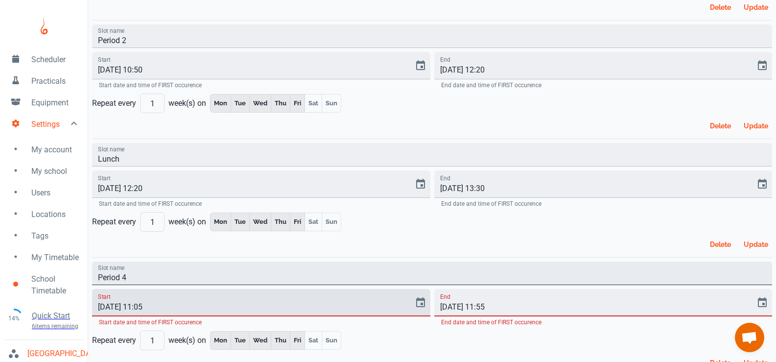
drag, startPoint x: 134, startPoint y: 281, endPoint x: 139, endPoint y: 278, distance: 6.4
click at [134, 280] on input "Period 4" at bounding box center [432, 272] width 680 height 23
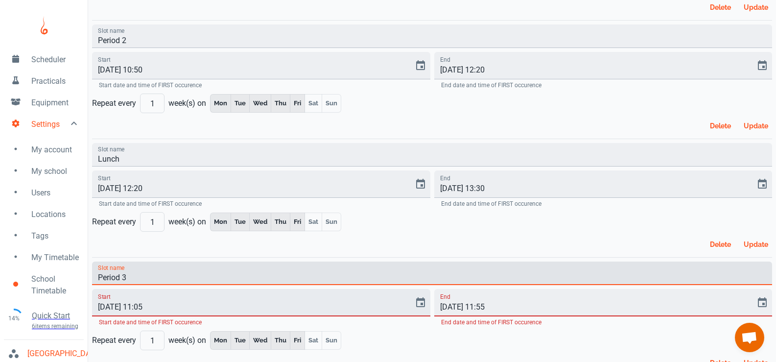
type input "Period 3"
click at [123, 306] on input "[DATE] 11:05" at bounding box center [249, 302] width 315 height 27
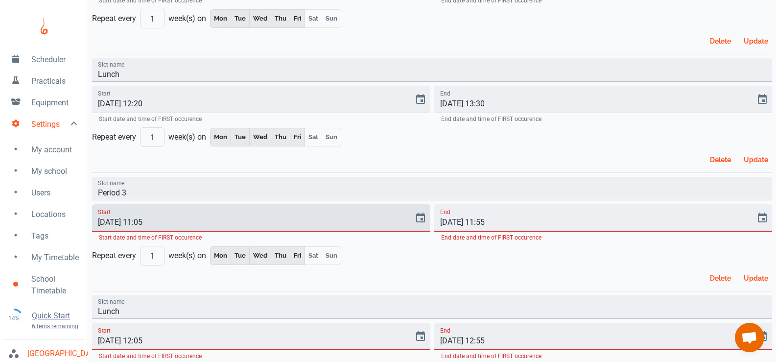
scroll to position [245, 0]
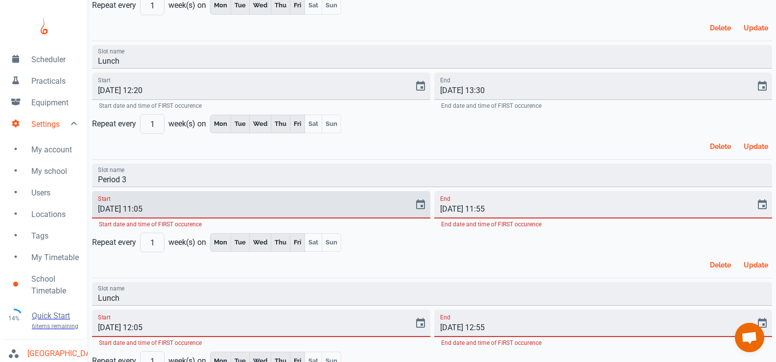
click at [106, 207] on input "[DATE] 11:05" at bounding box center [249, 204] width 315 height 27
type input "[DATE] 14:10"
click at [482, 208] on input "[DATE] 11:55" at bounding box center [591, 204] width 315 height 27
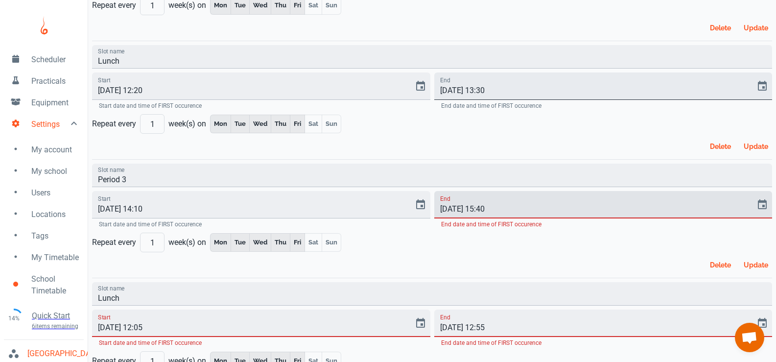
click at [518, 93] on input "[DATE] 13:30" at bounding box center [591, 85] width 315 height 27
click at [484, 210] on input "[DATE] 15:40" at bounding box center [591, 204] width 315 height 27
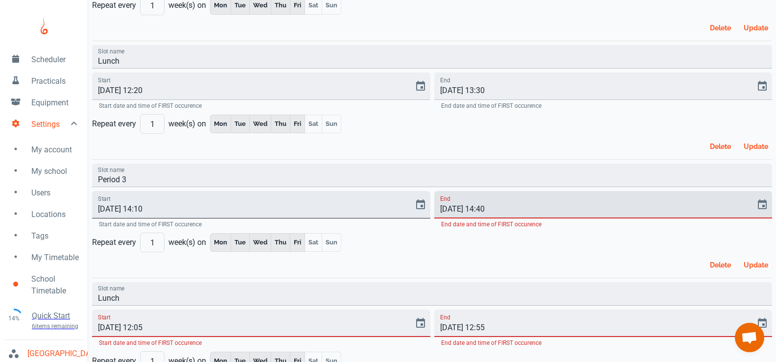
type input "[DATE] 14:40"
click at [143, 211] on input "[DATE] 14:10" at bounding box center [249, 204] width 315 height 27
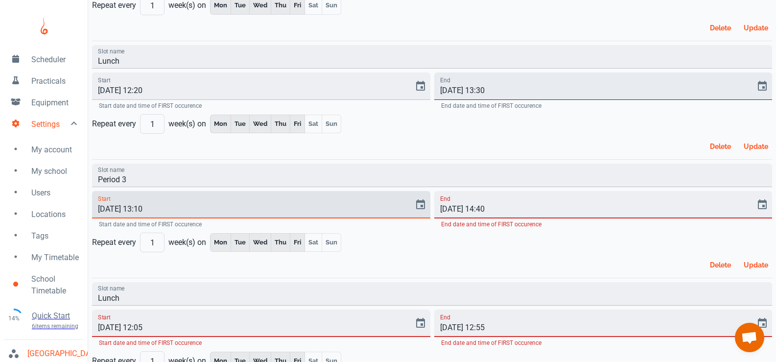
type input "[DATE] 13:10"
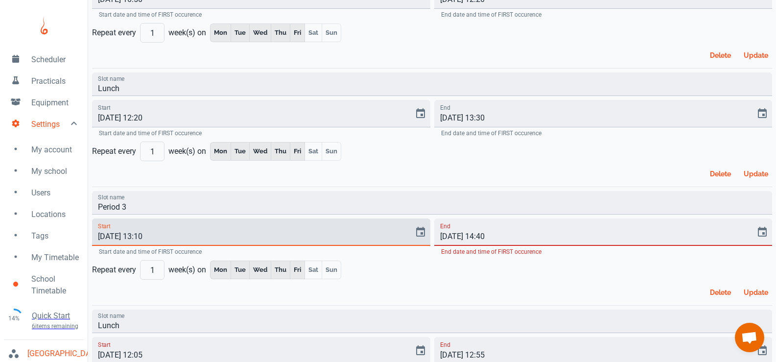
scroll to position [147, 0]
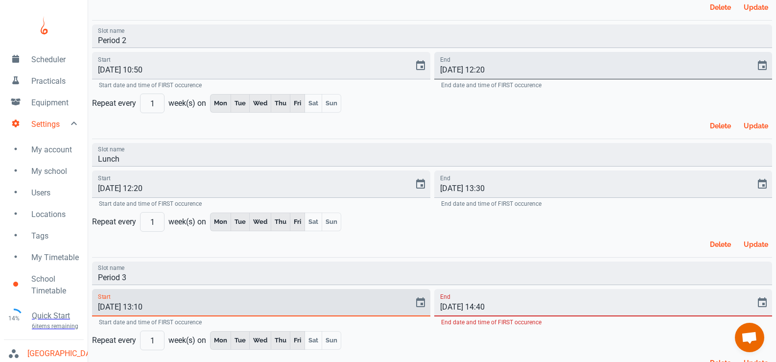
drag, startPoint x: 483, startPoint y: 71, endPoint x: 527, endPoint y: 59, distance: 45.7
click at [491, 70] on input "[DATE] 12:20" at bounding box center [591, 65] width 315 height 27
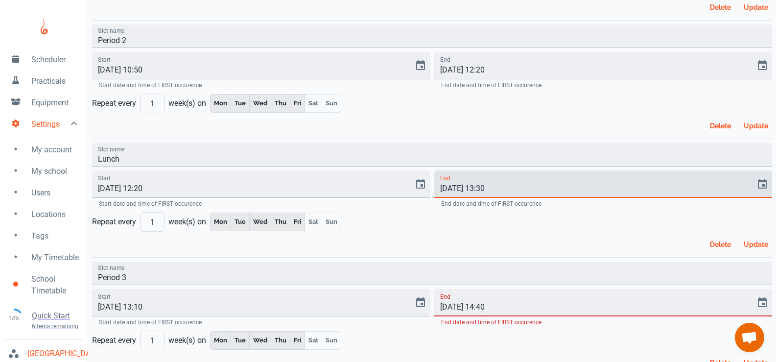
click at [486, 187] on input "[DATE] 13:30" at bounding box center [591, 183] width 315 height 27
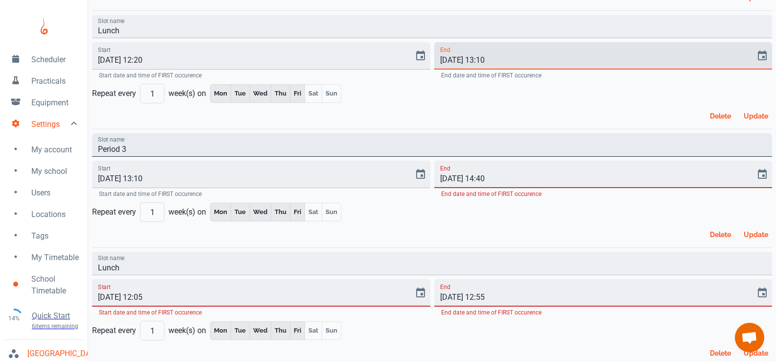
scroll to position [294, 0]
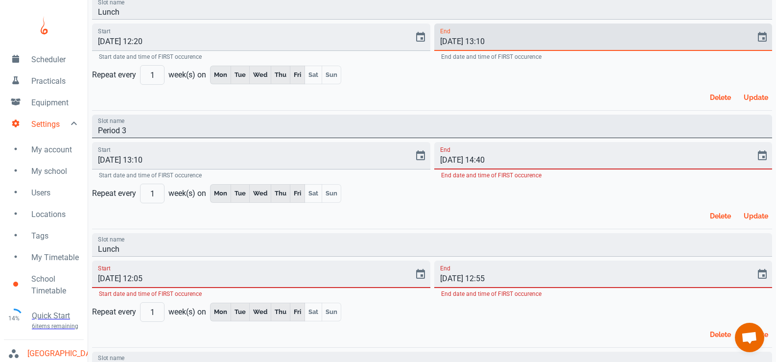
type input "[DATE] 13:10"
click at [127, 279] on input "[DATE] 12:05" at bounding box center [249, 273] width 315 height 27
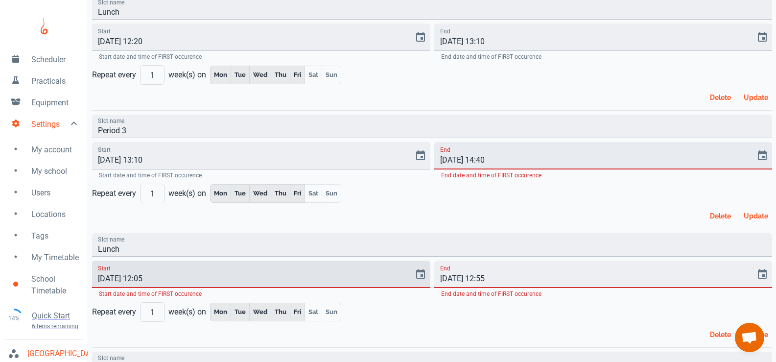
type input "[DATE] 12:05"
drag, startPoint x: 467, startPoint y: 165, endPoint x: 473, endPoint y: 163, distance: 5.9
click at [469, 164] on input "[DATE] 14:40" at bounding box center [591, 155] width 315 height 27
type input "[DATE] 14:40"
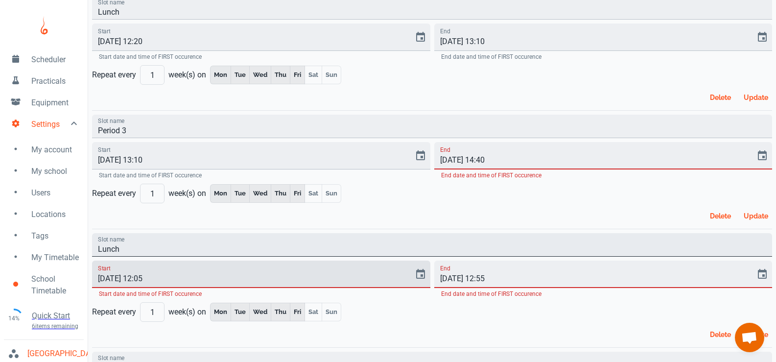
drag, startPoint x: 136, startPoint y: 282, endPoint x: 221, endPoint y: 252, distance: 90.7
click at [136, 281] on input "[DATE] 12:05" at bounding box center [249, 273] width 315 height 27
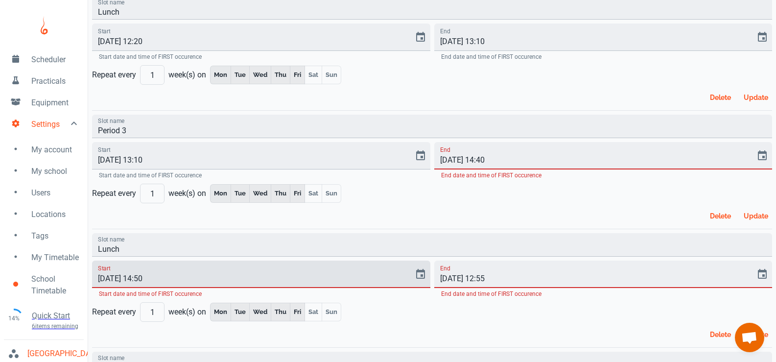
type input "[DATE] 14:50"
click at [473, 280] on input "[DATE] 12:55" at bounding box center [591, 273] width 315 height 27
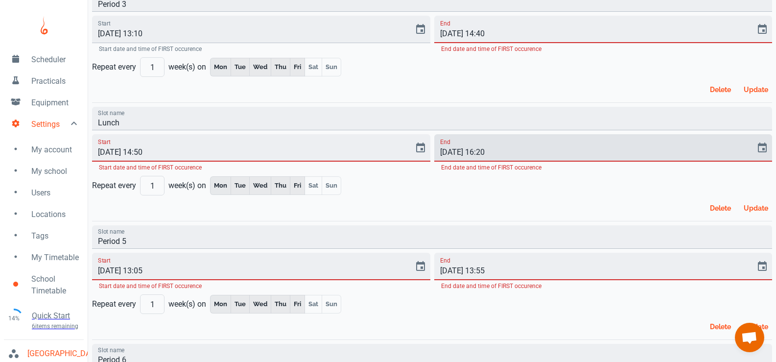
scroll to position [441, 0]
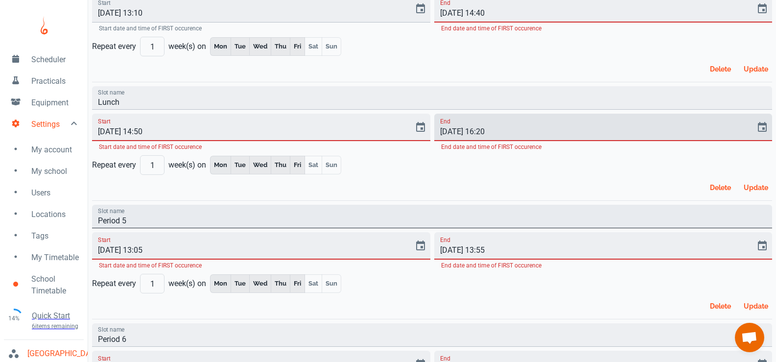
type input "[DATE] 16:20"
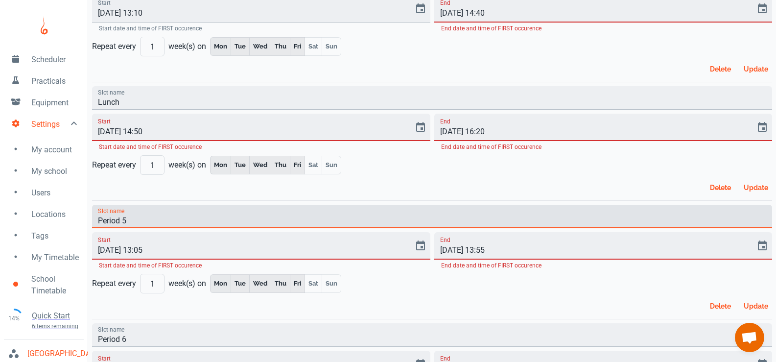
drag, startPoint x: 138, startPoint y: 224, endPoint x: 195, endPoint y: 207, distance: 59.6
click at [139, 223] on input "Period 5" at bounding box center [432, 216] width 680 height 23
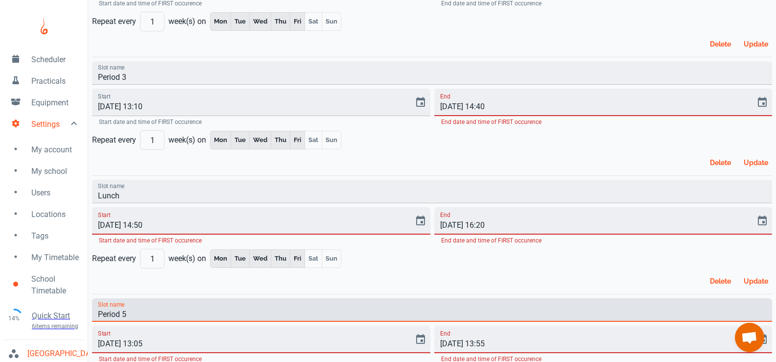
scroll to position [343, 0]
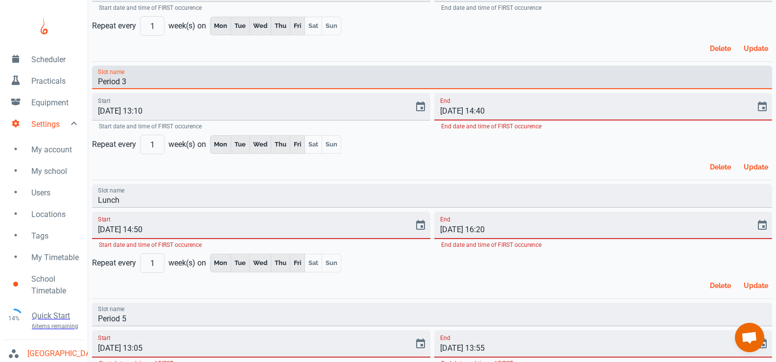
drag, startPoint x: 123, startPoint y: 84, endPoint x: 32, endPoint y: 91, distance: 90.8
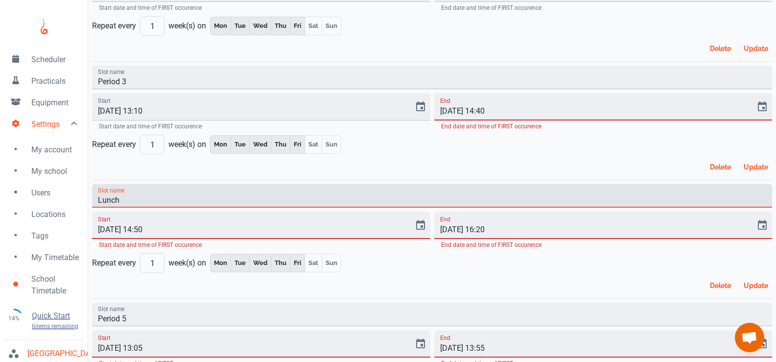
drag, startPoint x: 129, startPoint y: 200, endPoint x: 36, endPoint y: 201, distance: 92.5
paste input "Period 3"
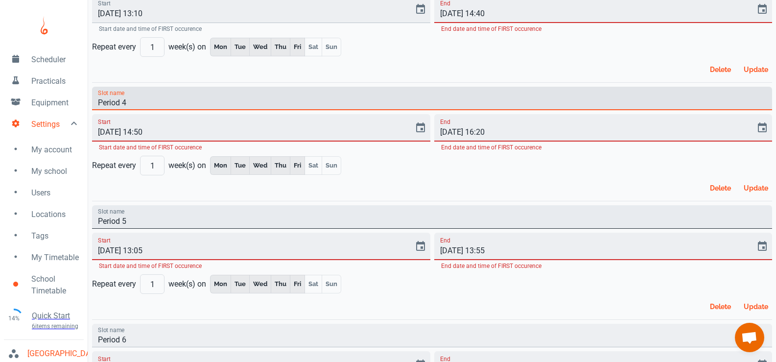
scroll to position [441, 0]
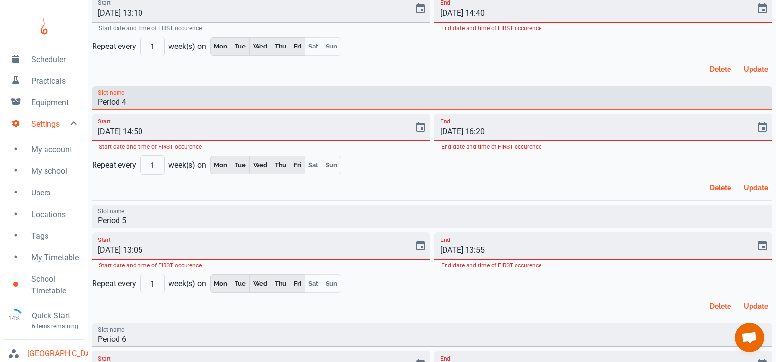
type input "Period 4"
click at [157, 229] on div "Start [DATE] 13:05 Start date and time of FIRST occurence" at bounding box center [259, 249] width 342 height 42
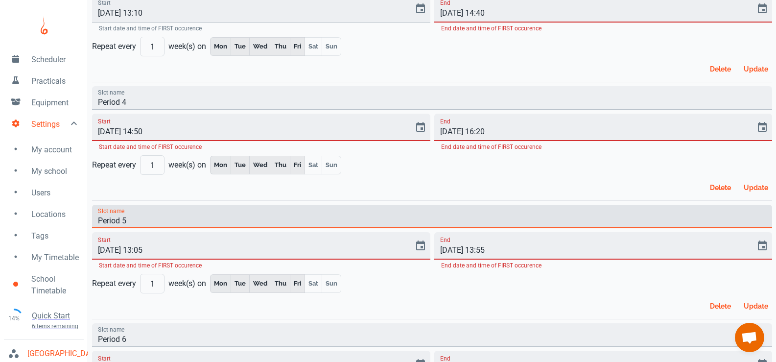
click at [156, 226] on input "Period 5" at bounding box center [432, 216] width 680 height 23
type input "Day End"
drag, startPoint x: 127, startPoint y: 251, endPoint x: 158, endPoint y: 247, distance: 31.1
click at [129, 251] on input "[DATE] 13:05" at bounding box center [249, 245] width 315 height 27
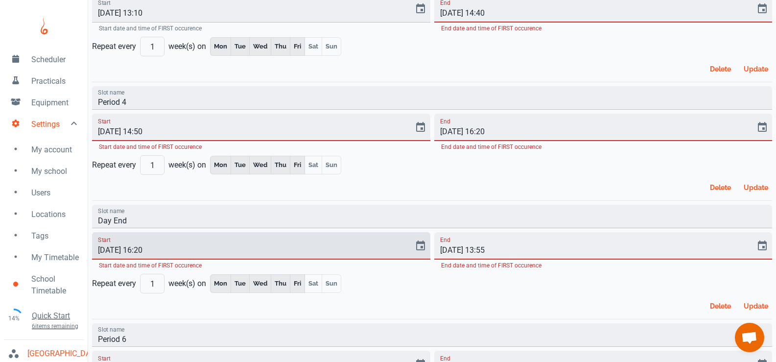
type input "[DATE] 16:20"
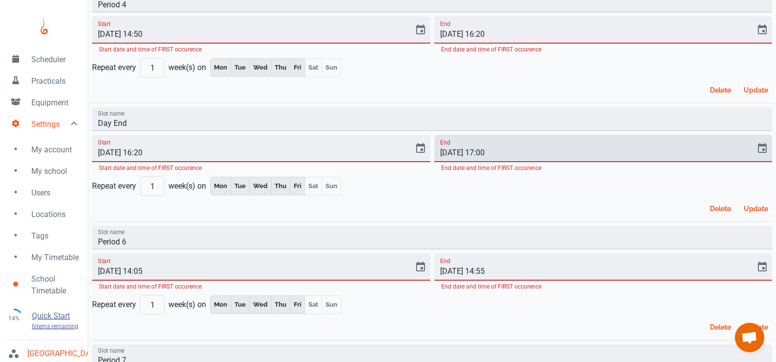
scroll to position [538, 0]
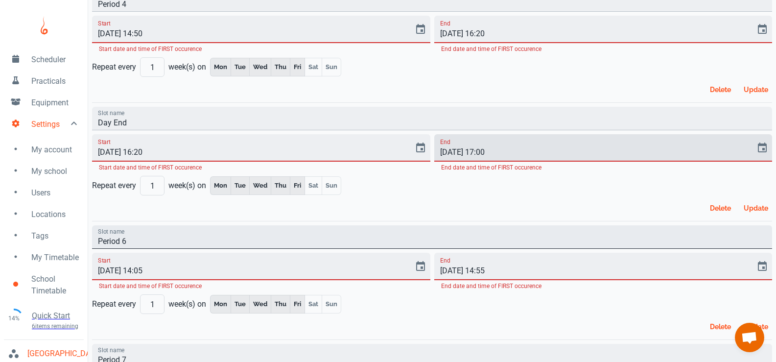
type input "[DATE] 17:00"
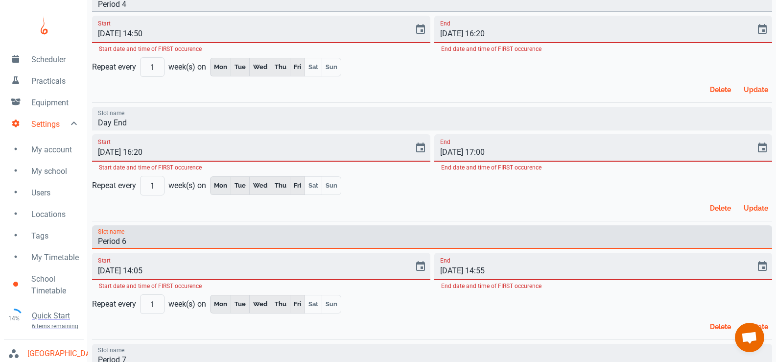
click at [180, 241] on input "Period 6" at bounding box center [432, 236] width 680 height 23
click at [710, 207] on button "Delete" at bounding box center [719, 208] width 31 height 18
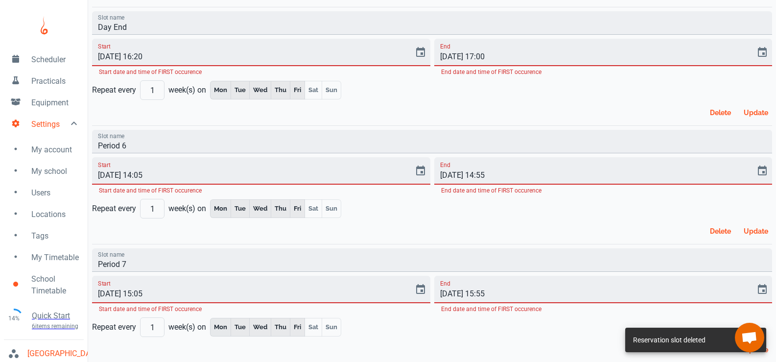
scroll to position [635, 0]
click at [721, 117] on button "Delete" at bounding box center [719, 112] width 31 height 18
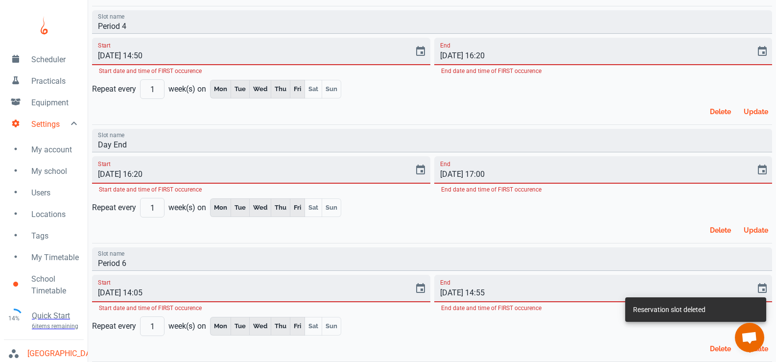
scroll to position [516, 0]
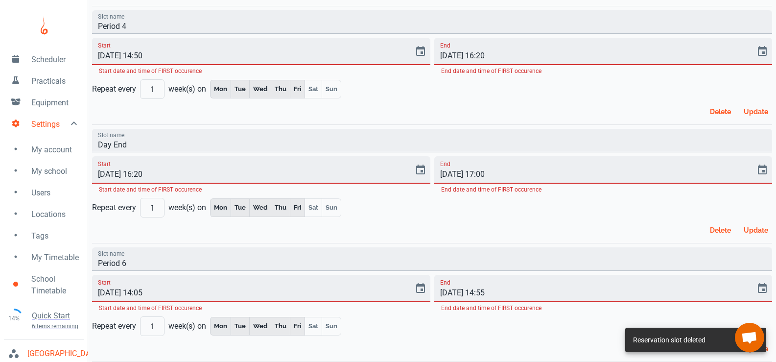
click at [724, 225] on button "Delete" at bounding box center [719, 230] width 31 height 18
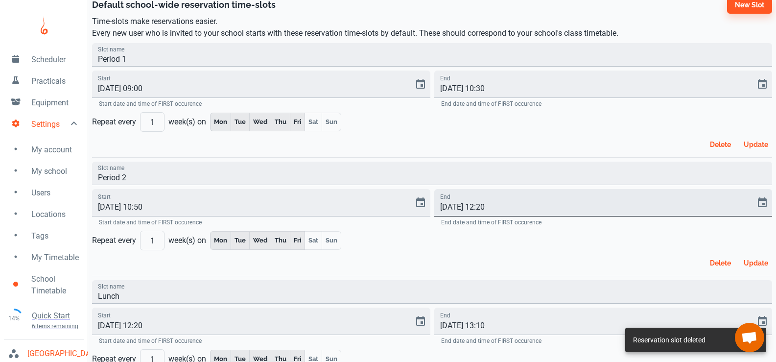
scroll to position [0, 0]
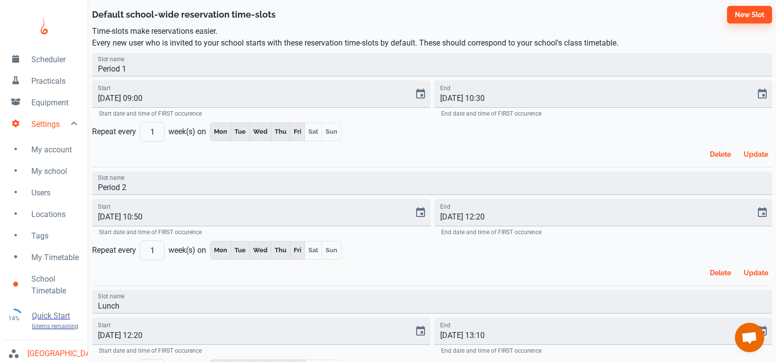
click at [58, 261] on span "My Timetable" at bounding box center [55, 258] width 48 height 12
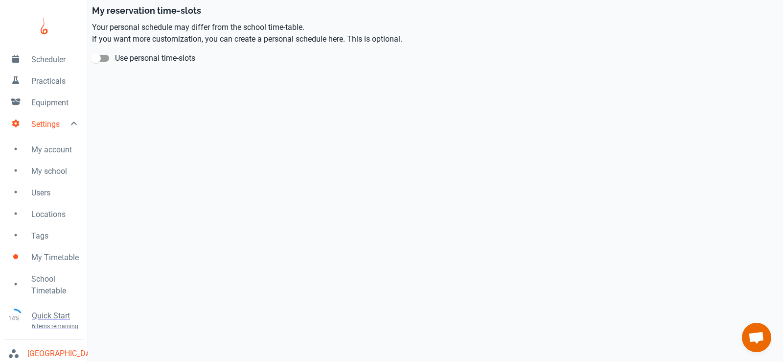
click at [140, 54] on span "Use personal time-slots" at bounding box center [155, 58] width 80 height 12
click at [124, 54] on input "Use personal time-slots" at bounding box center [96, 58] width 56 height 19
click at [103, 59] on input "Use personal time-slots" at bounding box center [106, 58] width 56 height 19
checkbox input "false"
click at [43, 235] on span "Tags" at bounding box center [55, 236] width 48 height 12
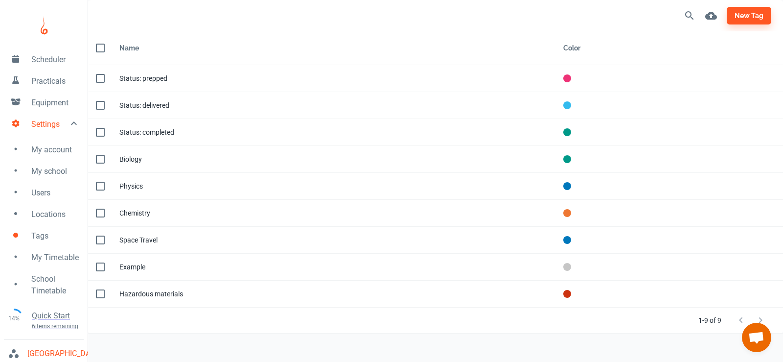
click at [65, 215] on span "Locations" at bounding box center [55, 215] width 48 height 12
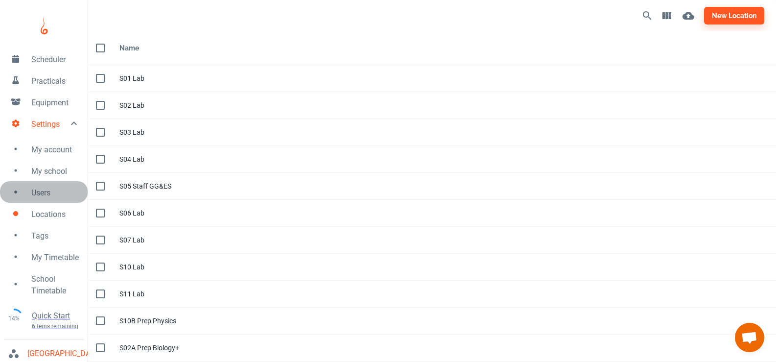
click at [36, 190] on span "Users" at bounding box center [55, 193] width 48 height 12
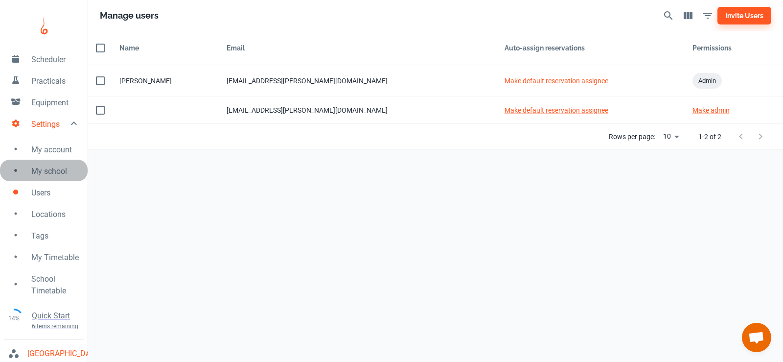
click at [48, 173] on span "My school" at bounding box center [55, 171] width 48 height 12
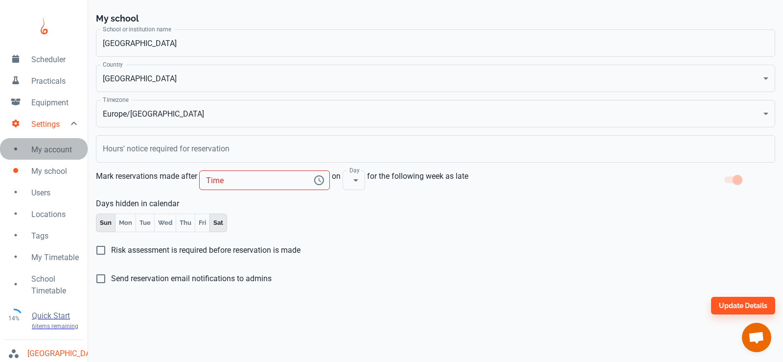
click at [55, 147] on span "My account" at bounding box center [55, 150] width 48 height 12
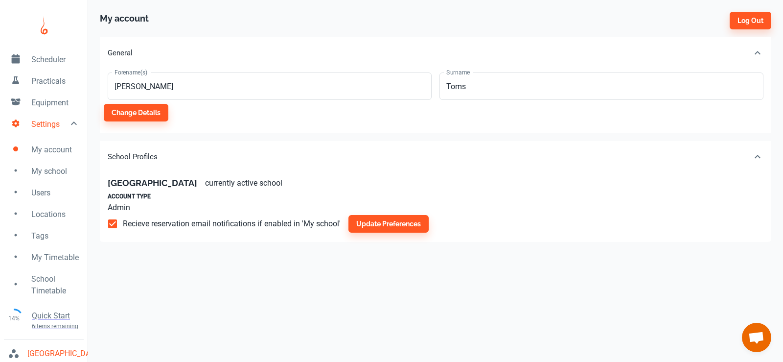
click at [49, 61] on span "Scheduler" at bounding box center [55, 60] width 48 height 12
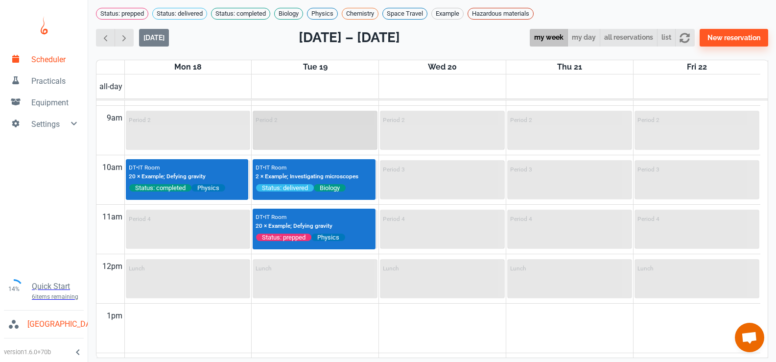
scroll to position [441, 0]
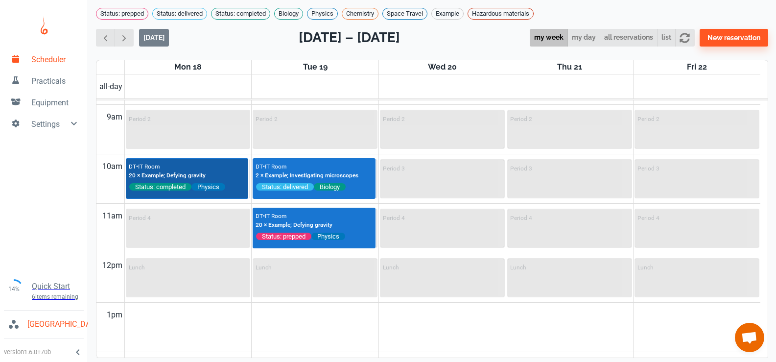
click at [217, 176] on div "DT • IT Room 20 × Example; Defying gravity Status: completed Physics" at bounding box center [187, 176] width 117 height 31
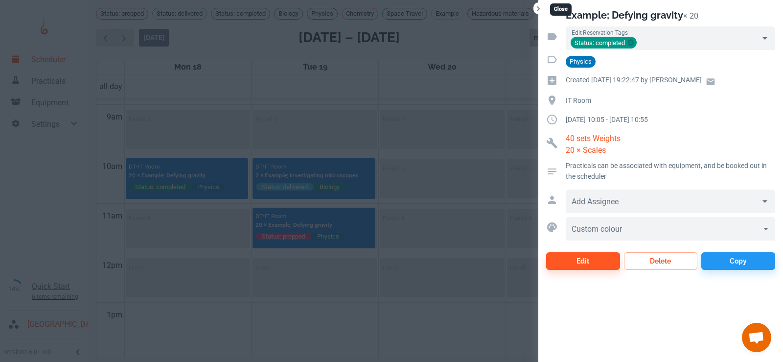
click at [536, 11] on icon "Close" at bounding box center [539, 9] width 10 height 10
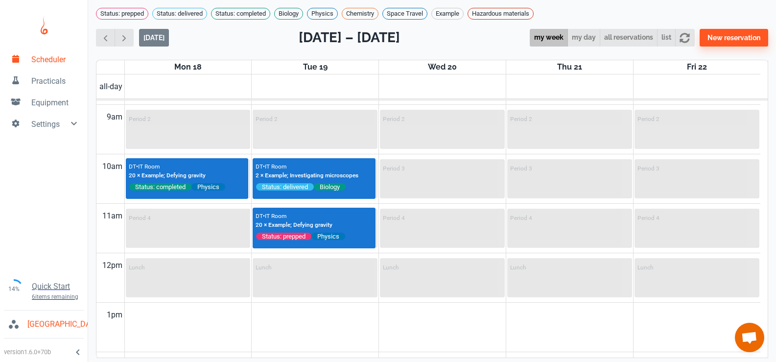
click at [630, 18] on div "Status: prepped Status: delivered Status: completed Biology Physics Chemistry S…" at bounding box center [432, 14] width 672 height 12
click at [583, 40] on button "my day" at bounding box center [583, 38] width 33 height 18
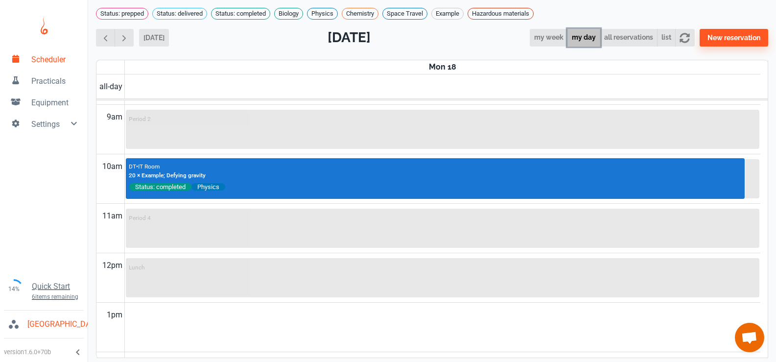
scroll to position [396, 0]
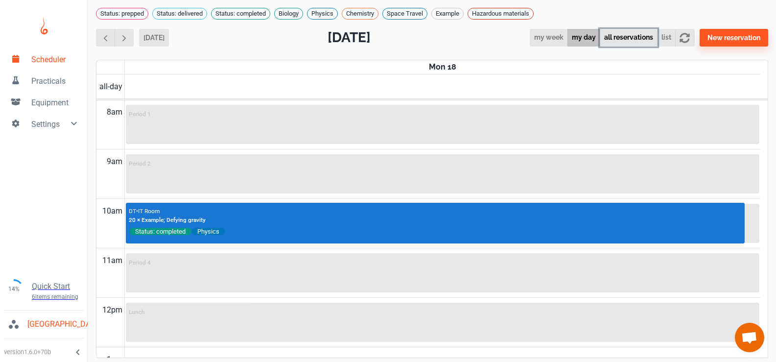
click at [629, 42] on button "all reservations" at bounding box center [629, 38] width 58 height 18
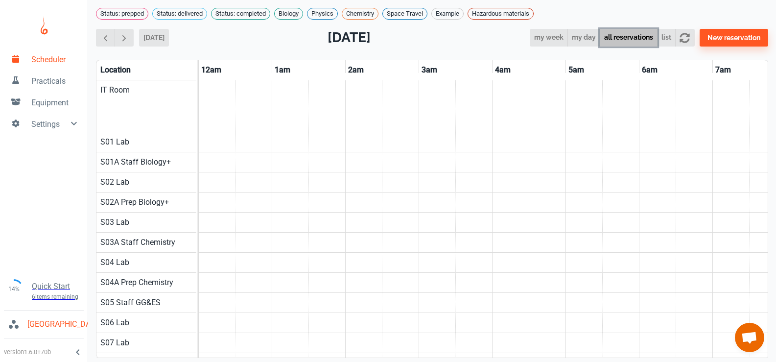
scroll to position [0, 588]
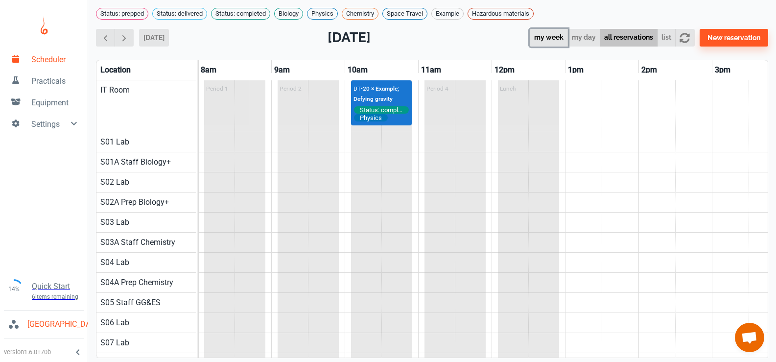
click at [549, 39] on button "my week" at bounding box center [549, 38] width 38 height 18
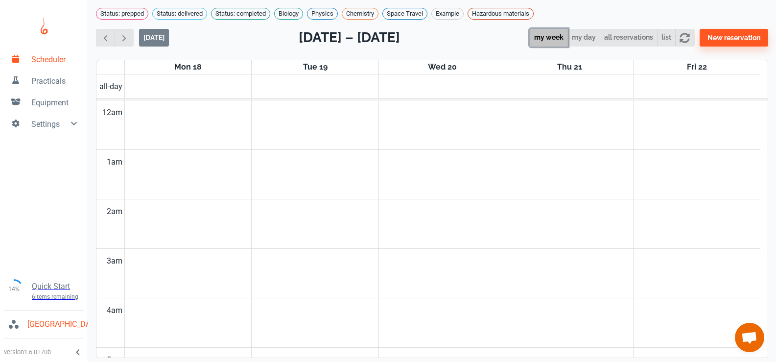
scroll to position [396, 0]
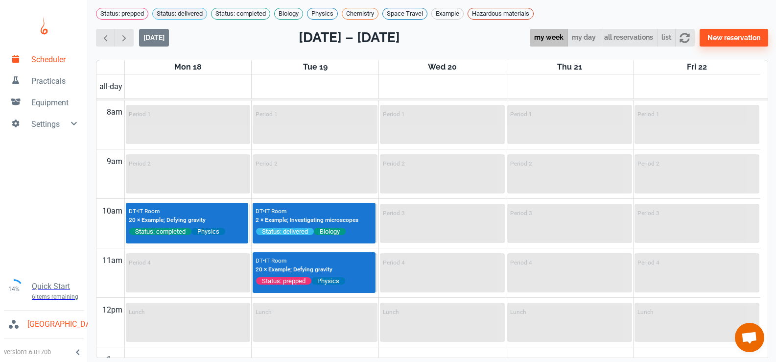
click at [195, 13] on span "Status: delivered" at bounding box center [180, 14] width 54 height 10
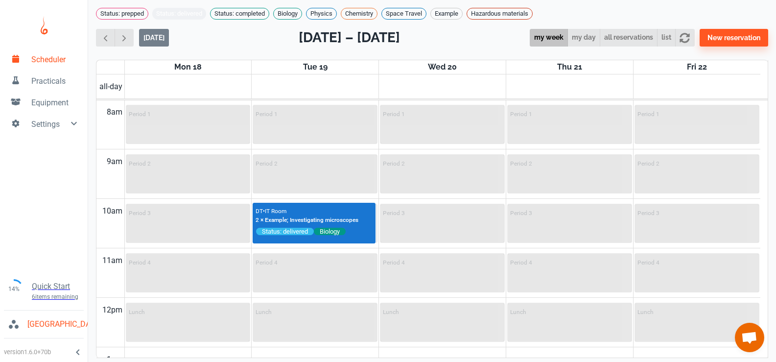
click at [195, 13] on span "Status: delivered" at bounding box center [179, 14] width 54 height 10
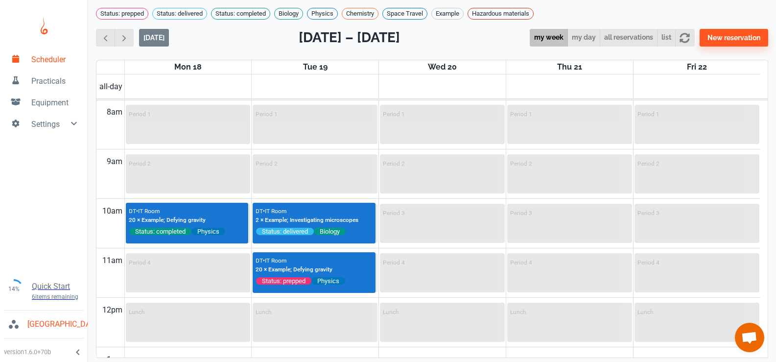
click at [231, 248] on td at bounding box center [442, 235] width 636 height 25
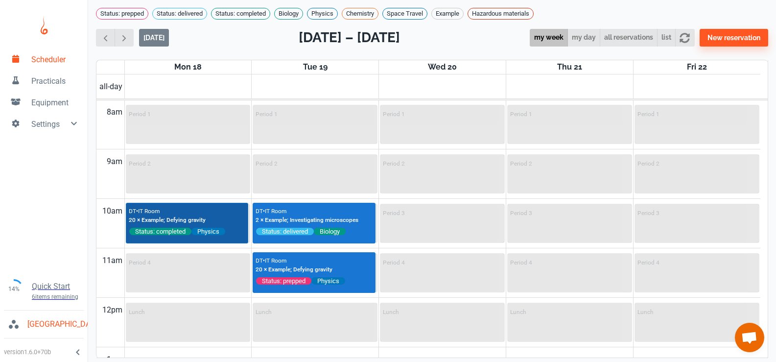
click at [235, 220] on div "DT • IT Room 20 × Example; Defying gravity Status: completed Physics" at bounding box center [187, 221] width 117 height 31
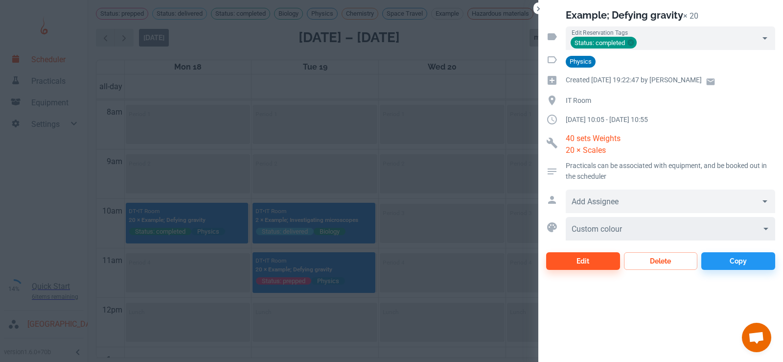
click at [655, 233] on body "Scheduler Practicals Equipment Settings 14% Quick Start 6 items remaining [GEOG…" at bounding box center [391, 181] width 783 height 362
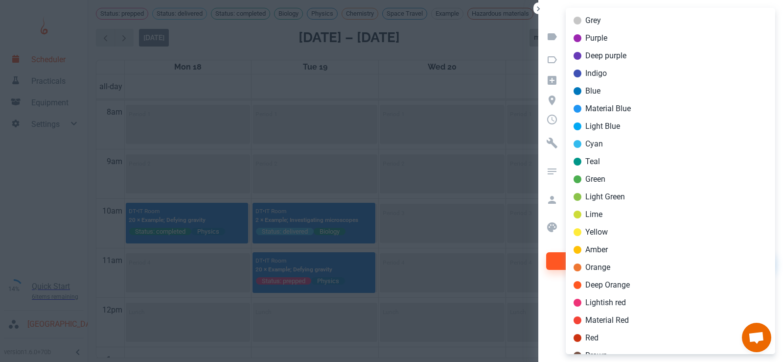
click at [542, 292] on div at bounding box center [391, 181] width 783 height 362
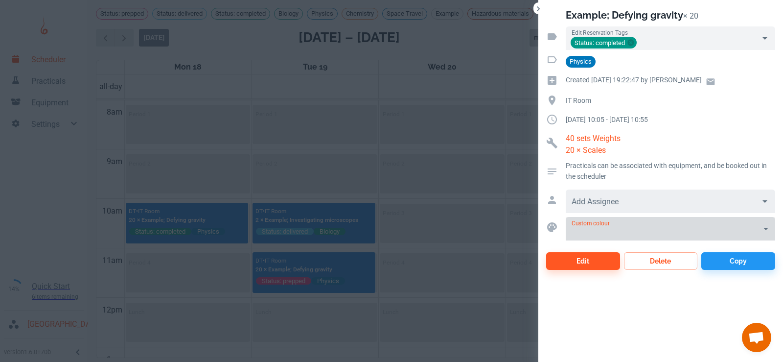
click at [597, 195] on div at bounding box center [671, 200] width 210 height 23
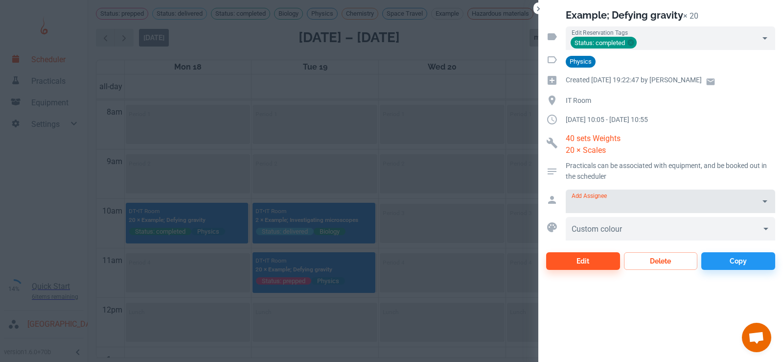
click at [601, 320] on div "Example; Defying gravity × 20 Edit Reservation Tags Status: completed Physics C…" at bounding box center [660, 181] width 245 height 362
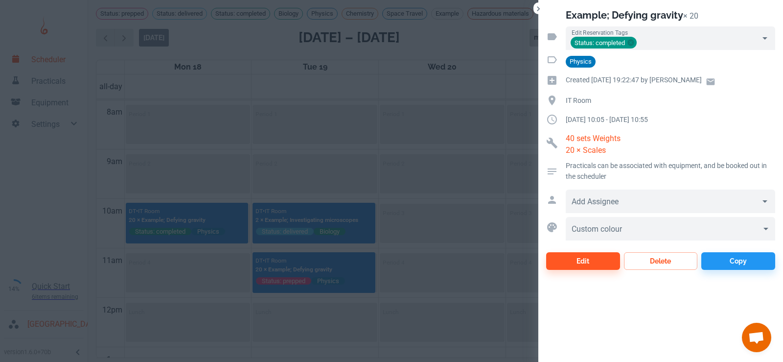
click at [627, 160] on p "Practicals can be associated with equipment, and be booked out in the scheduler" at bounding box center [671, 171] width 210 height 22
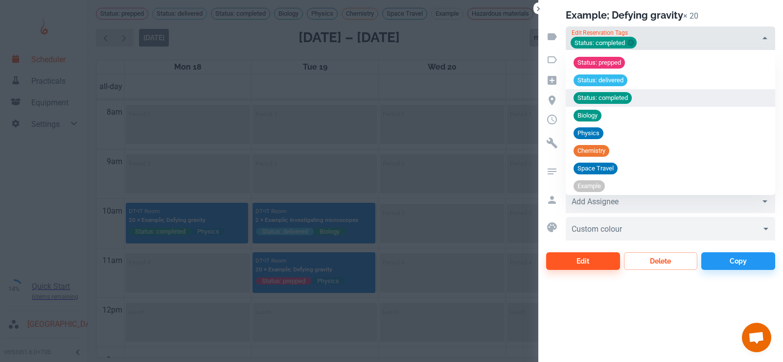
click at [659, 43] on input "Edit Reservation Tags" at bounding box center [697, 43] width 118 height 14
click at [658, 38] on input "Edit Reservation Tags" at bounding box center [697, 43] width 118 height 14
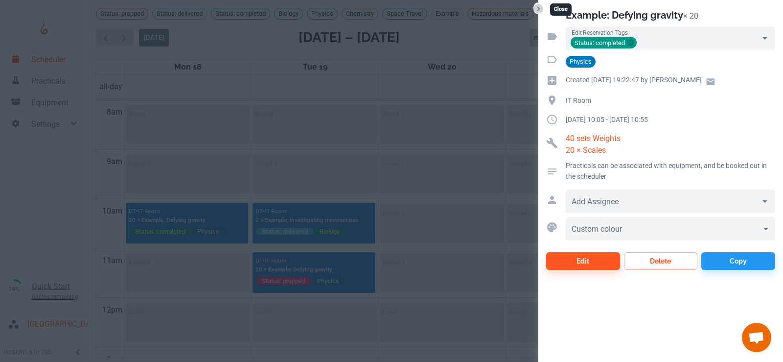
click at [543, 11] on icon "Close" at bounding box center [539, 9] width 10 height 10
